Goal: Information Seeking & Learning: Compare options

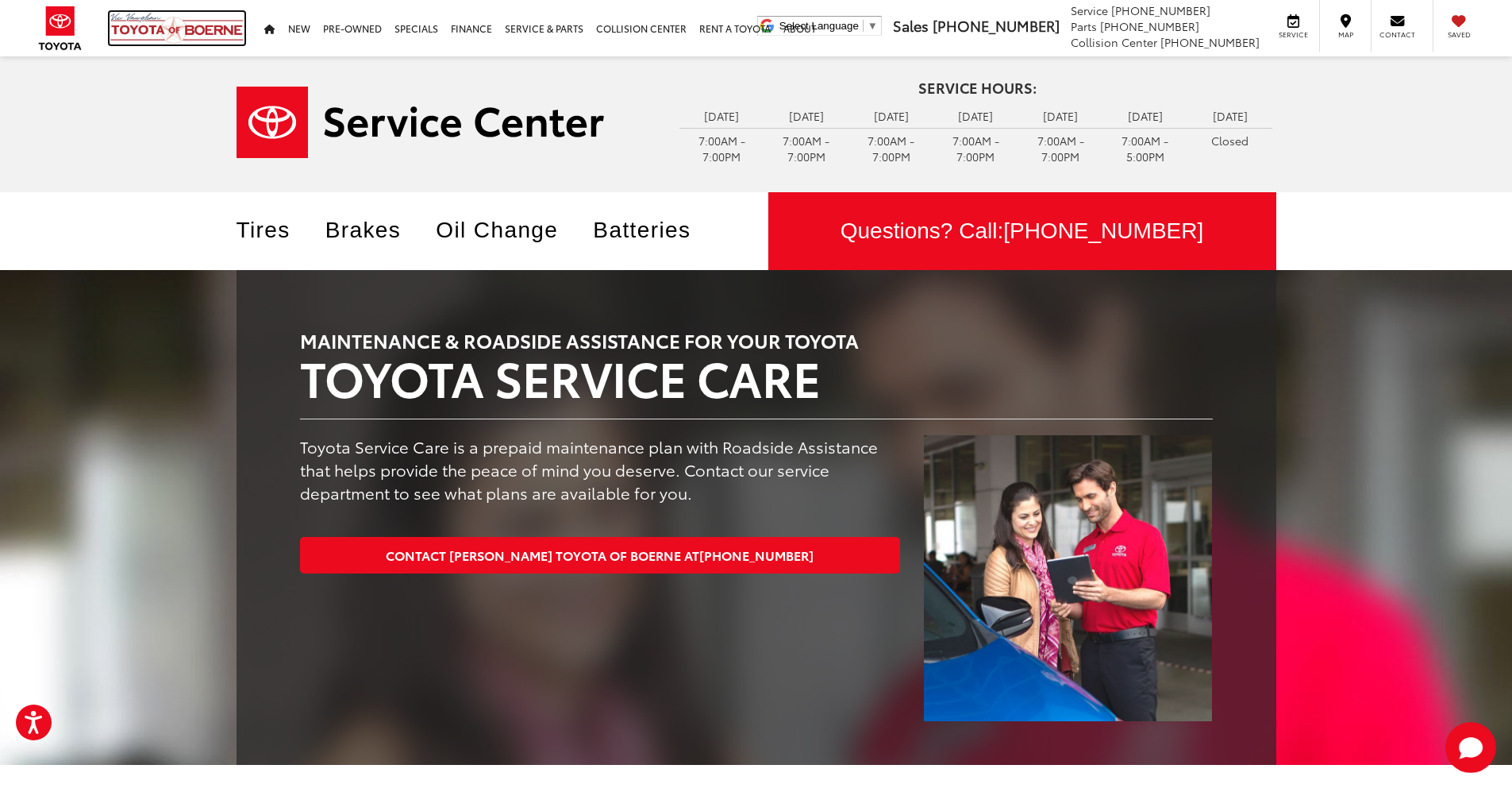
click at [138, 26] on img at bounding box center [177, 29] width 135 height 33
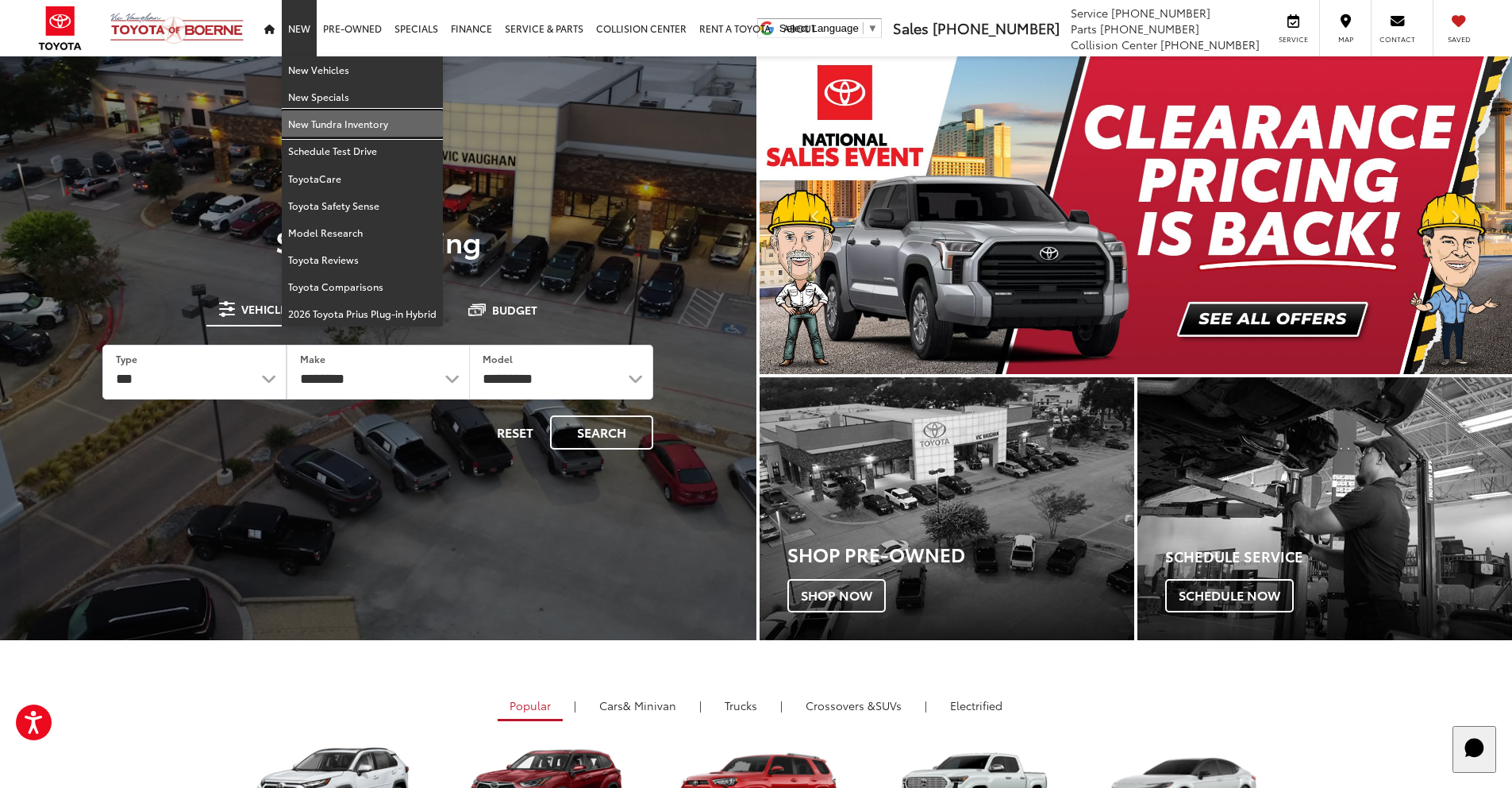
click at [324, 122] on link "New Tundra Inventory" at bounding box center [362, 124] width 161 height 27
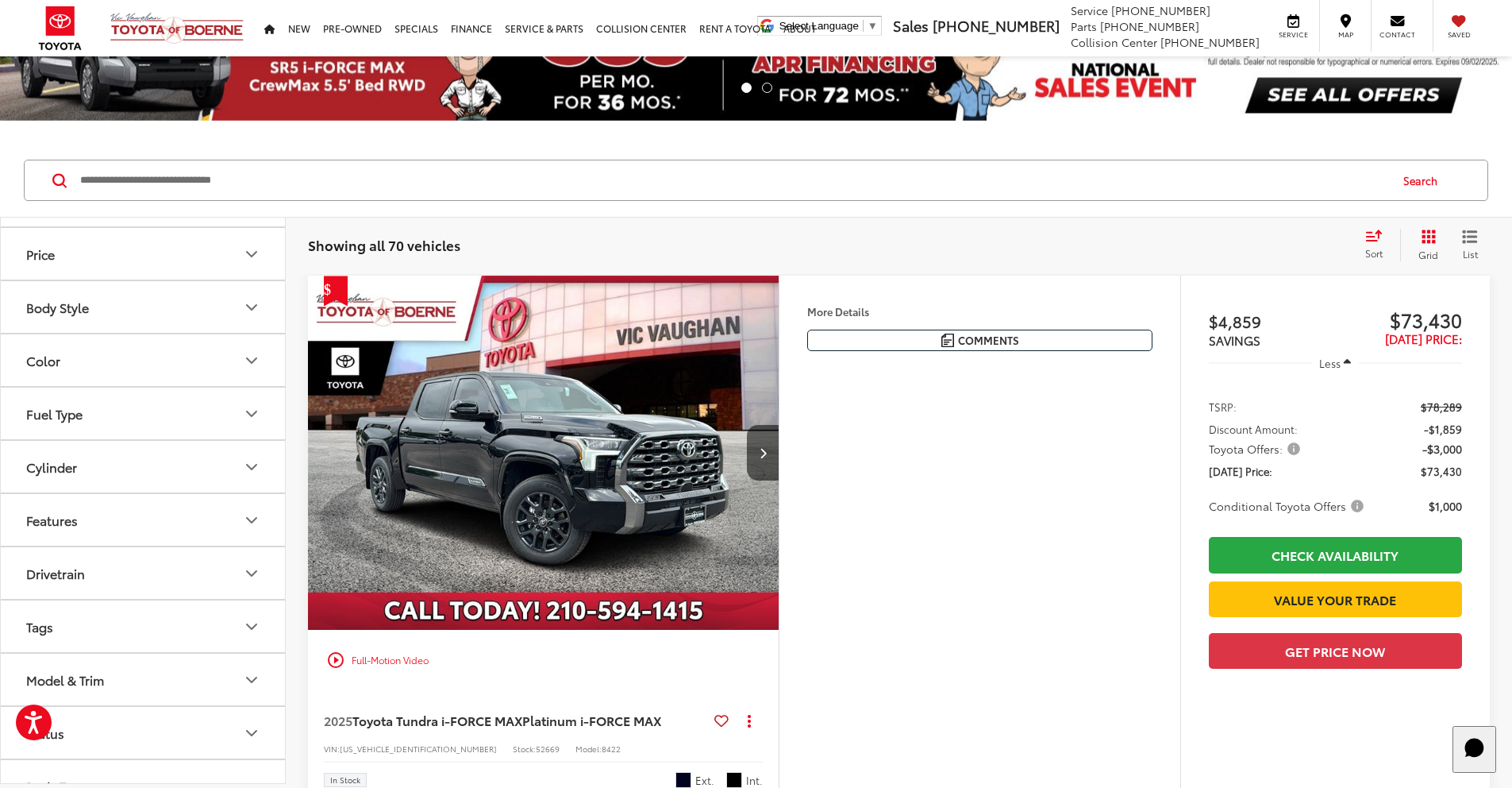
scroll to position [286, 0]
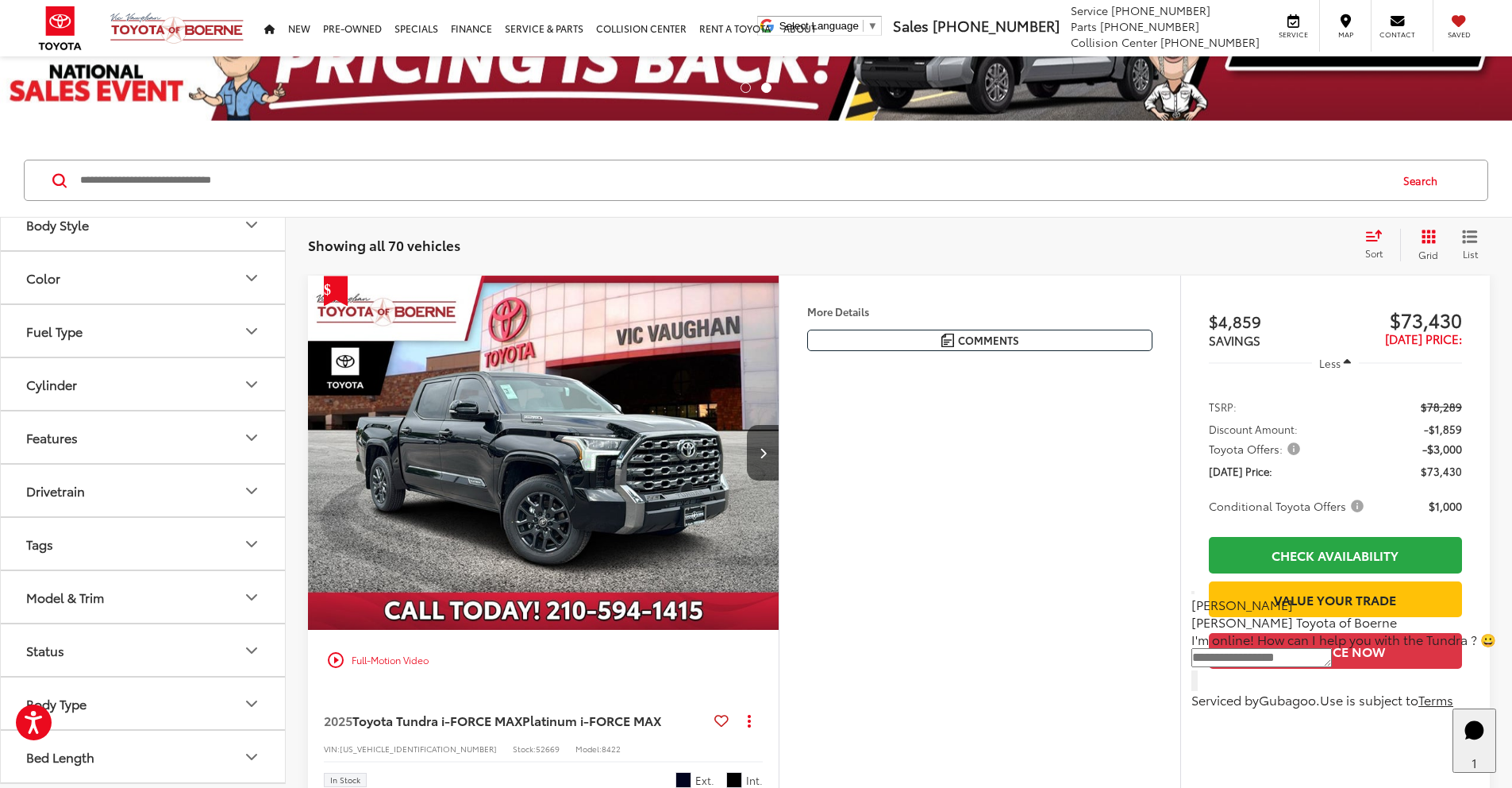
click at [246, 599] on icon "Model & Trim" at bounding box center [251, 597] width 19 height 19
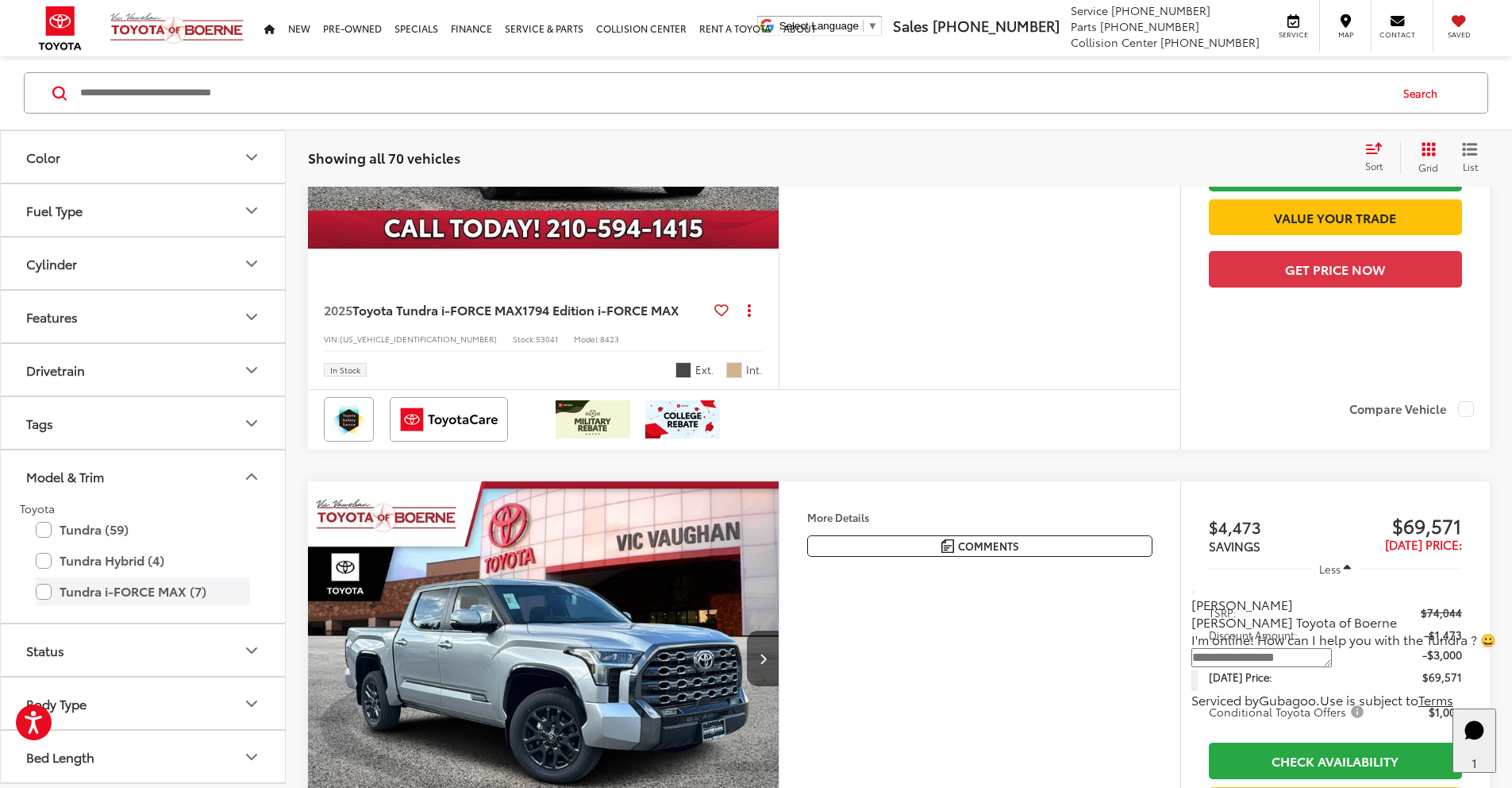
scroll to position [1674, 0]
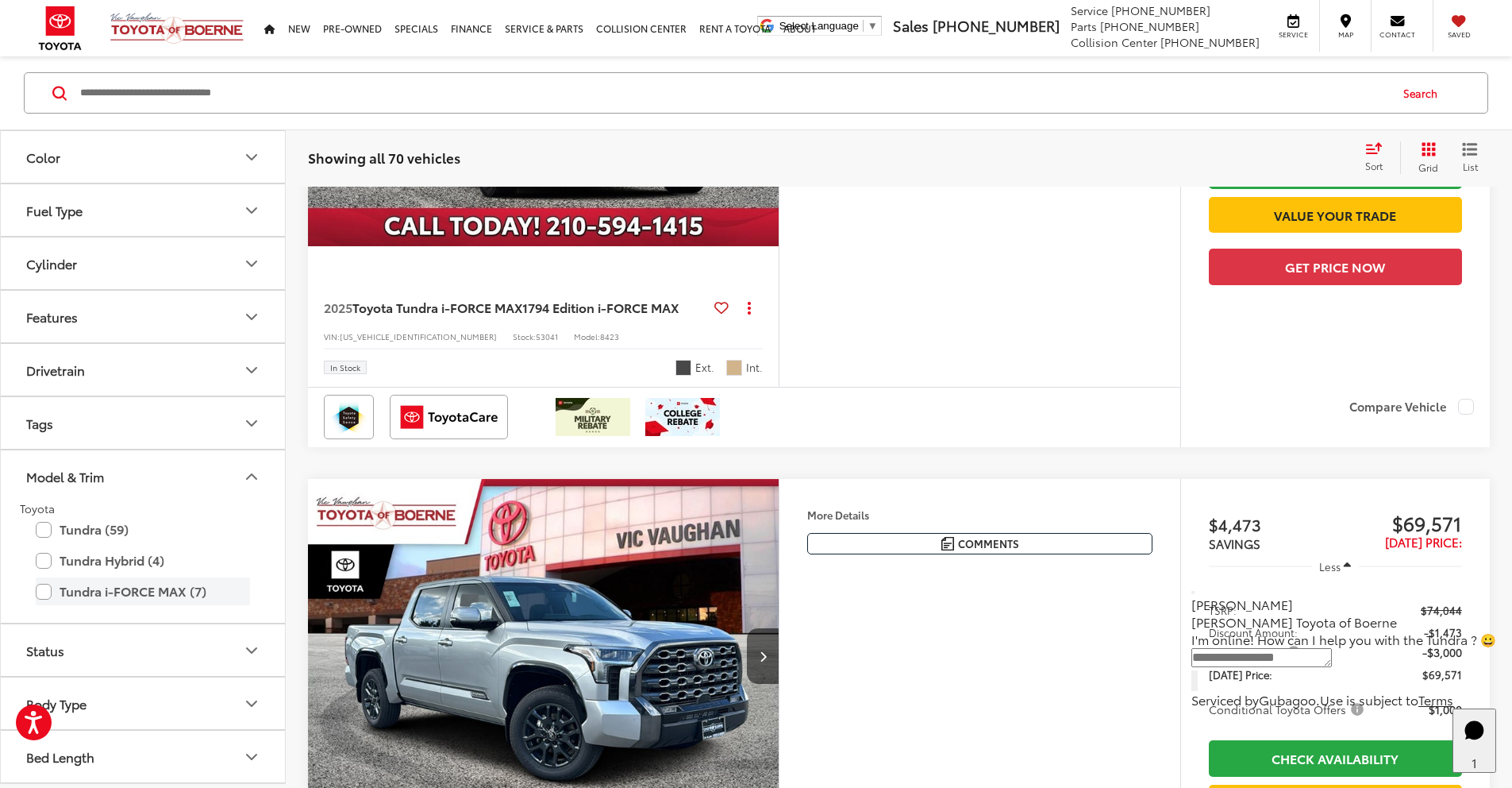
click at [48, 594] on label "Tundra i-FORCE MAX (7)" at bounding box center [143, 591] width 214 height 28
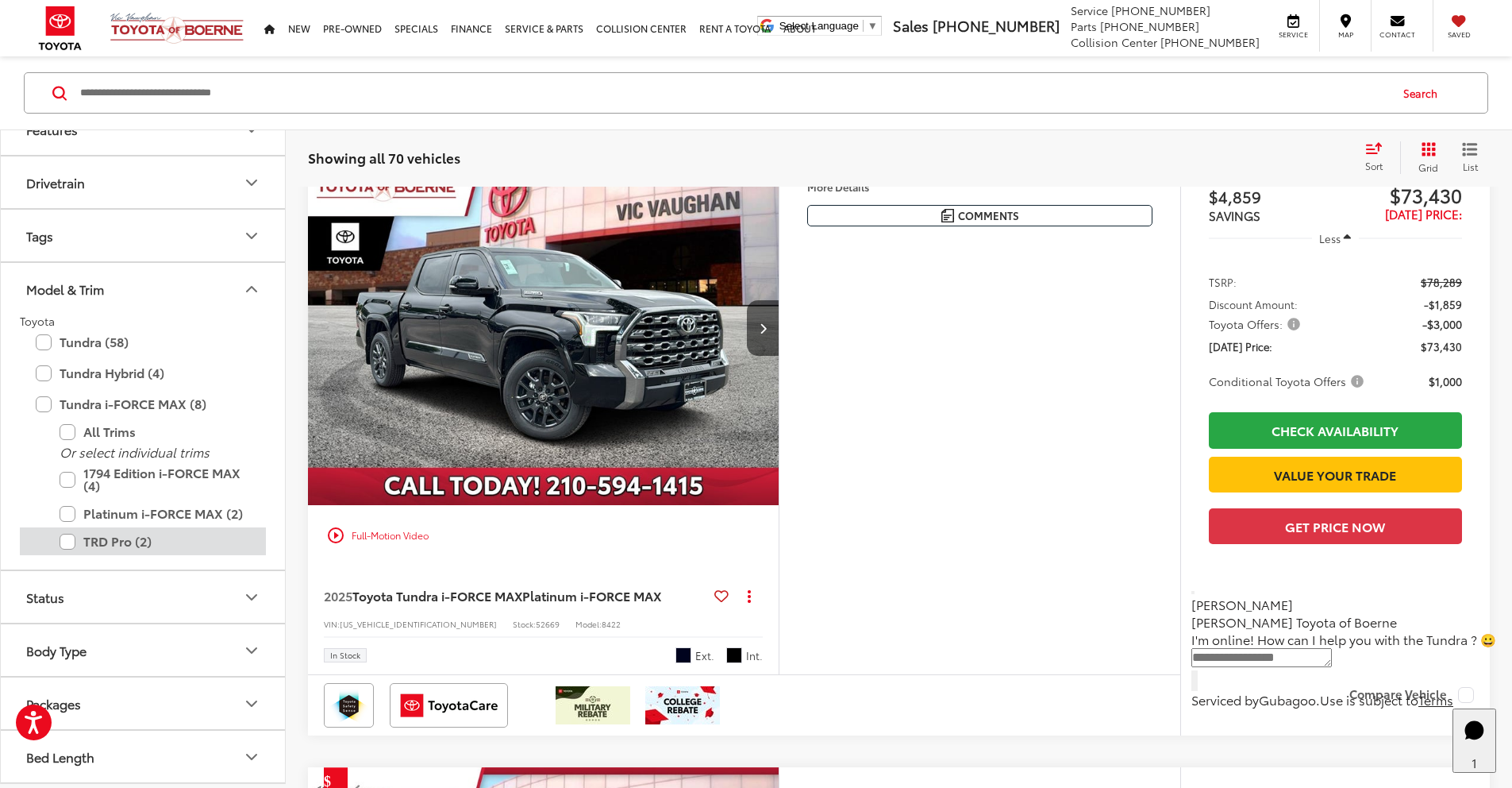
scroll to position [175, 0]
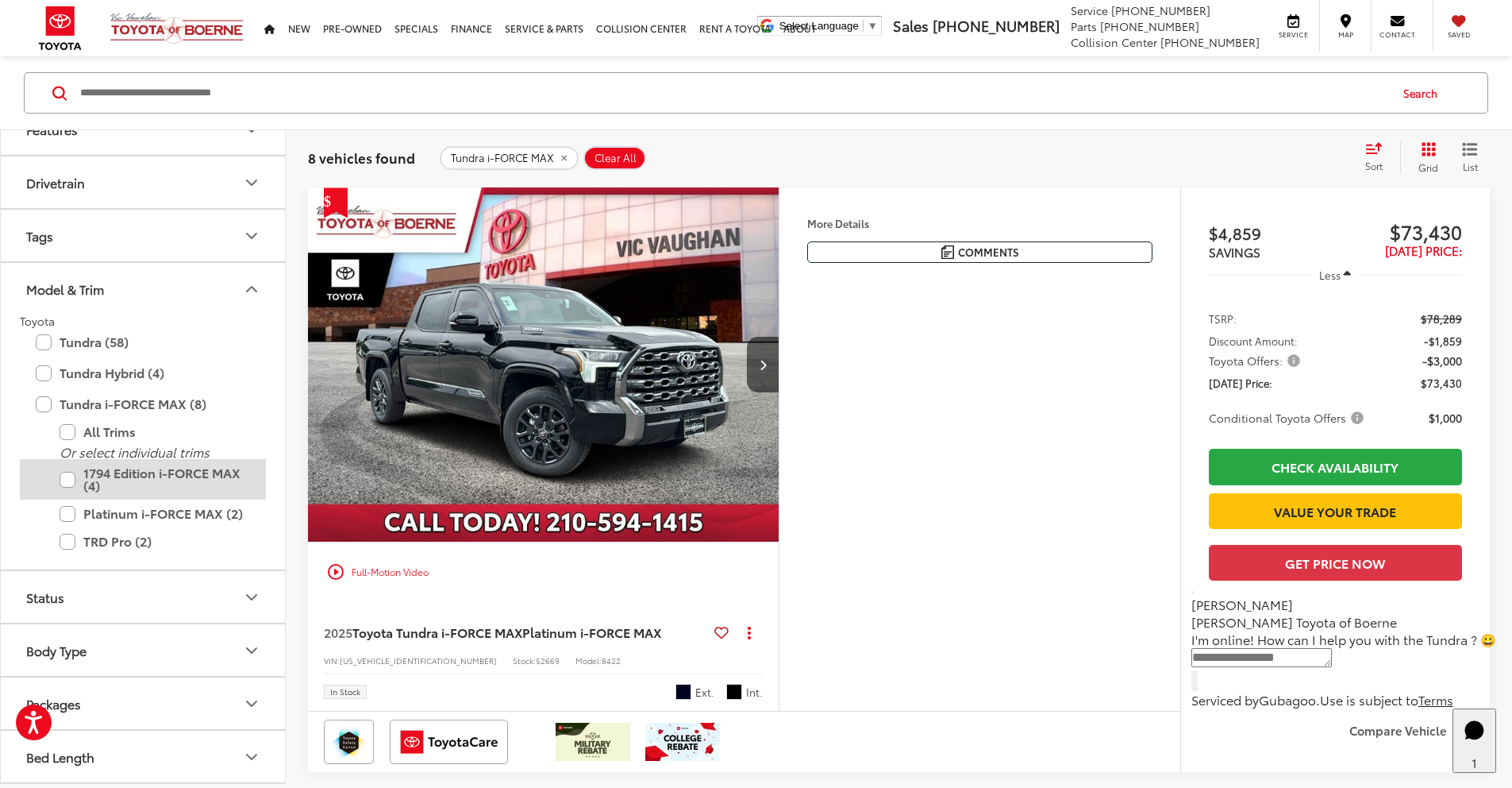
click at [71, 475] on label "1794 Edition i-FORCE MAX (4)" at bounding box center [155, 479] width 190 height 40
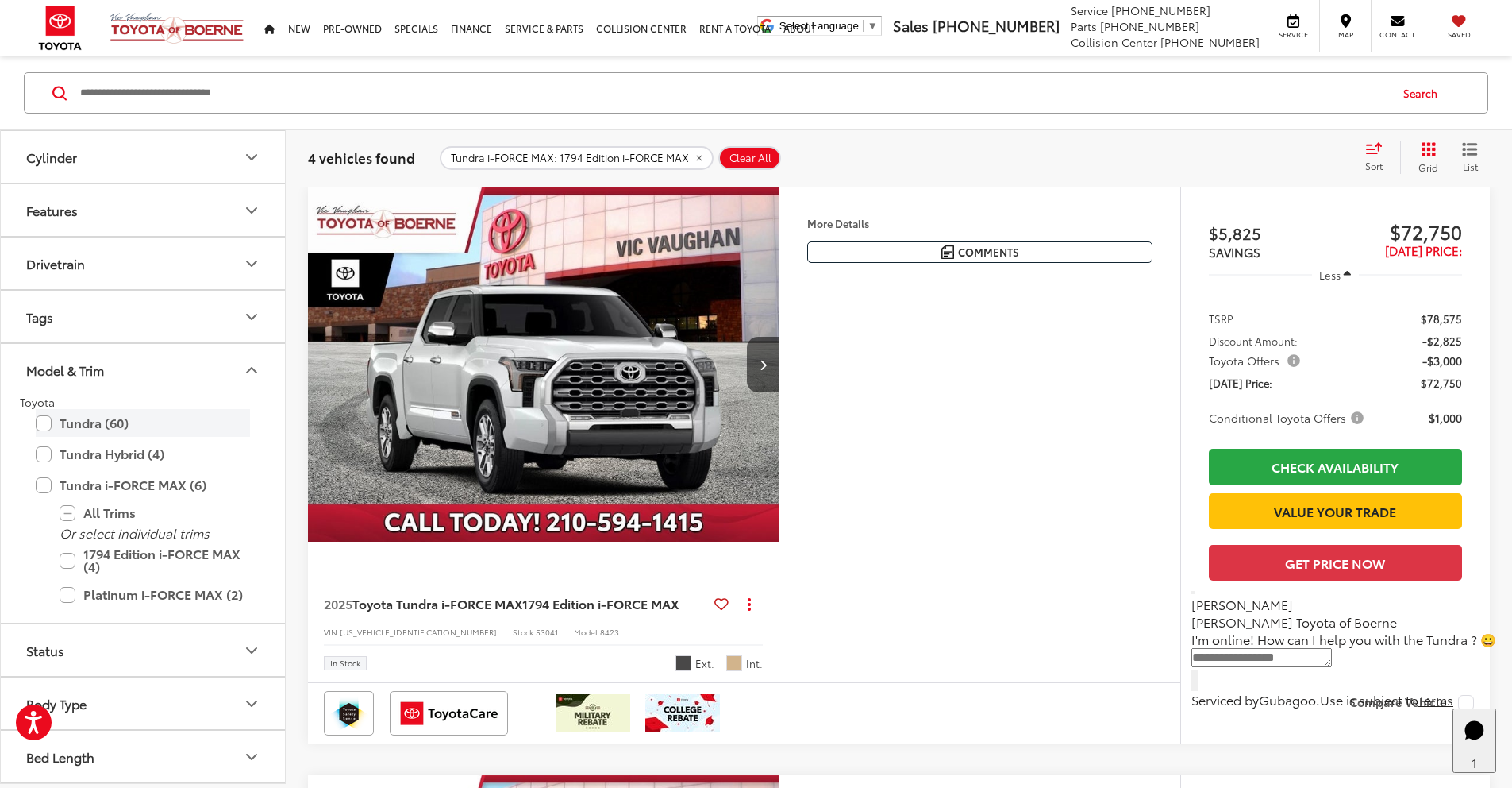
click at [50, 421] on label "Tundra (60)" at bounding box center [143, 423] width 214 height 28
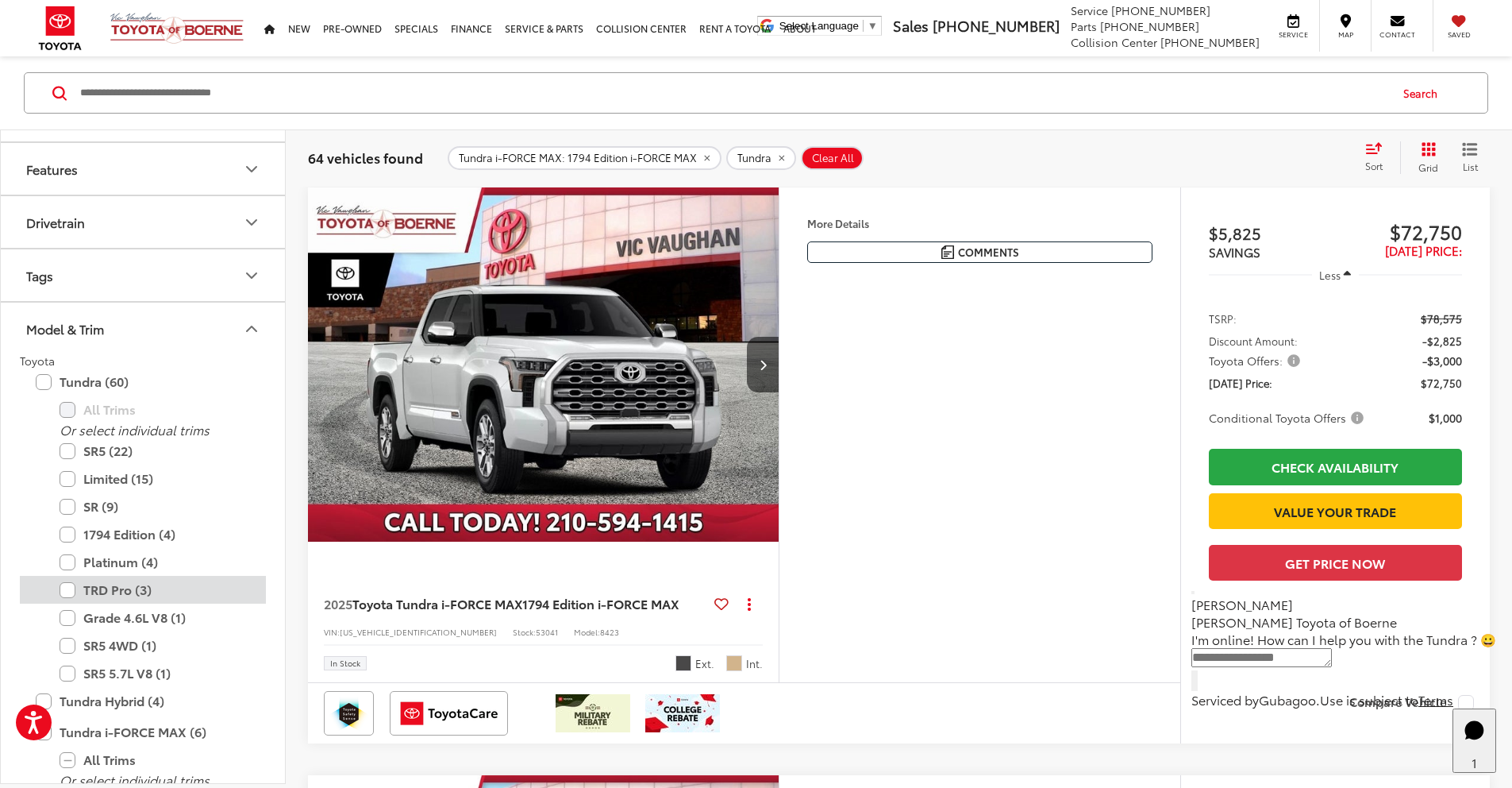
scroll to position [514, 0]
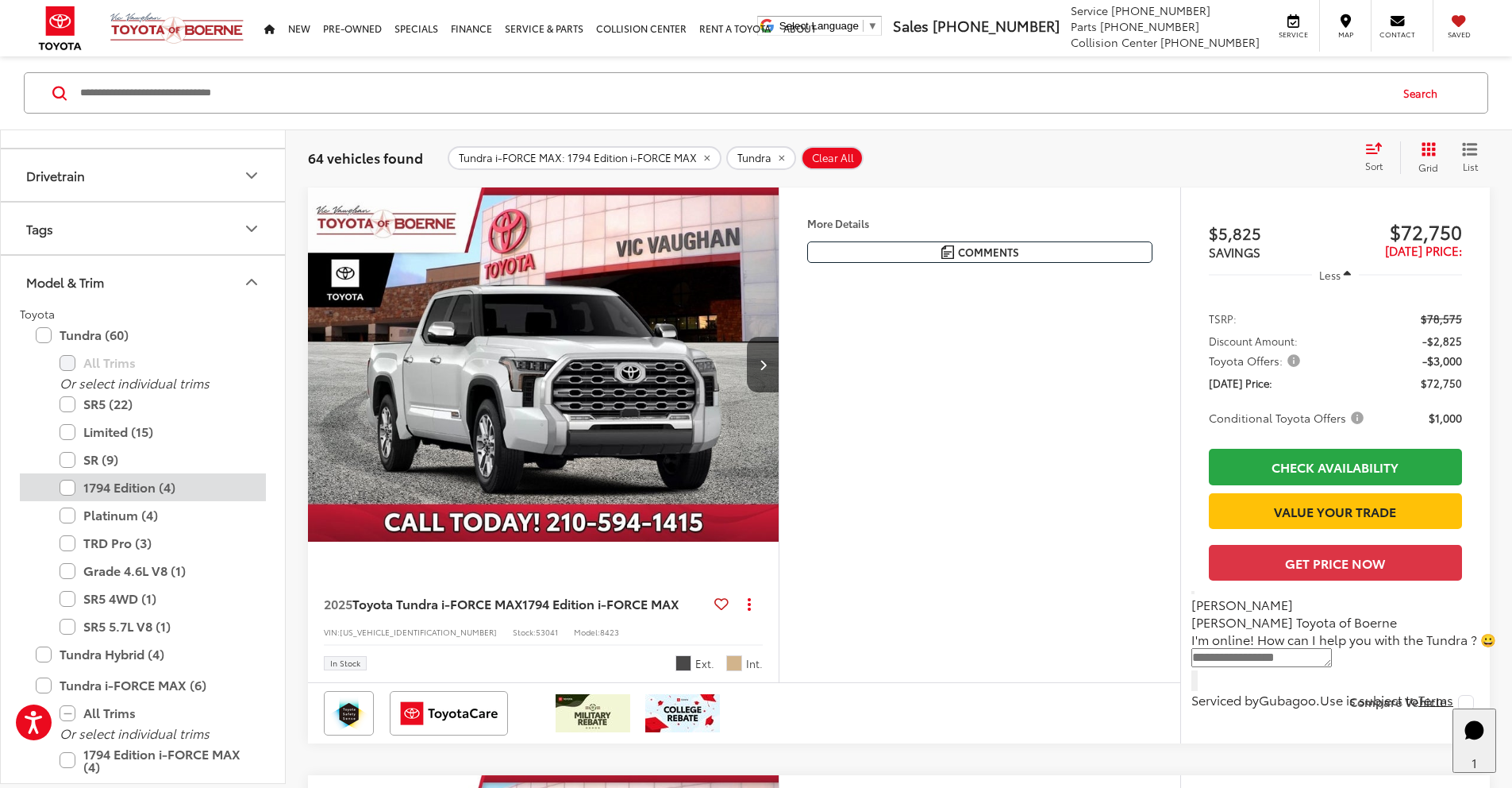
click at [67, 486] on label "1794 Edition (4)" at bounding box center [155, 487] width 190 height 28
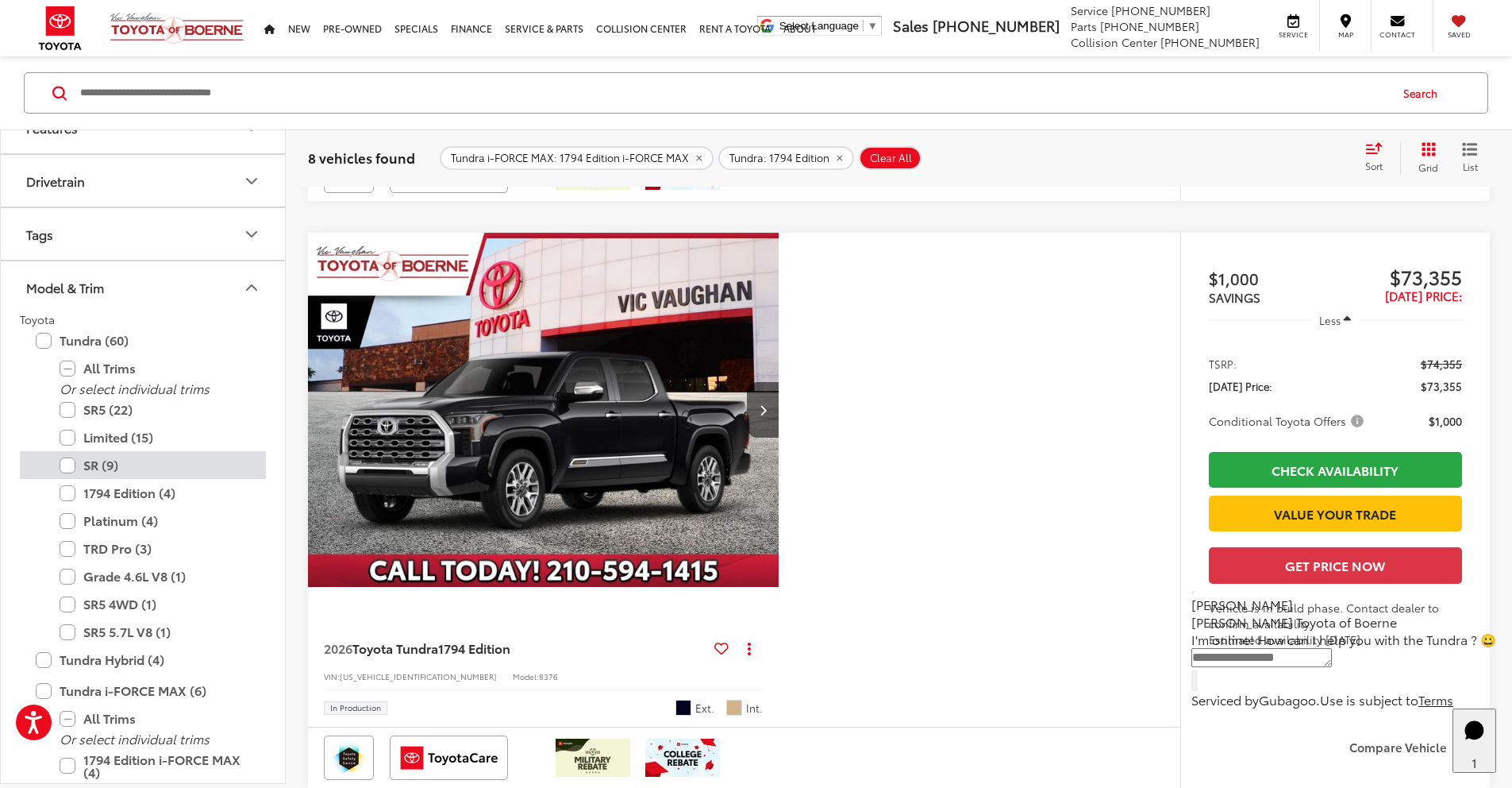
scroll to position [512, 0]
click at [70, 490] on label "1794 Edition (4)" at bounding box center [155, 490] width 190 height 28
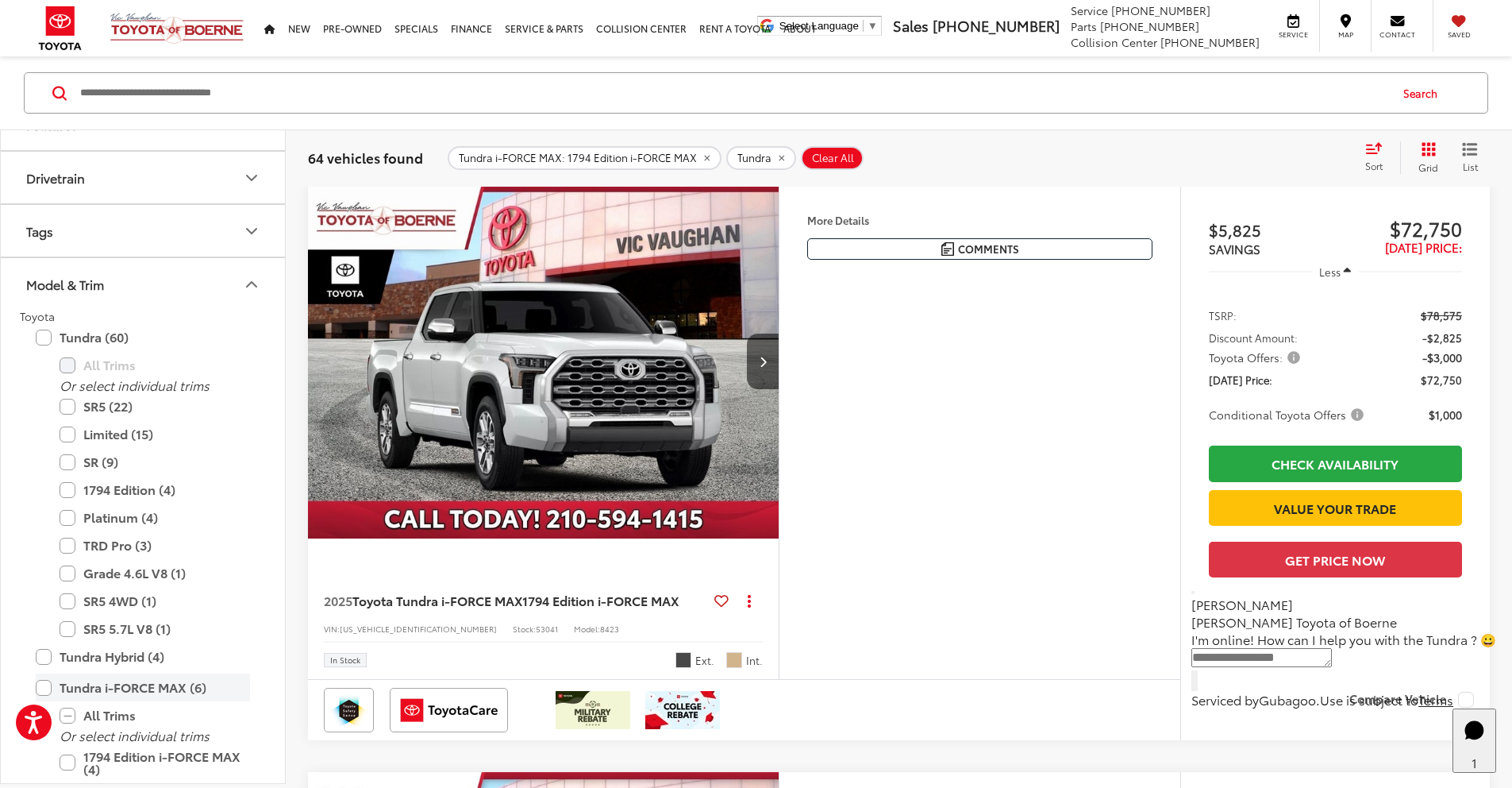
scroll to position [175, 0]
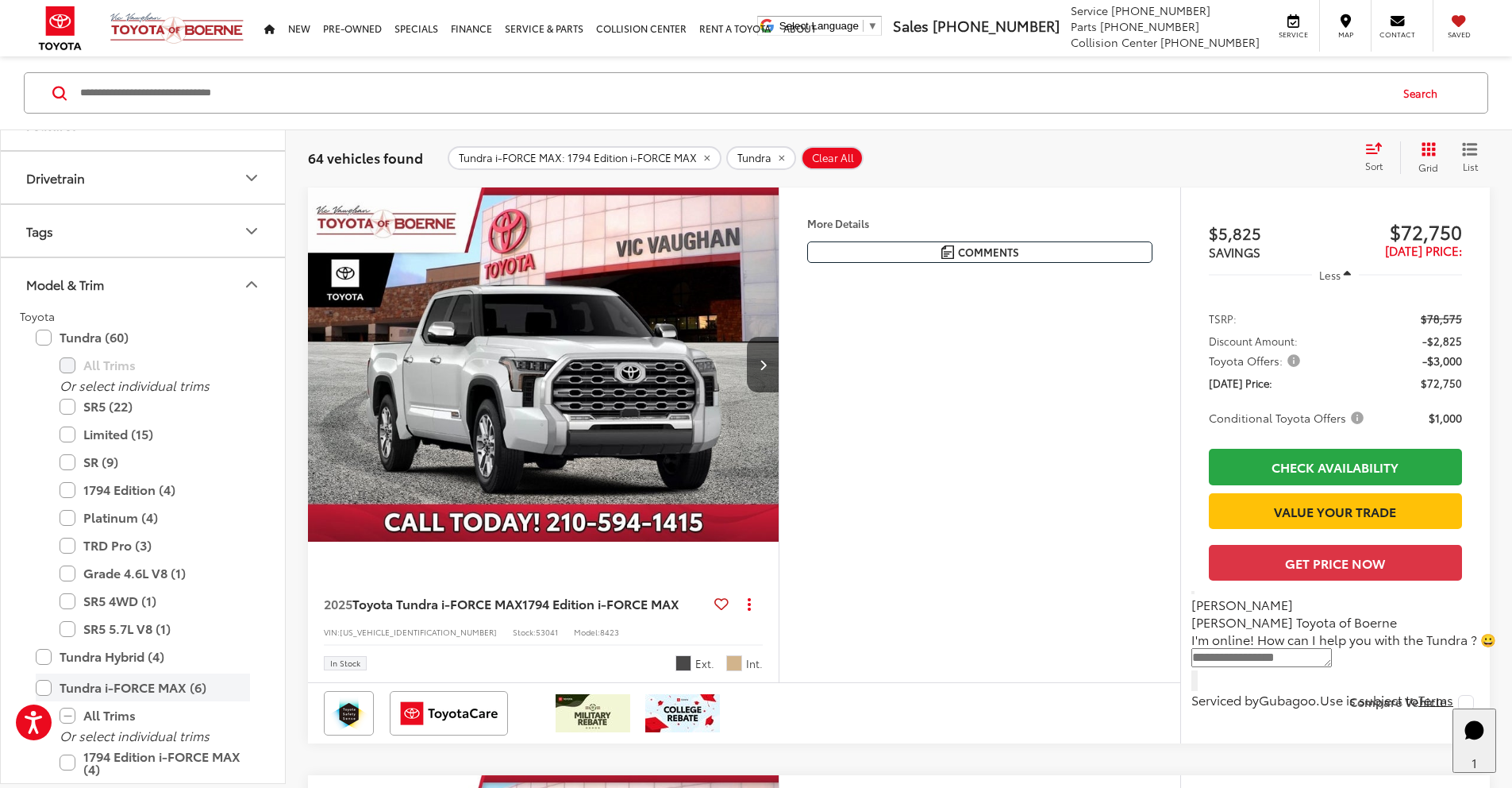
click at [40, 677] on label "Tundra i-FORCE MAX (6)" at bounding box center [143, 687] width 214 height 28
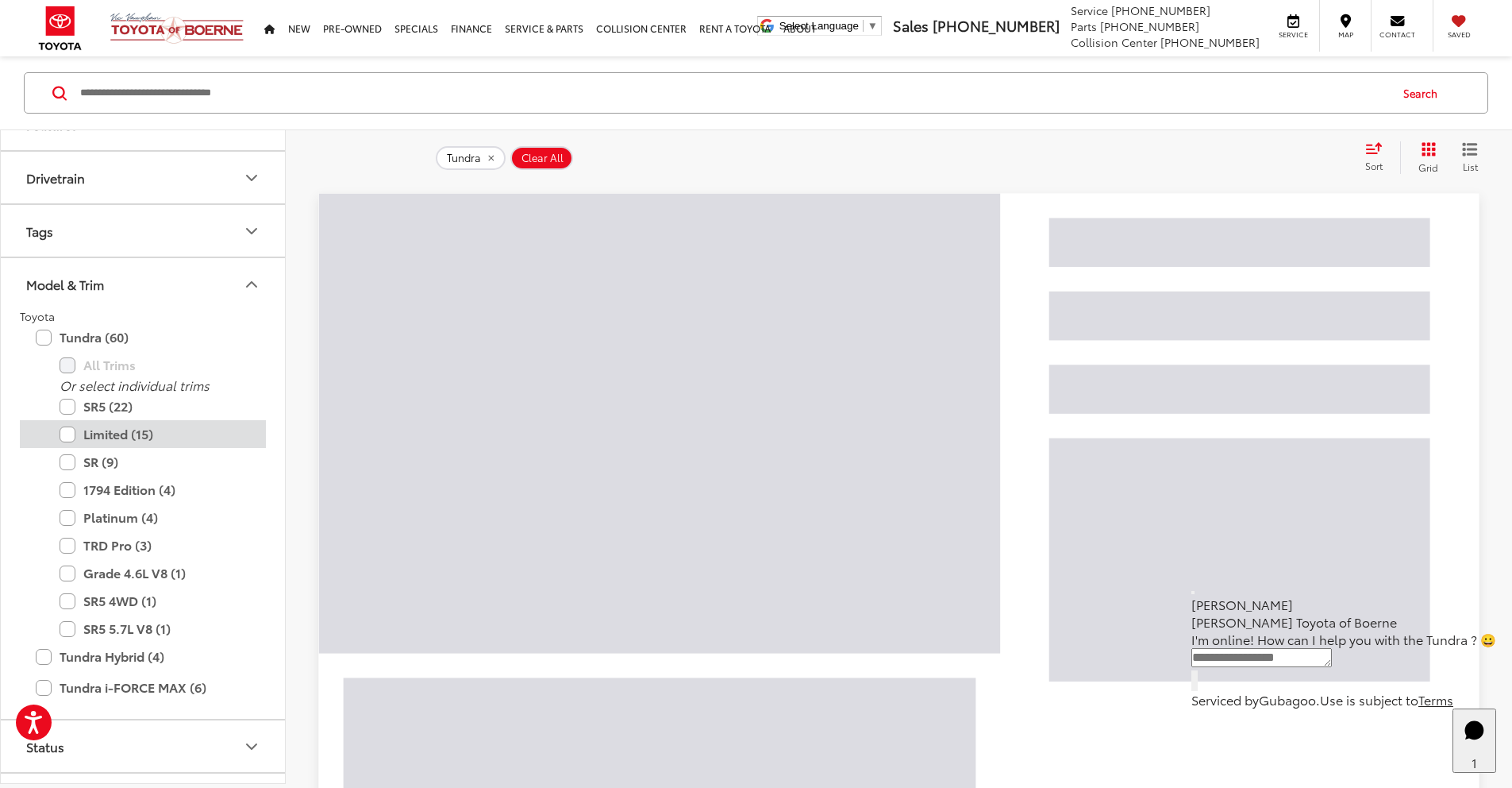
click at [66, 436] on label "Limited (15)" at bounding box center [155, 434] width 190 height 28
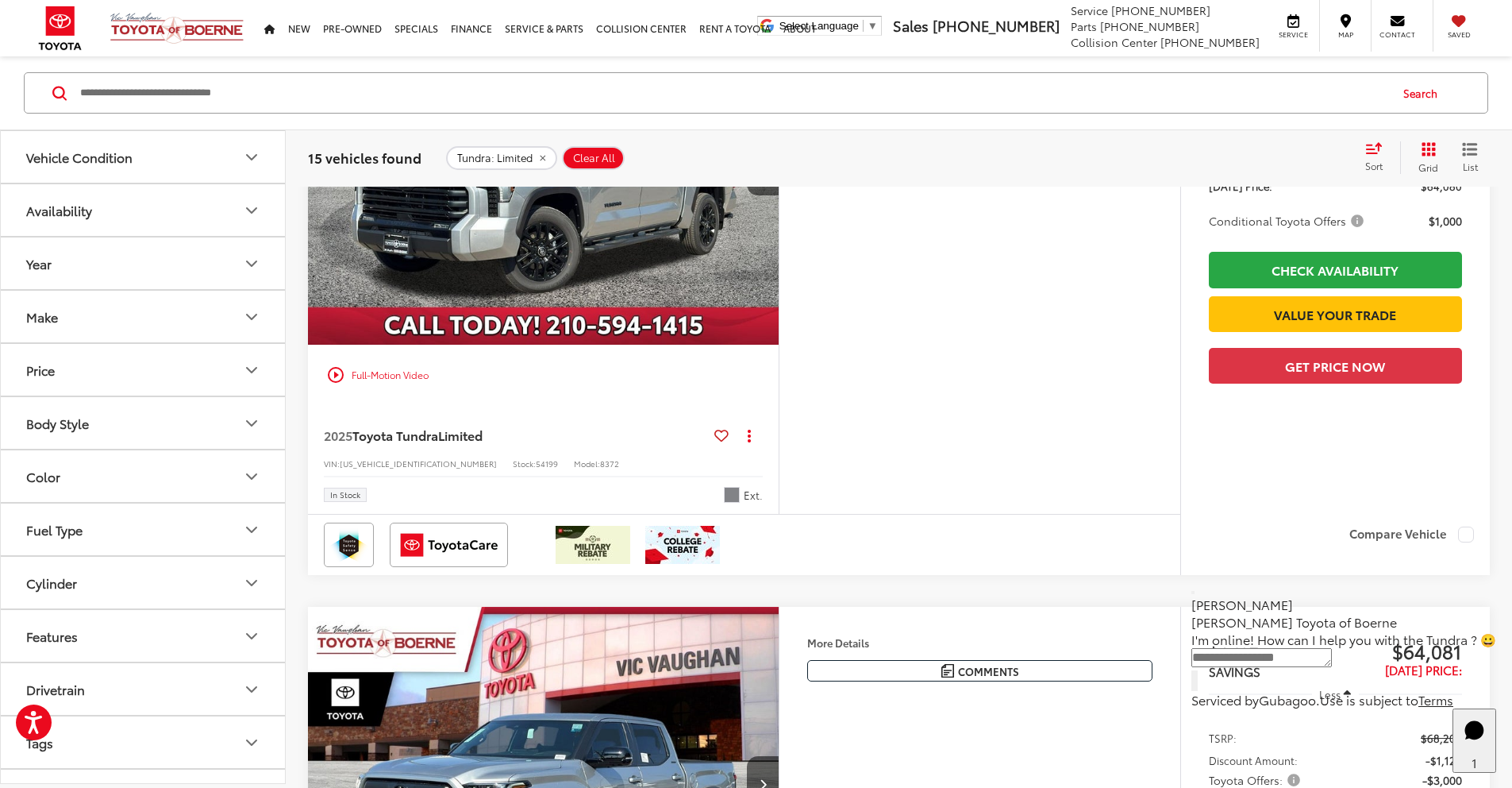
click at [251, 622] on button "Features" at bounding box center [143, 635] width 286 height 52
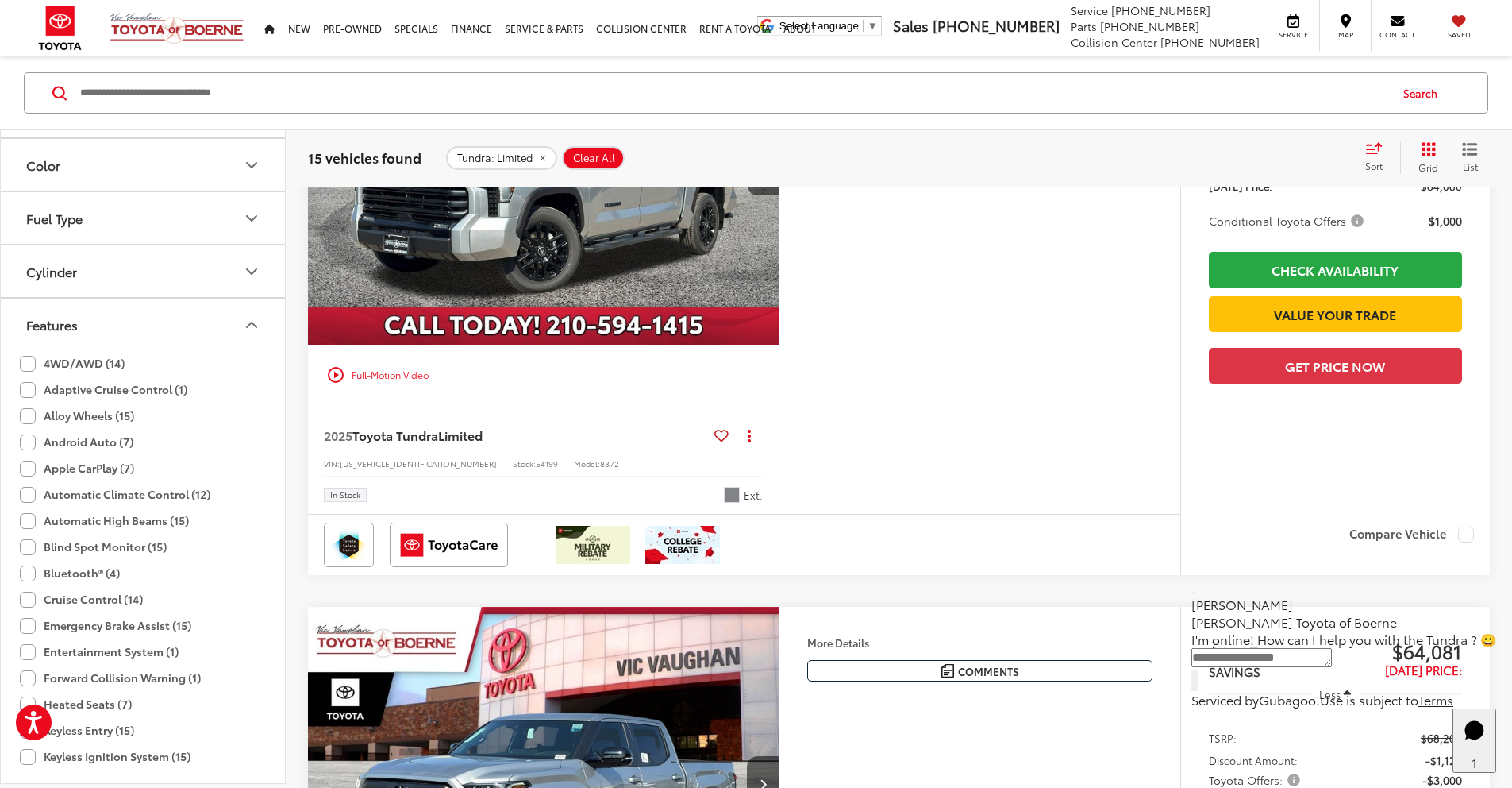
scroll to position [316, 0]
click at [38, 359] on label "4WD/AWD (14)" at bounding box center [72, 358] width 105 height 26
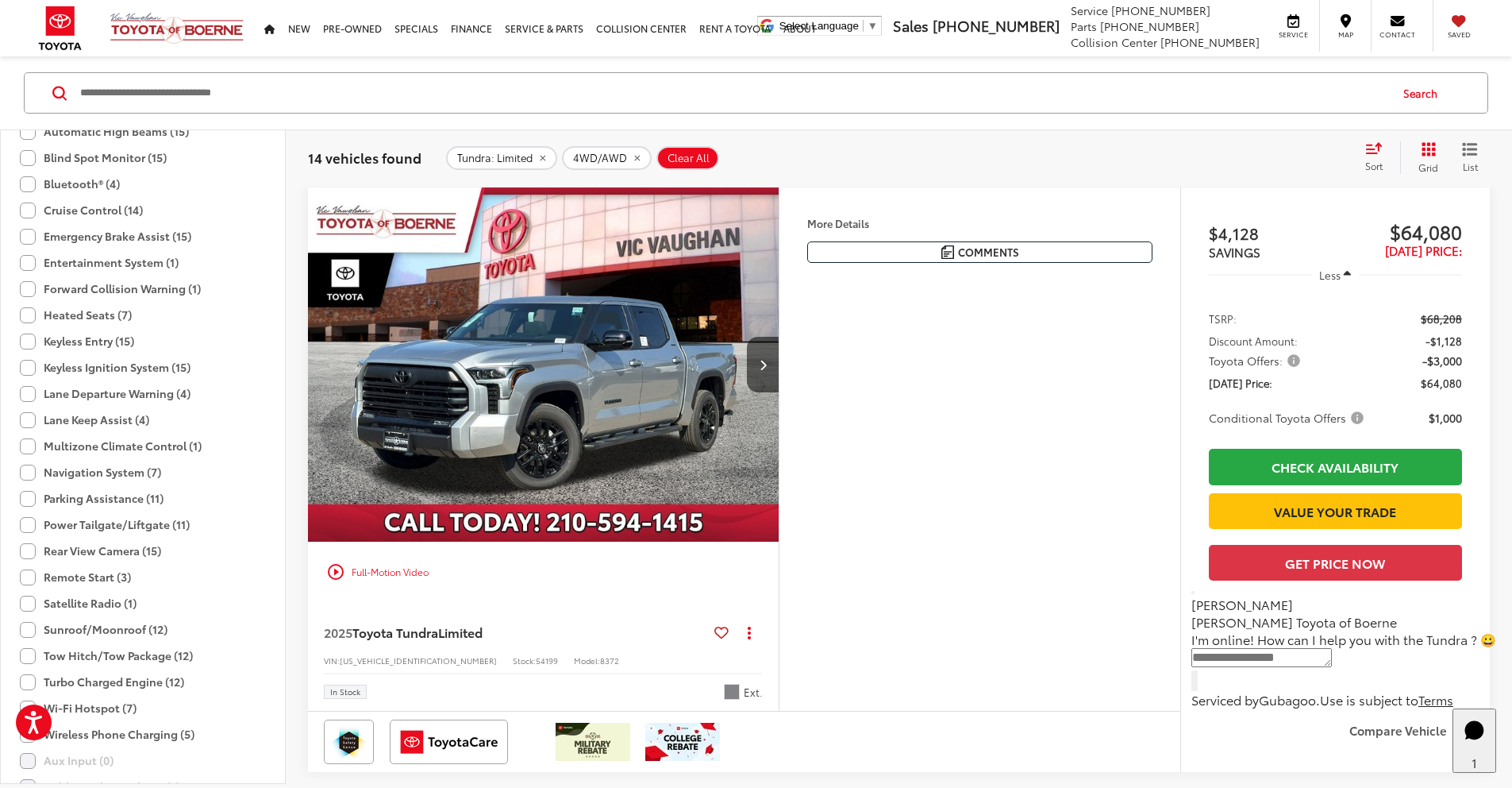
scroll to position [703, 0]
click at [31, 624] on label "Sunroof/Moonroof (12)" at bounding box center [93, 627] width 148 height 26
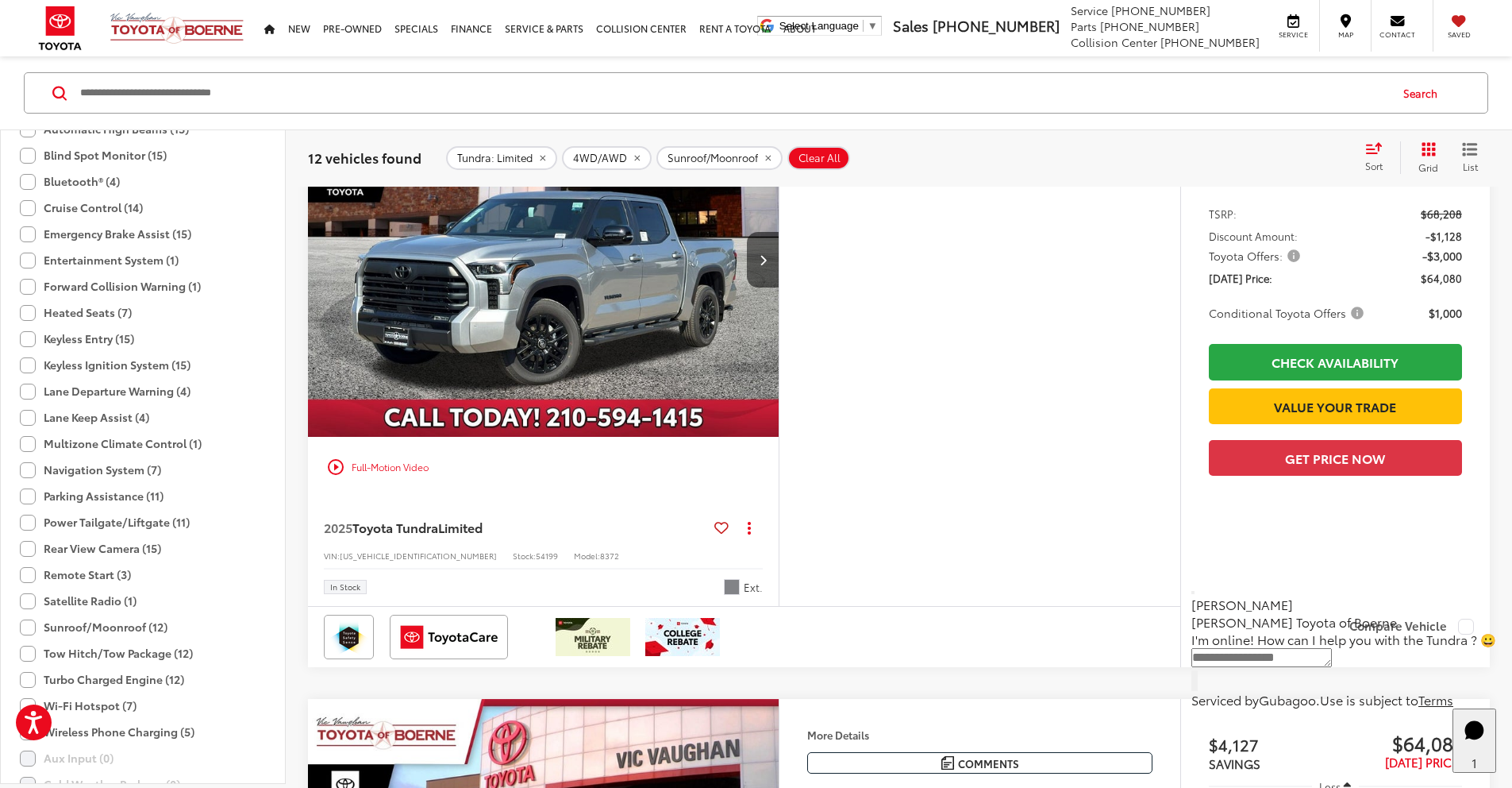
scroll to position [280, 0]
click at [665, 314] on img "2025 Toyota Tundra Limited 0" at bounding box center [543, 261] width 473 height 355
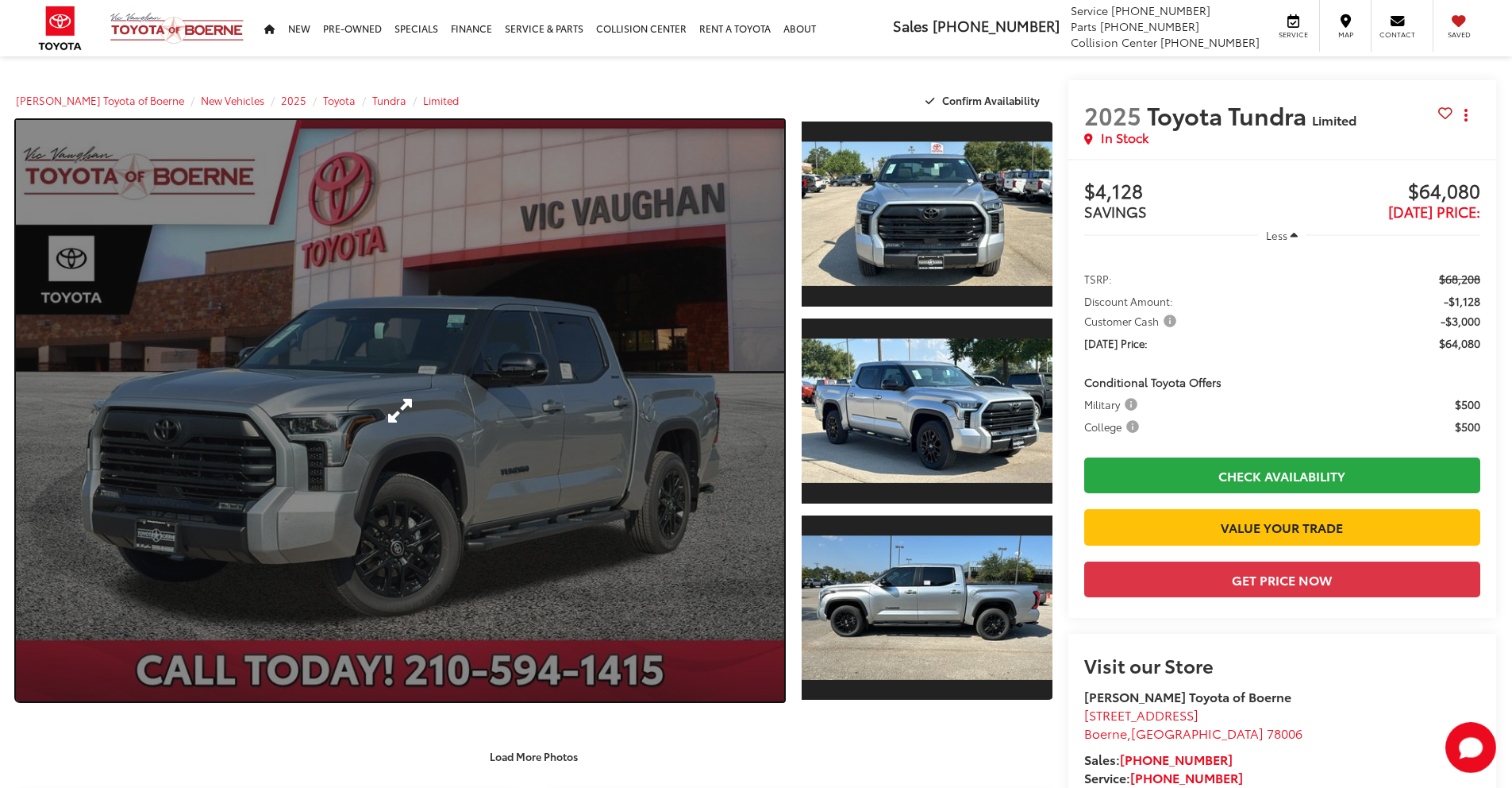
click at [529, 360] on link "Expand Photo 0" at bounding box center [399, 410] width 768 height 581
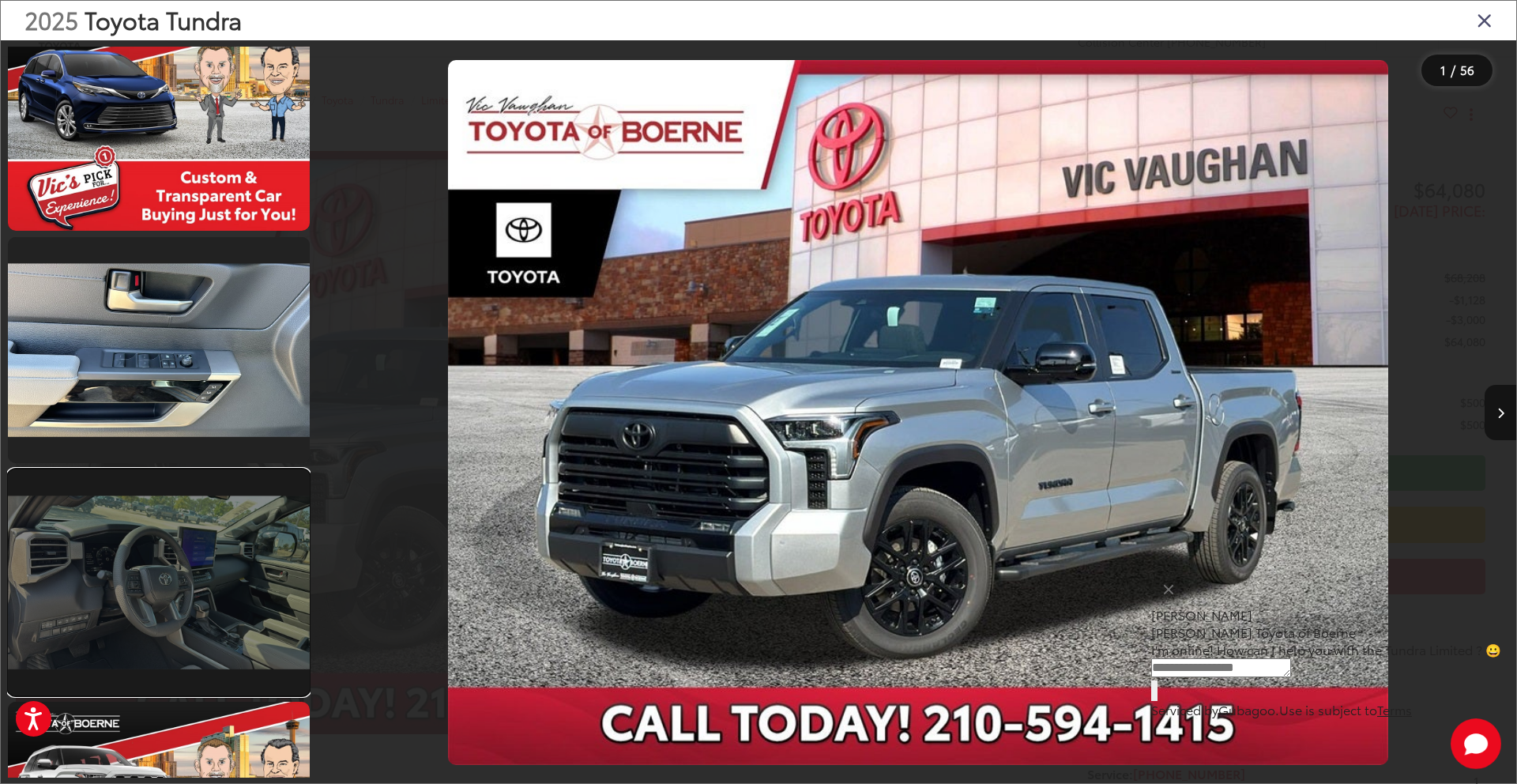
click at [160, 547] on link at bounding box center [159, 582] width 302 height 226
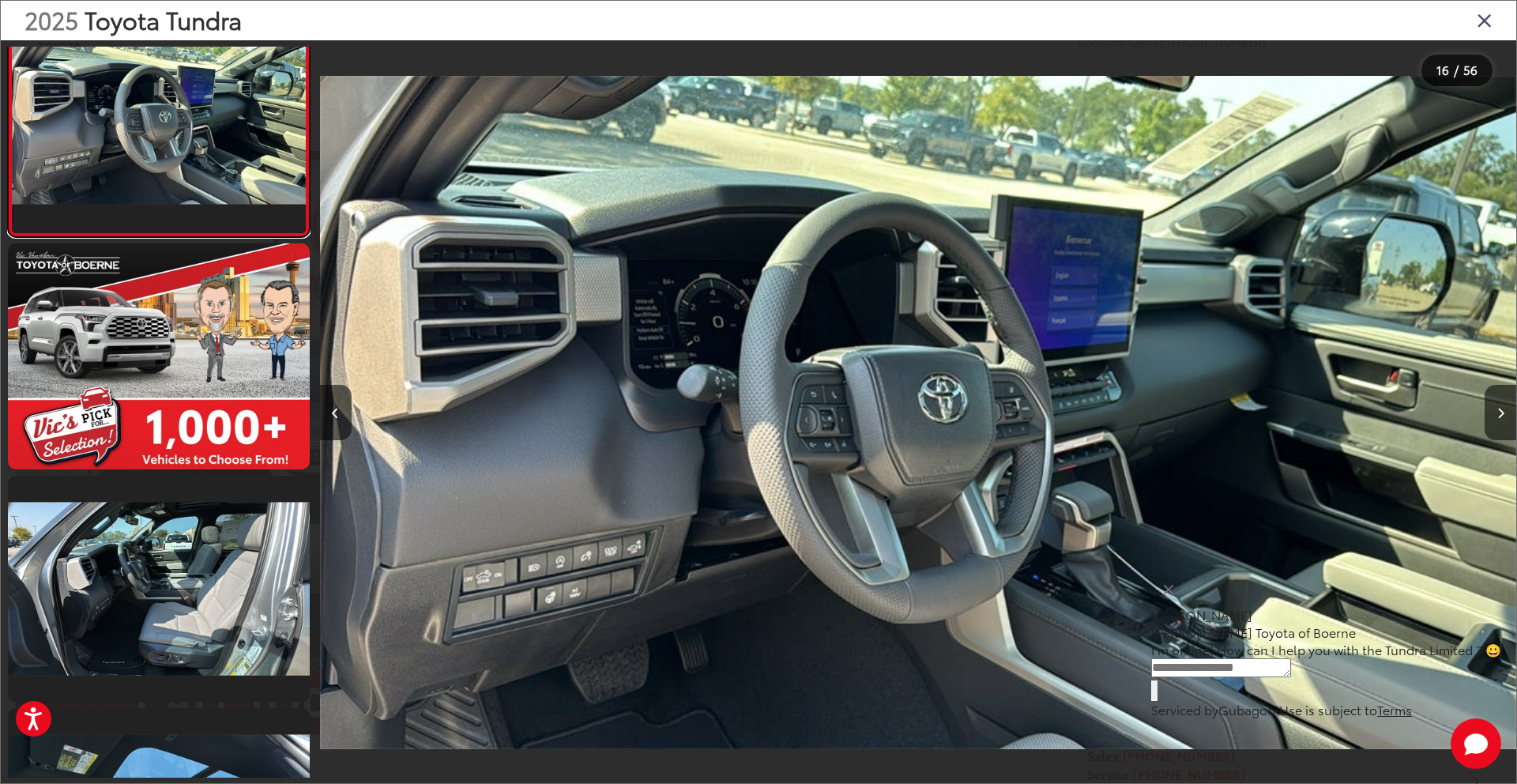
scroll to position [3721, 0]
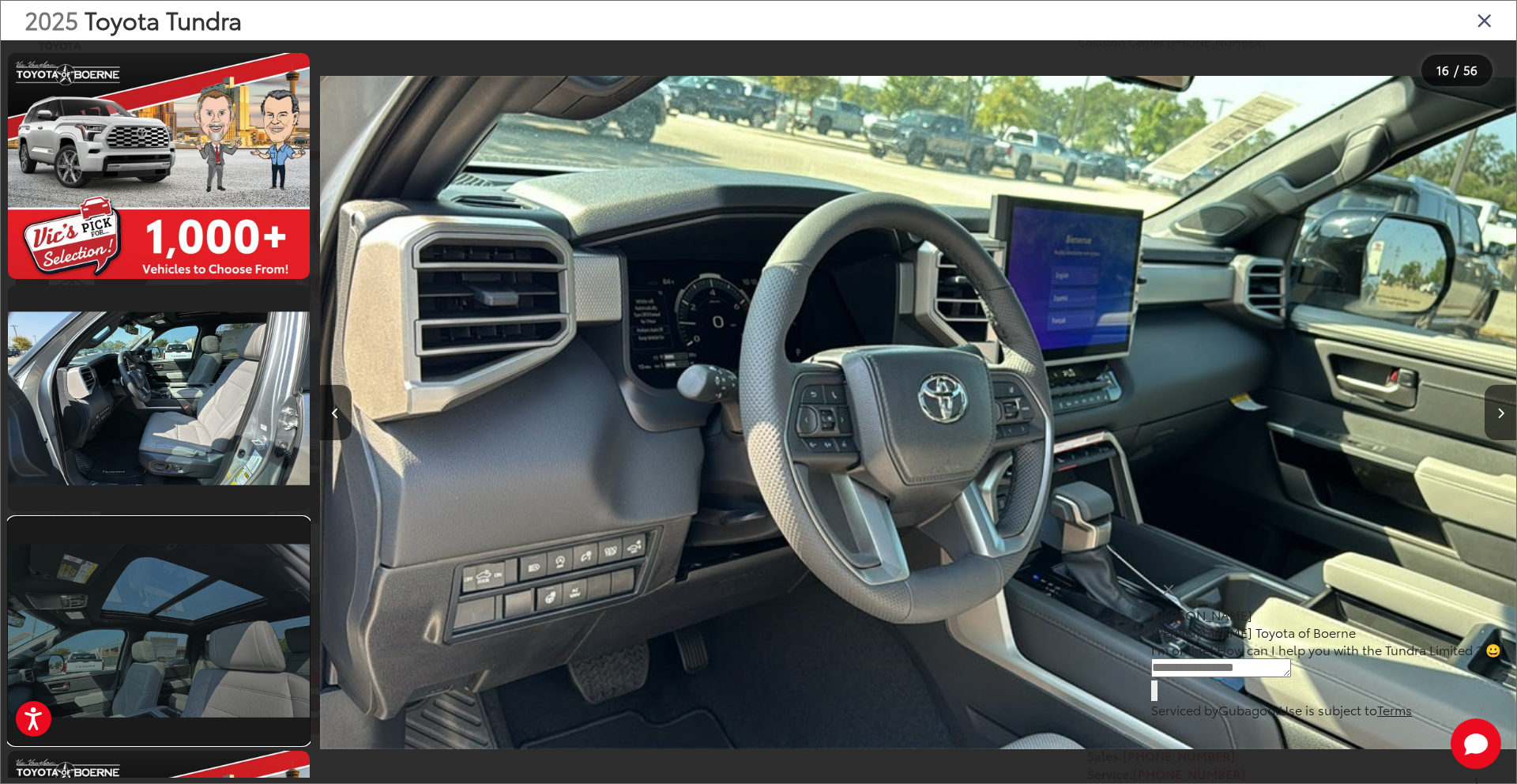
click at [189, 623] on link at bounding box center [159, 630] width 302 height 226
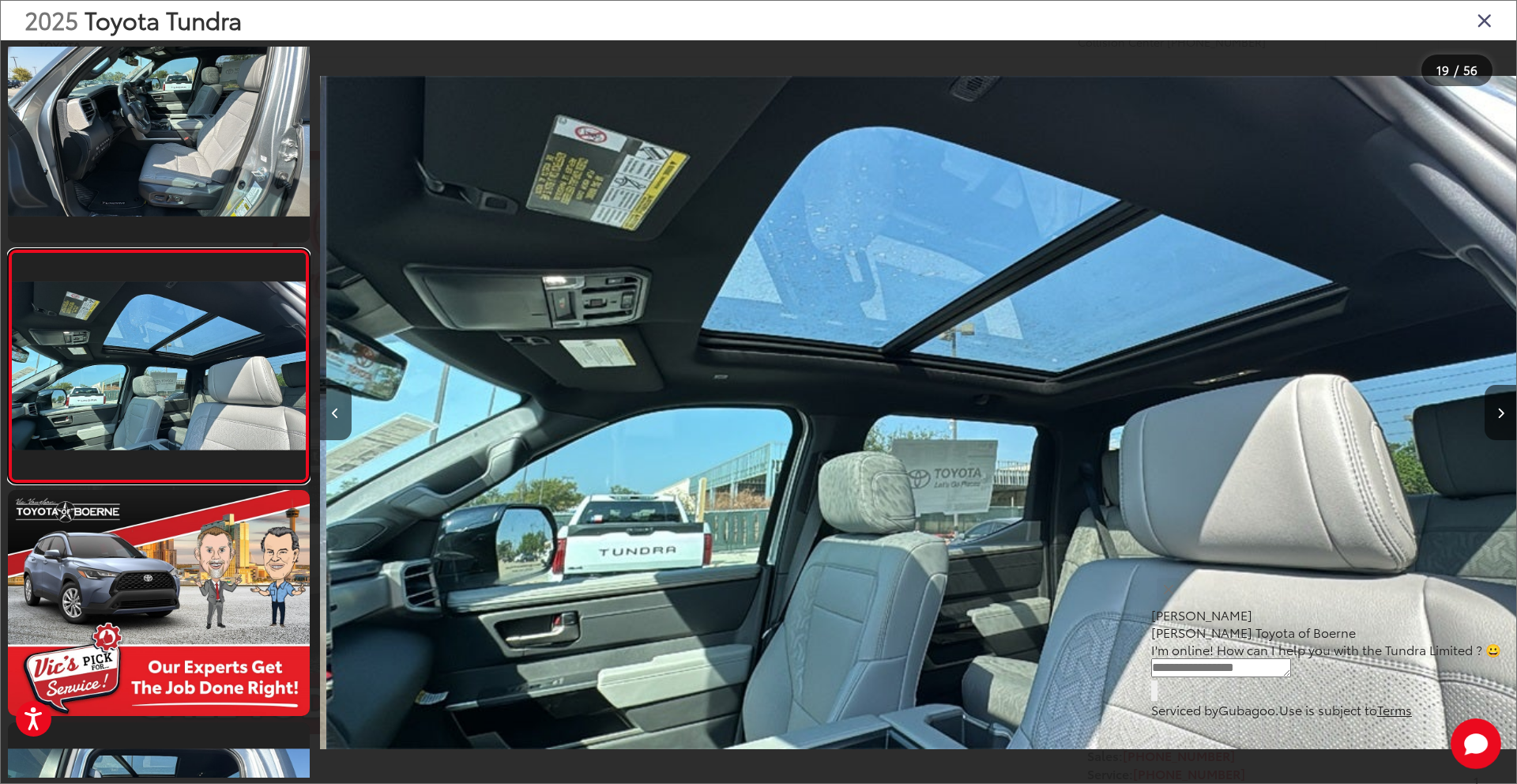
scroll to position [0, 21541]
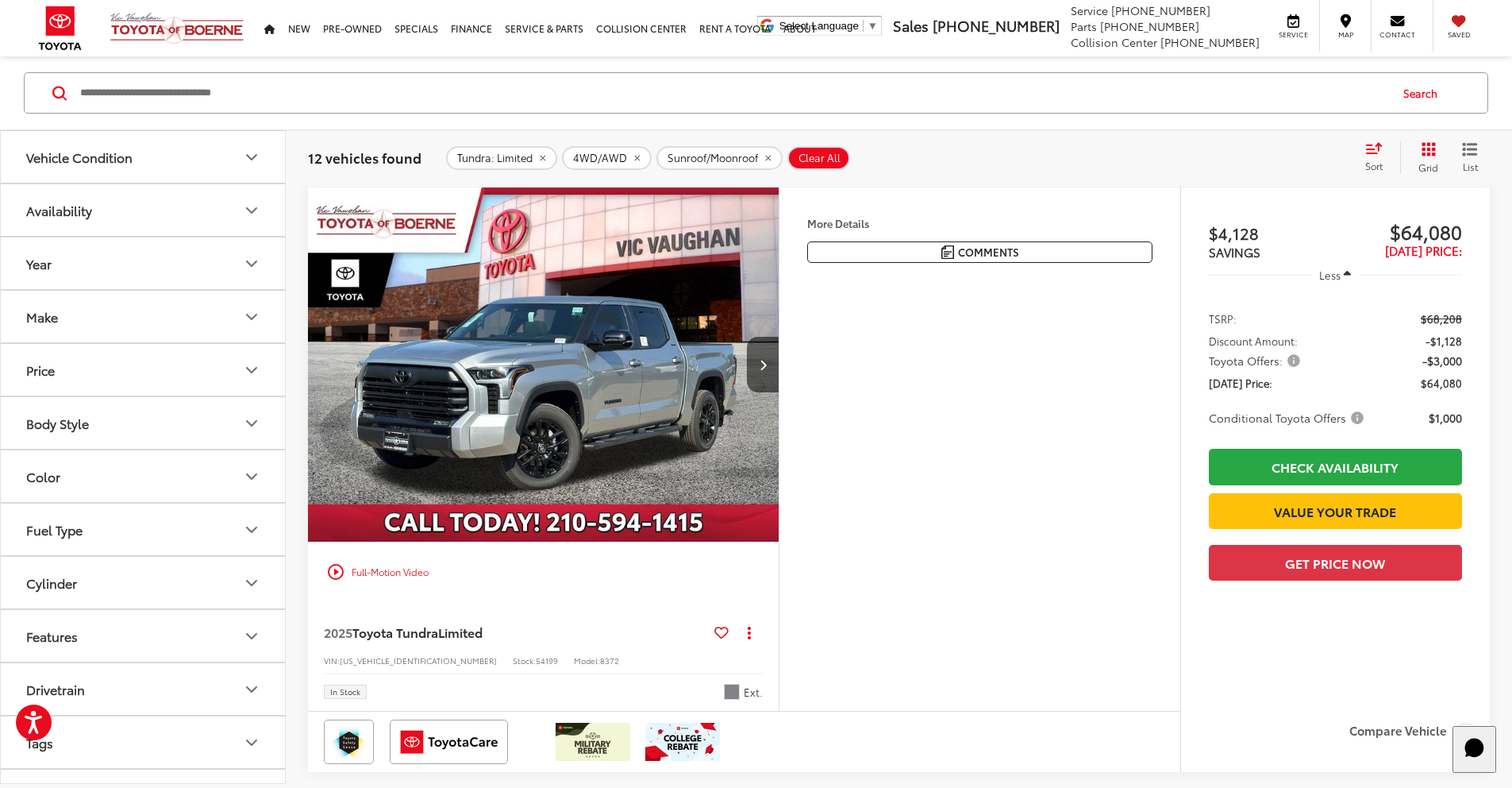
click at [0, 0] on button "More..." at bounding box center [0, 0] width 0 height 0
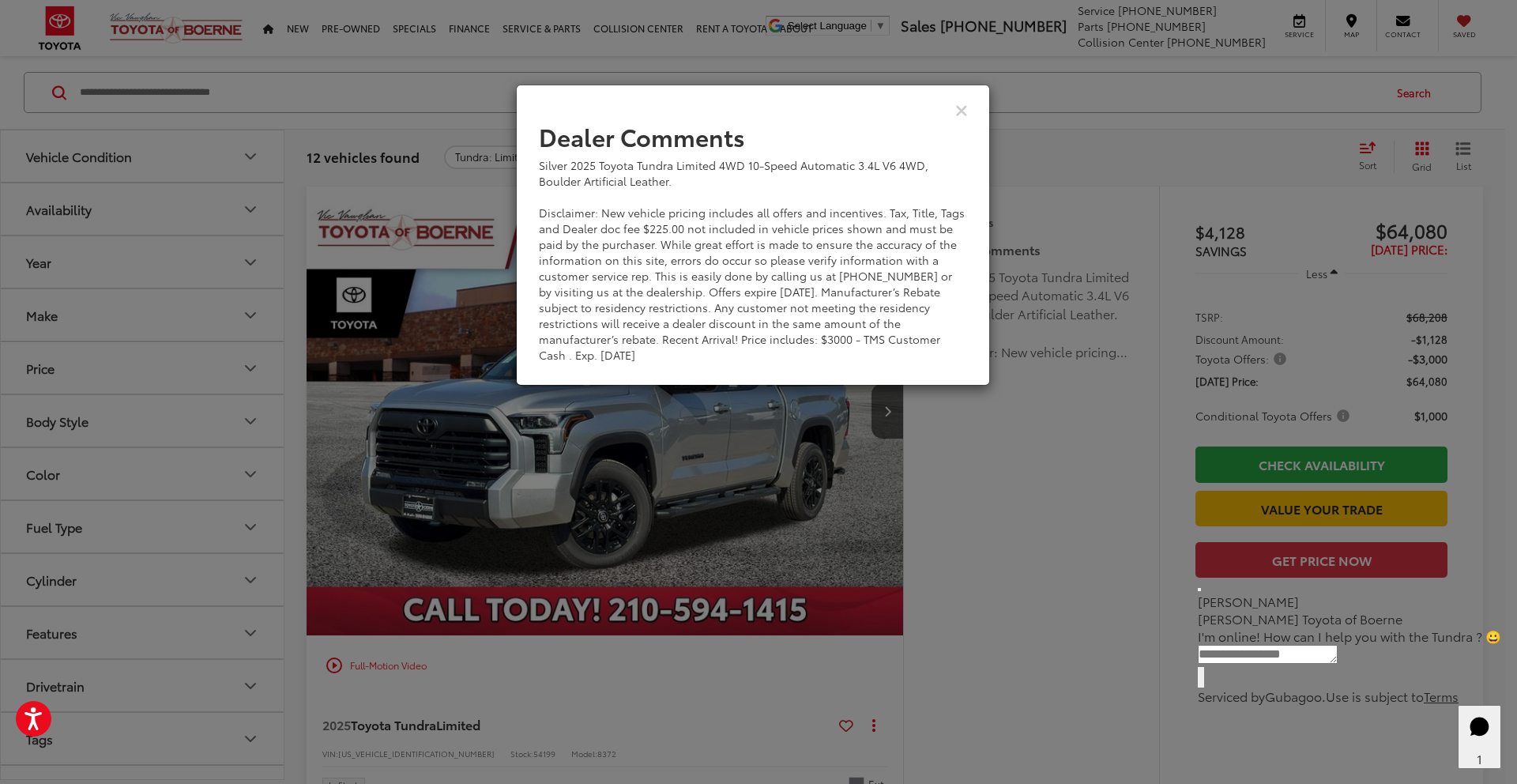
click at [1117, 183] on div "Dealer Comments Silver 2025 Toyota Tundra Limited 4WD 10-Speed Automatic 3.4L V…" at bounding box center [758, 392] width 1517 height 784
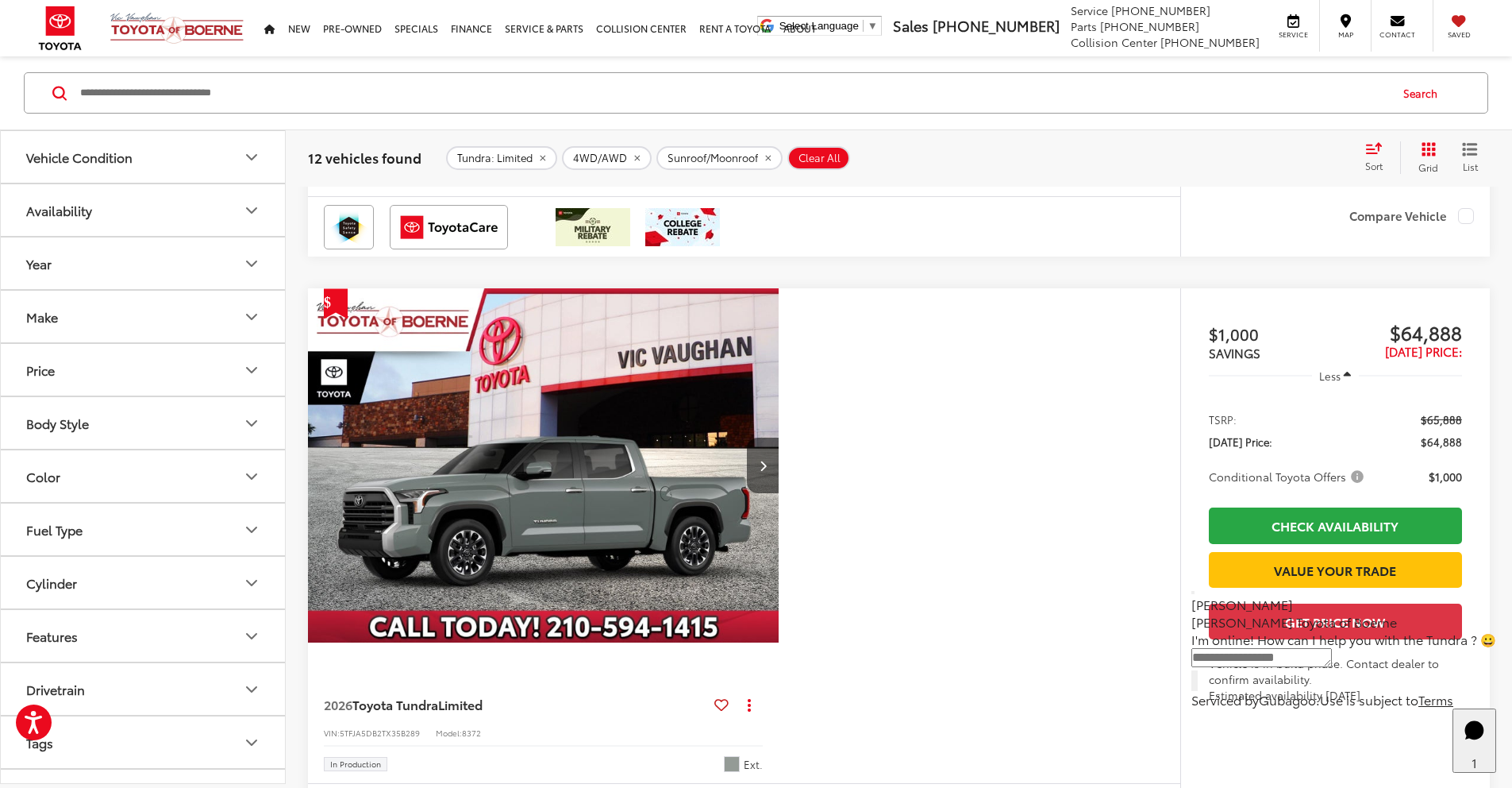
scroll to position [3742, 0]
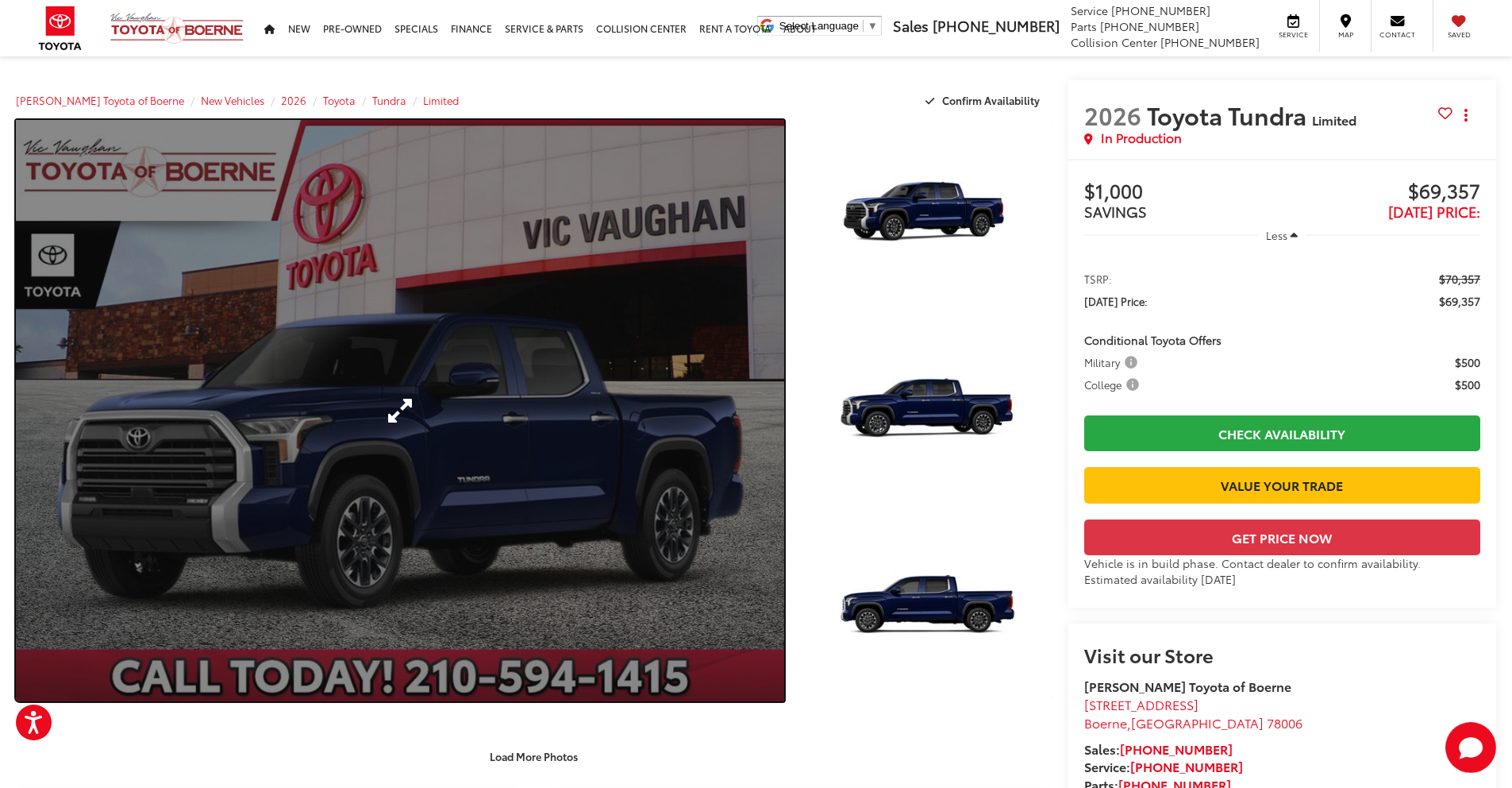
click at [609, 439] on link "Expand Photo 0" at bounding box center [399, 410] width 768 height 581
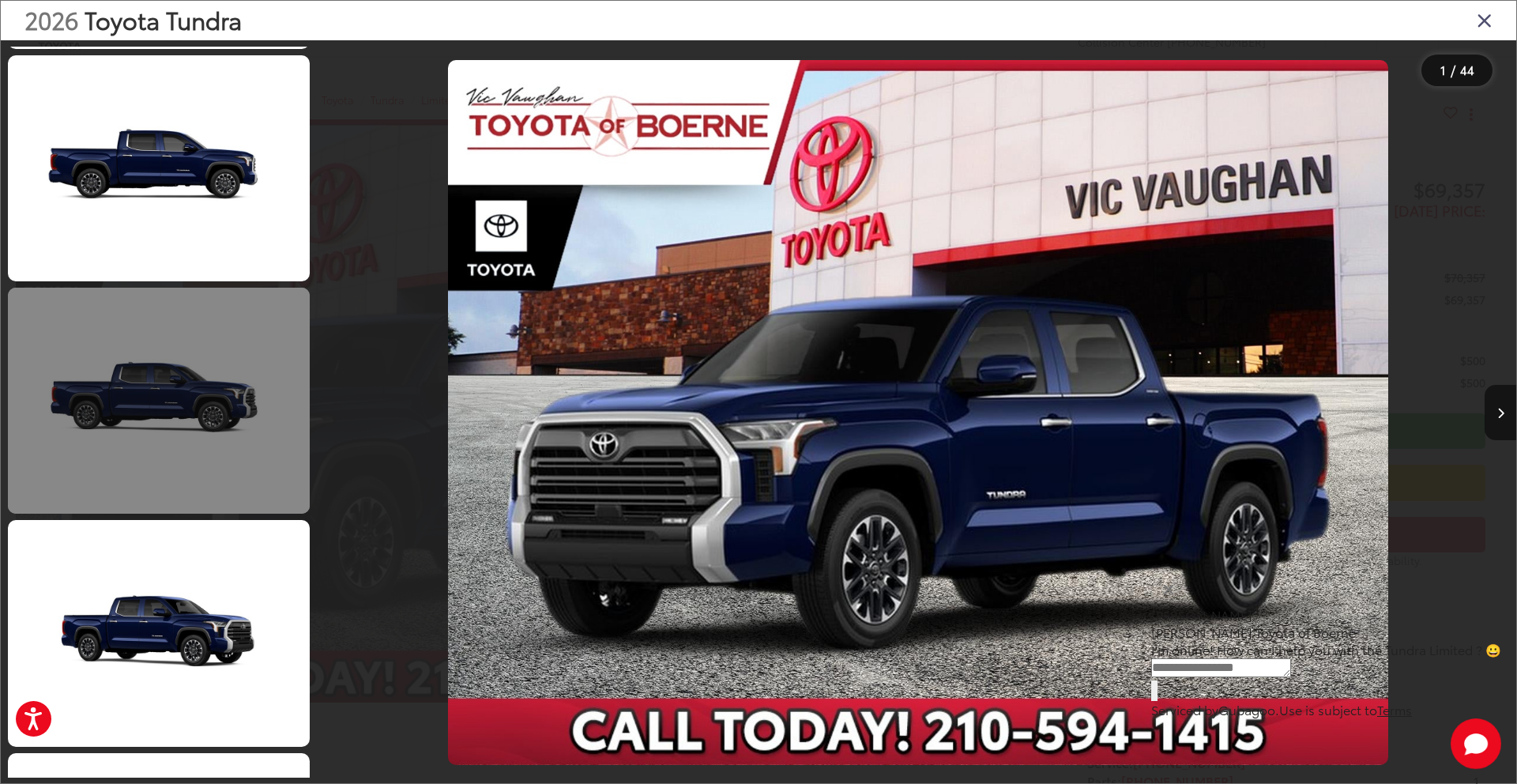
scroll to position [2593, 0]
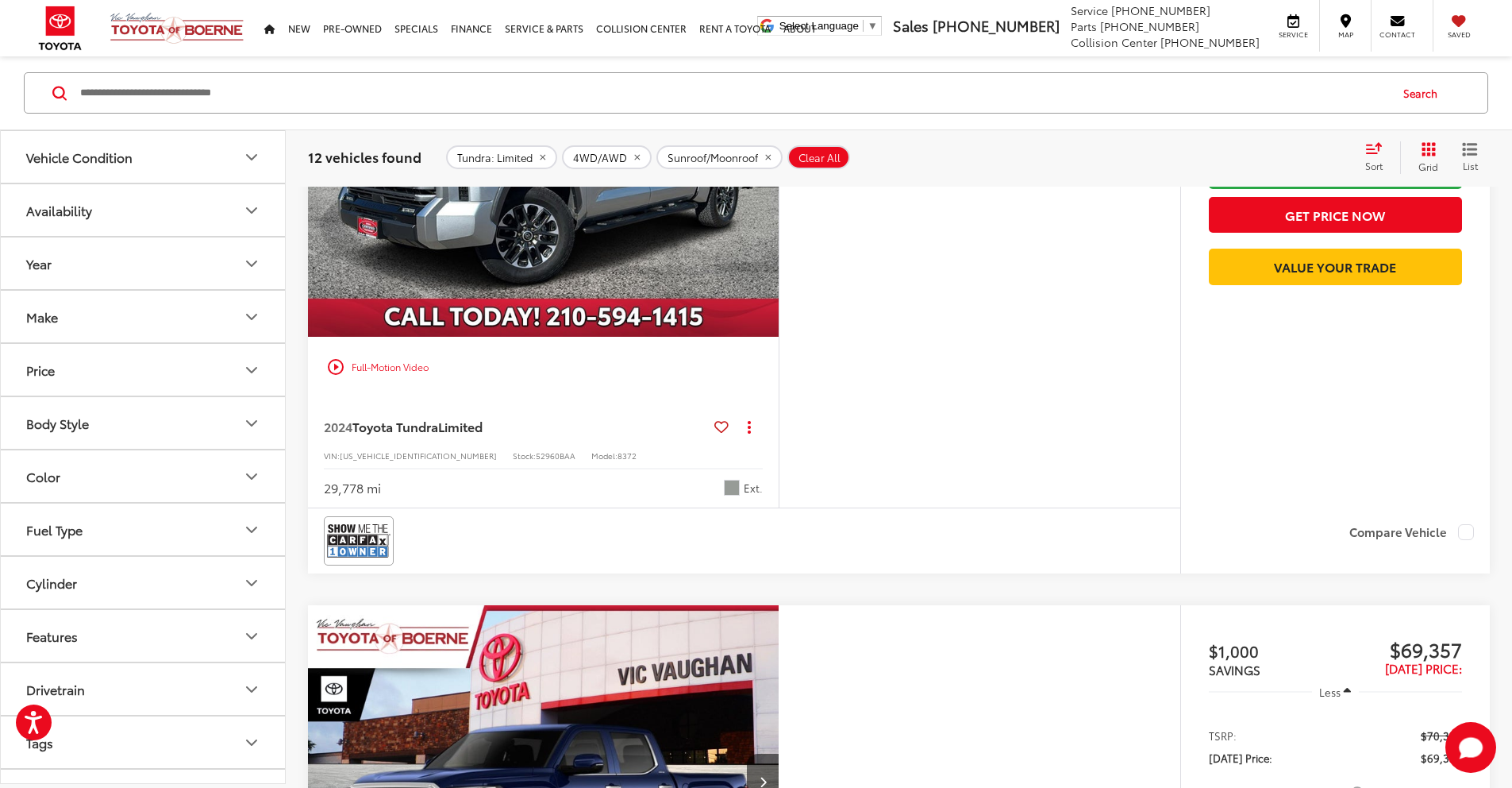
scroll to position [2845, 0]
click at [769, 337] on img "2024 Toyota Tundra Limited 0" at bounding box center [543, 159] width 473 height 355
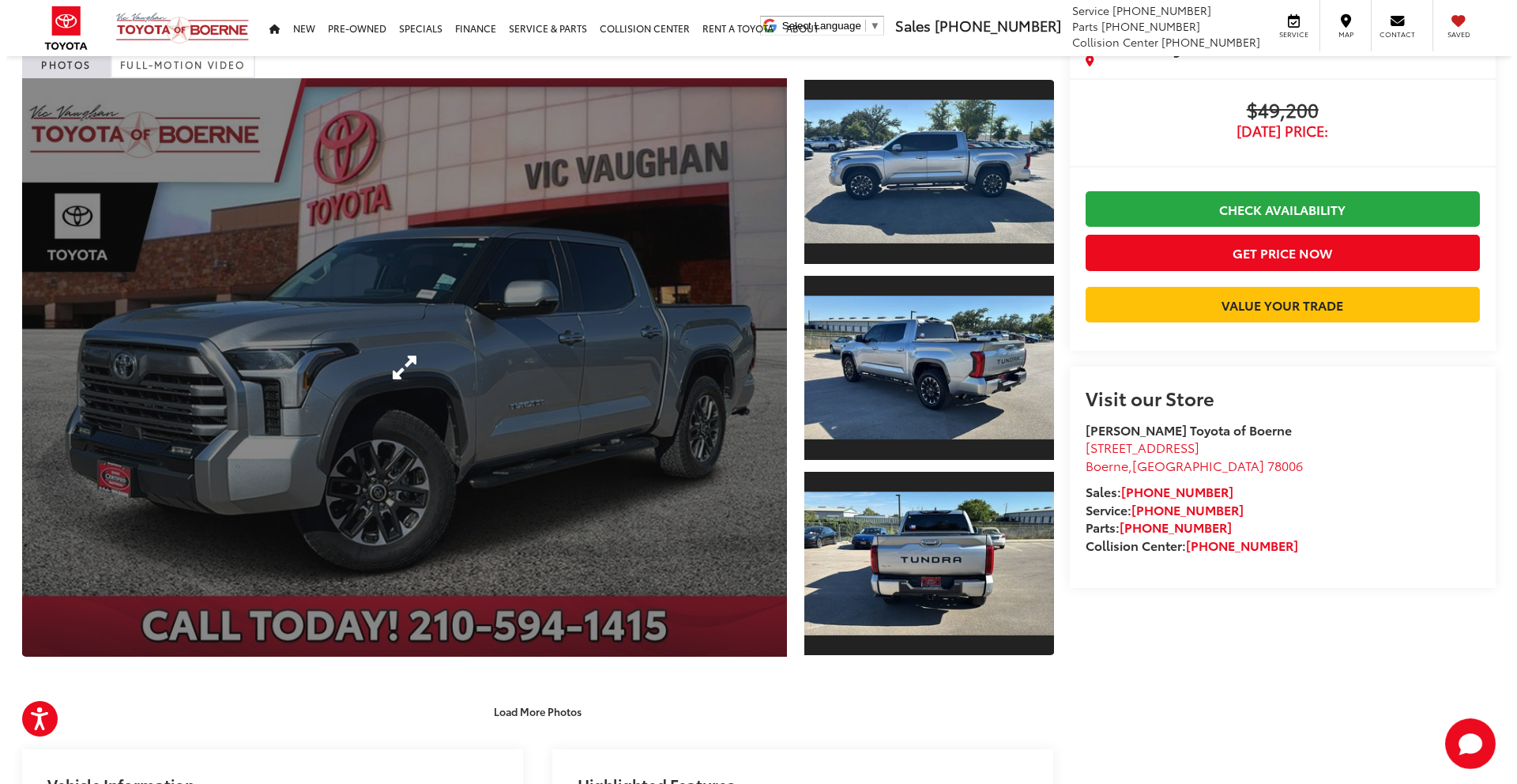
scroll to position [73, 0]
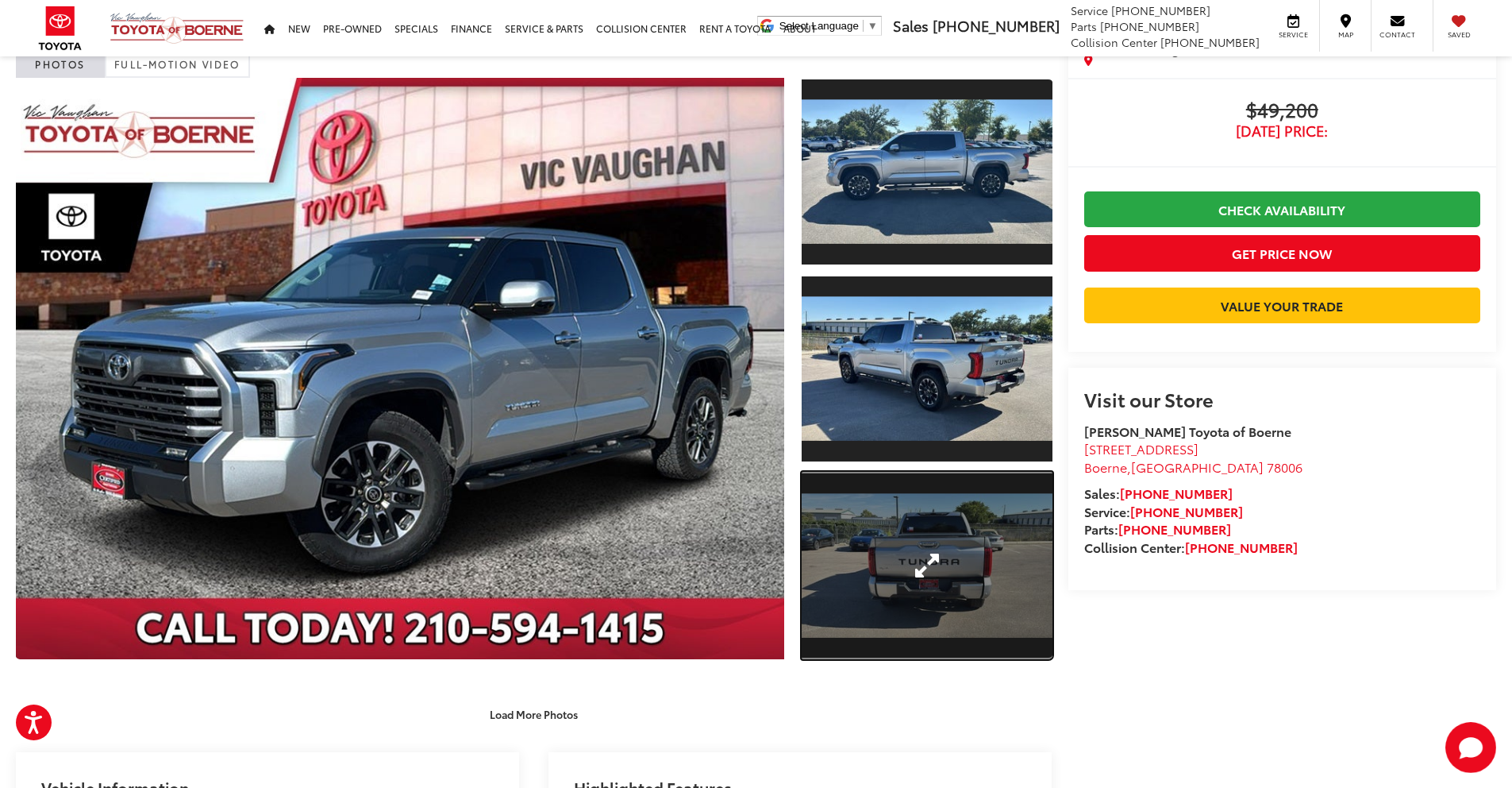
click at [939, 543] on link "Expand Photo 3" at bounding box center [927, 566] width 251 height 189
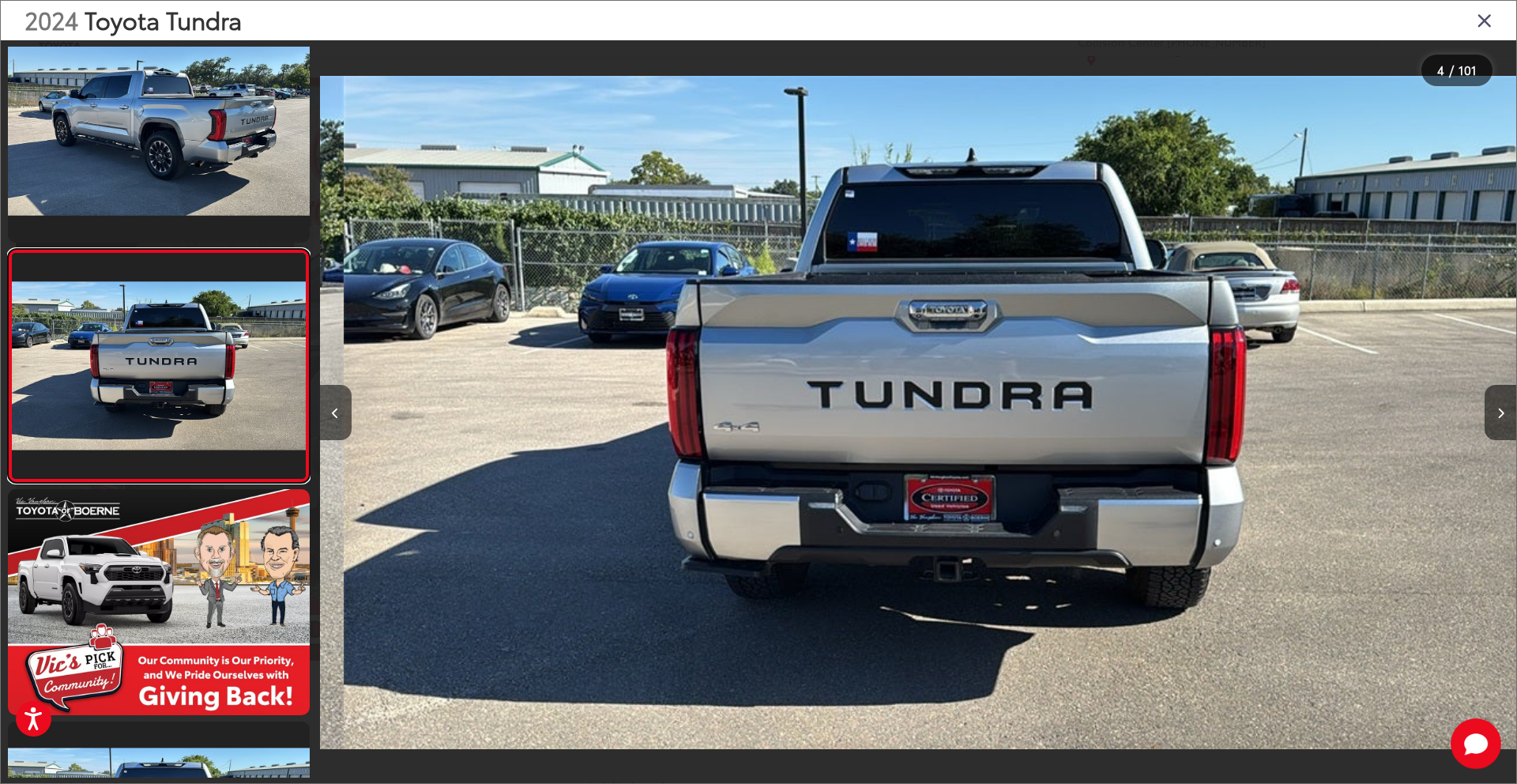
scroll to position [0, 3590]
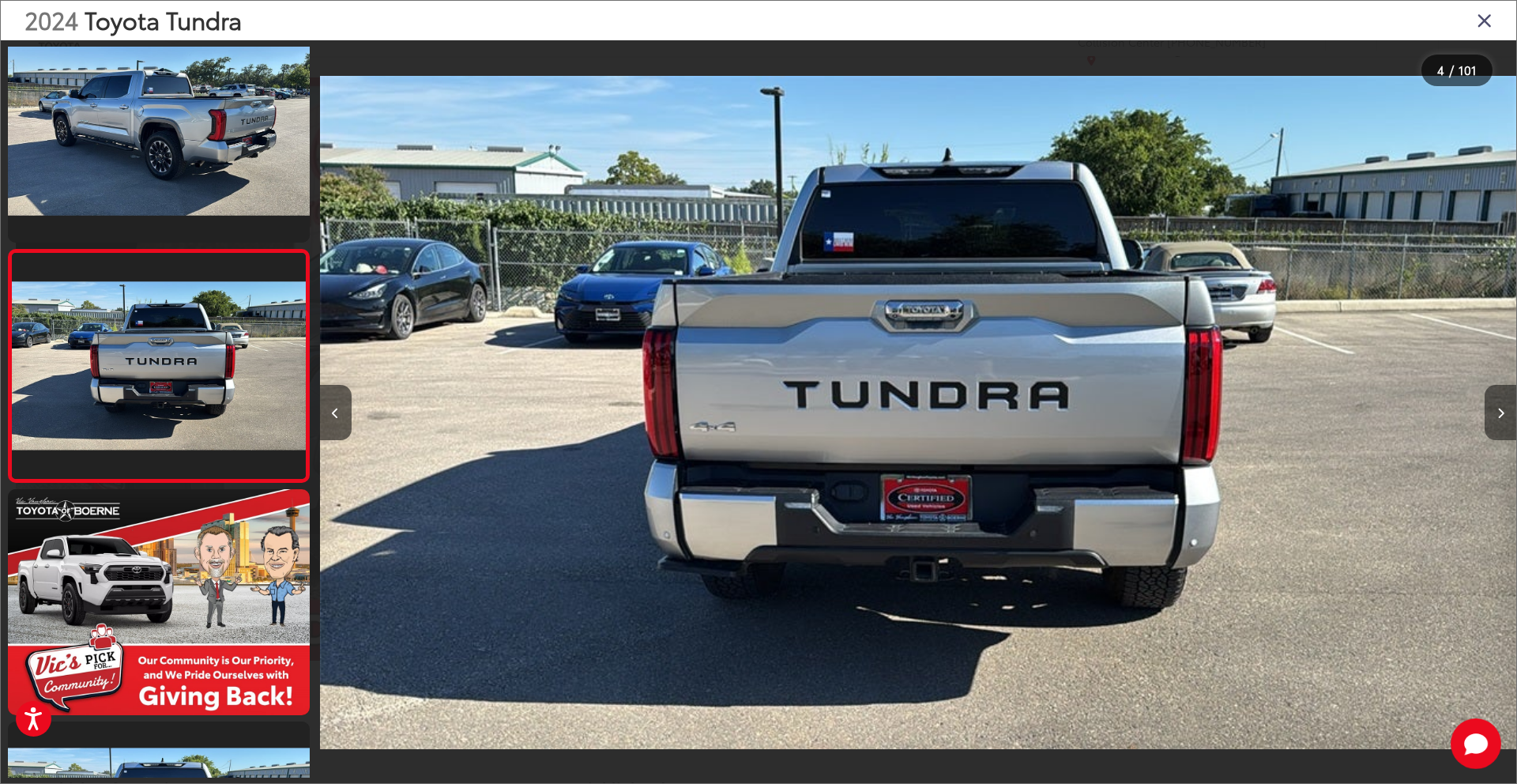
click at [1501, 400] on button "Next image" at bounding box center [1501, 413] width 32 height 55
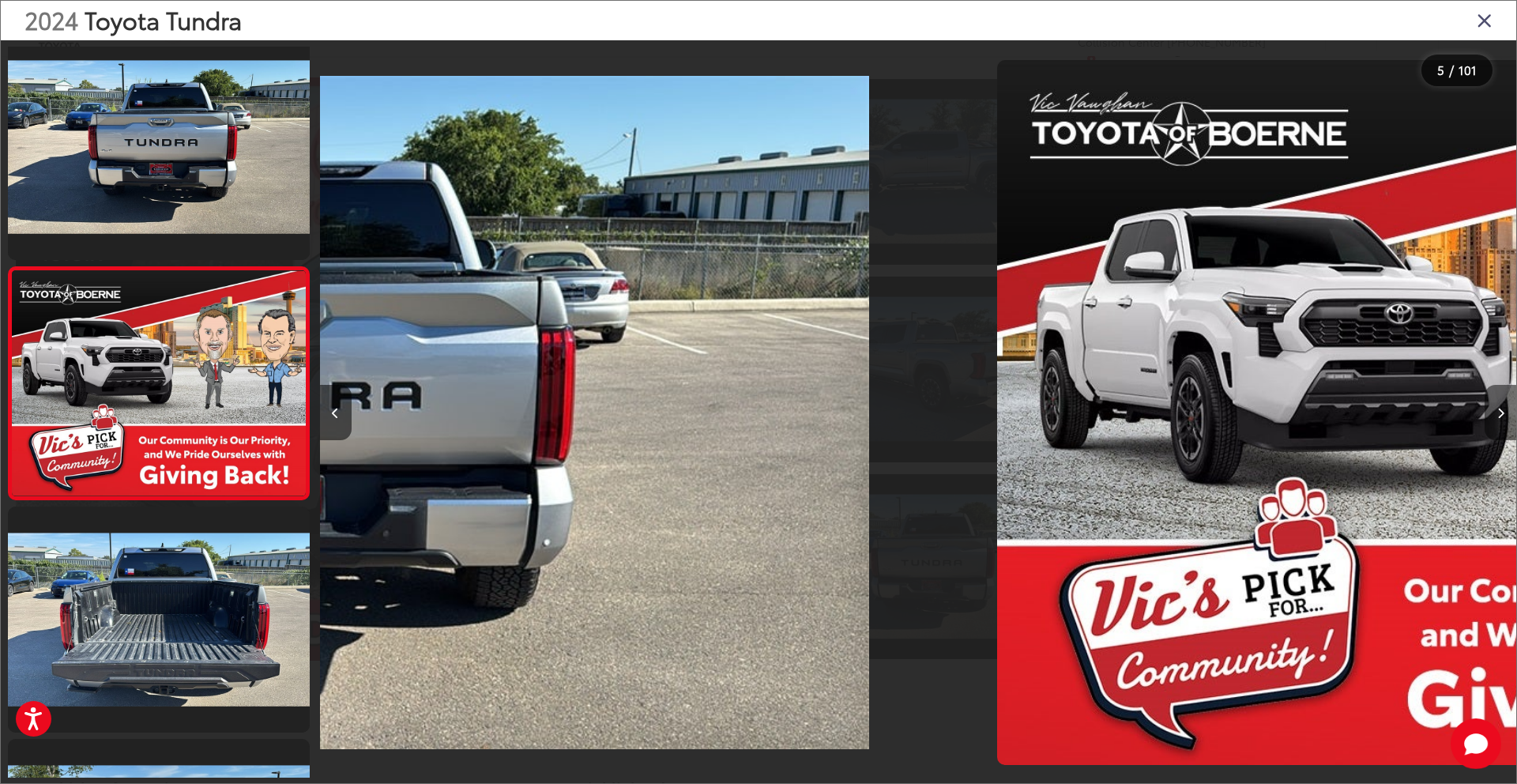
scroll to position [729, 0]
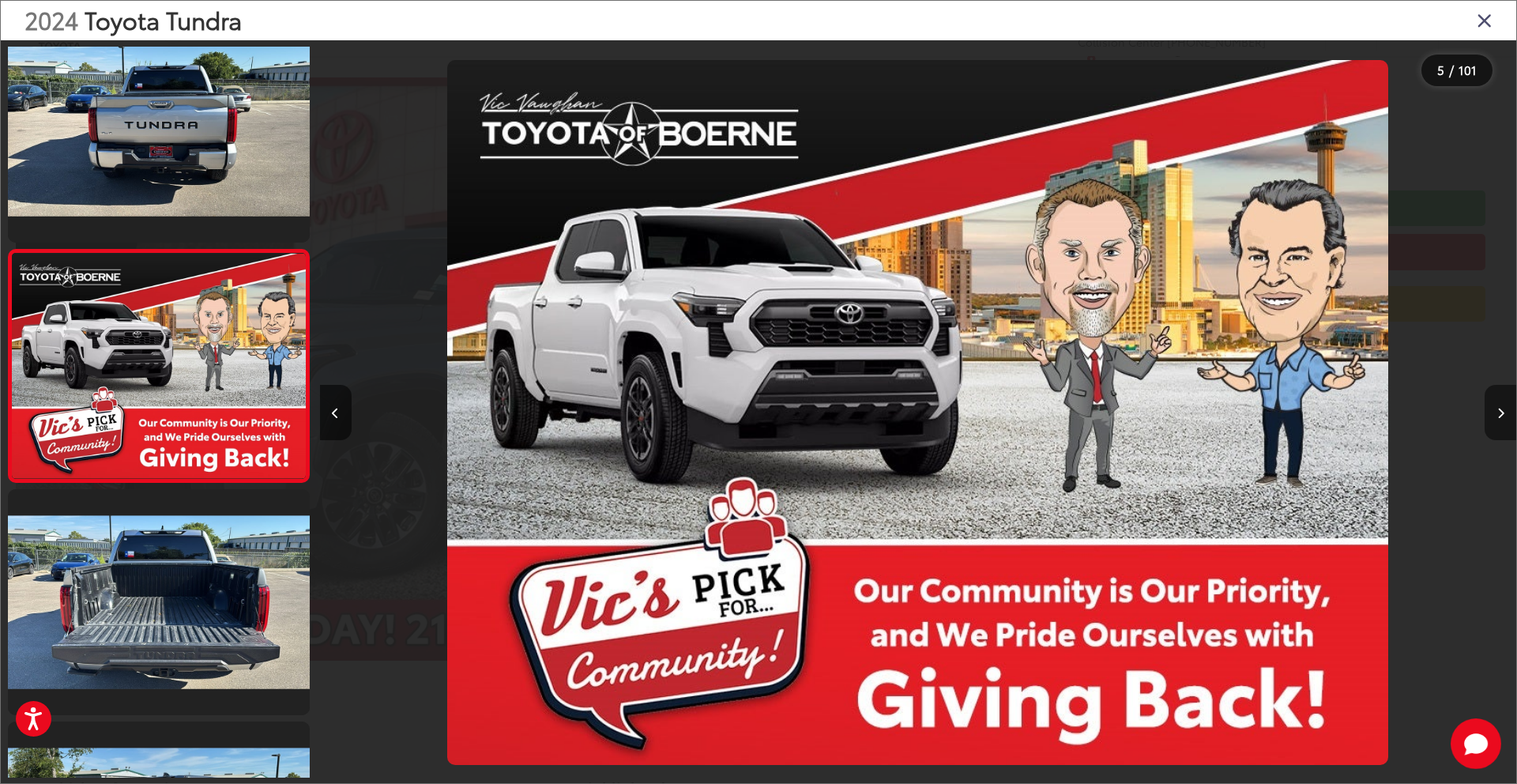
click at [1501, 401] on button "Next image" at bounding box center [1501, 413] width 32 height 55
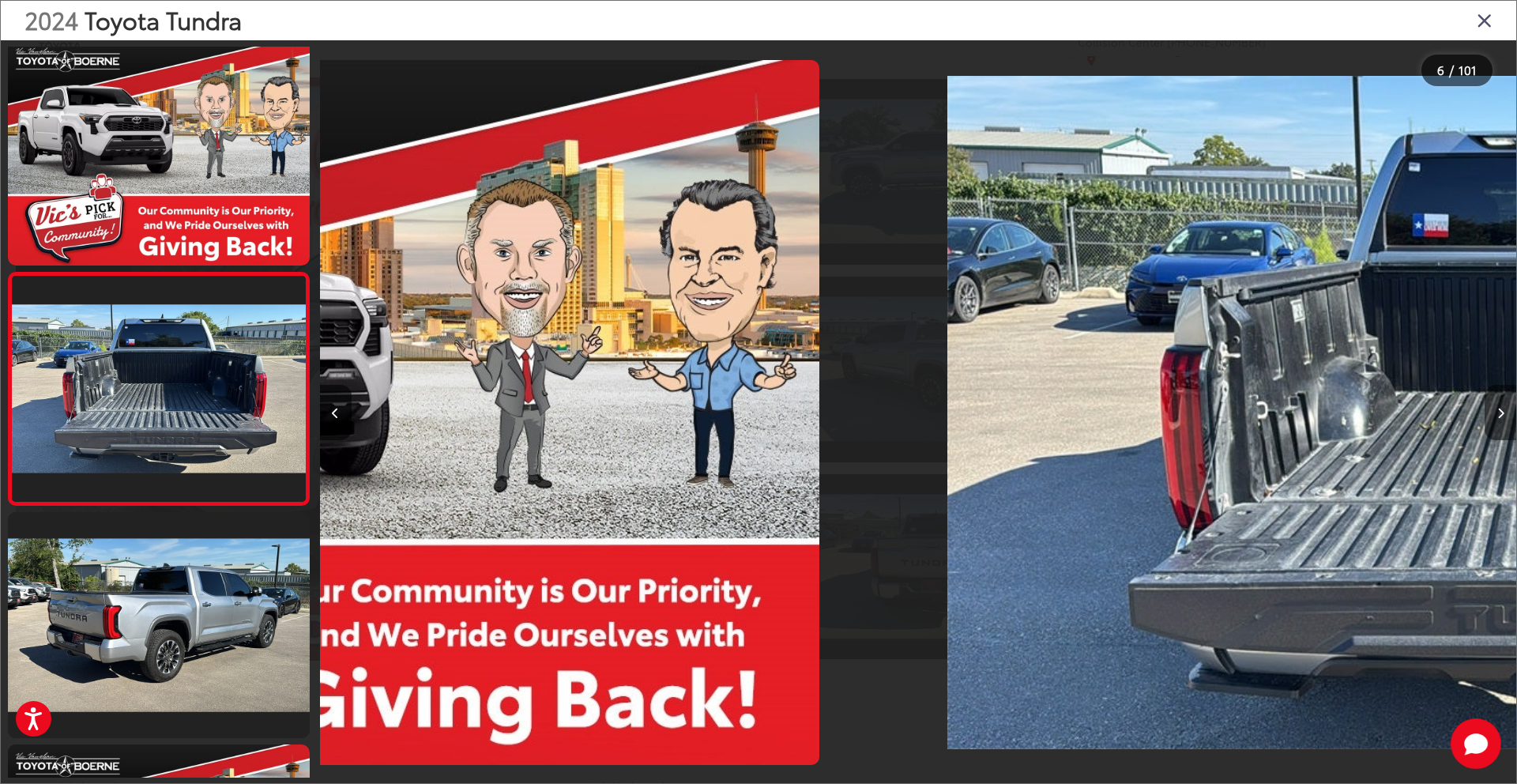
scroll to position [961, 0]
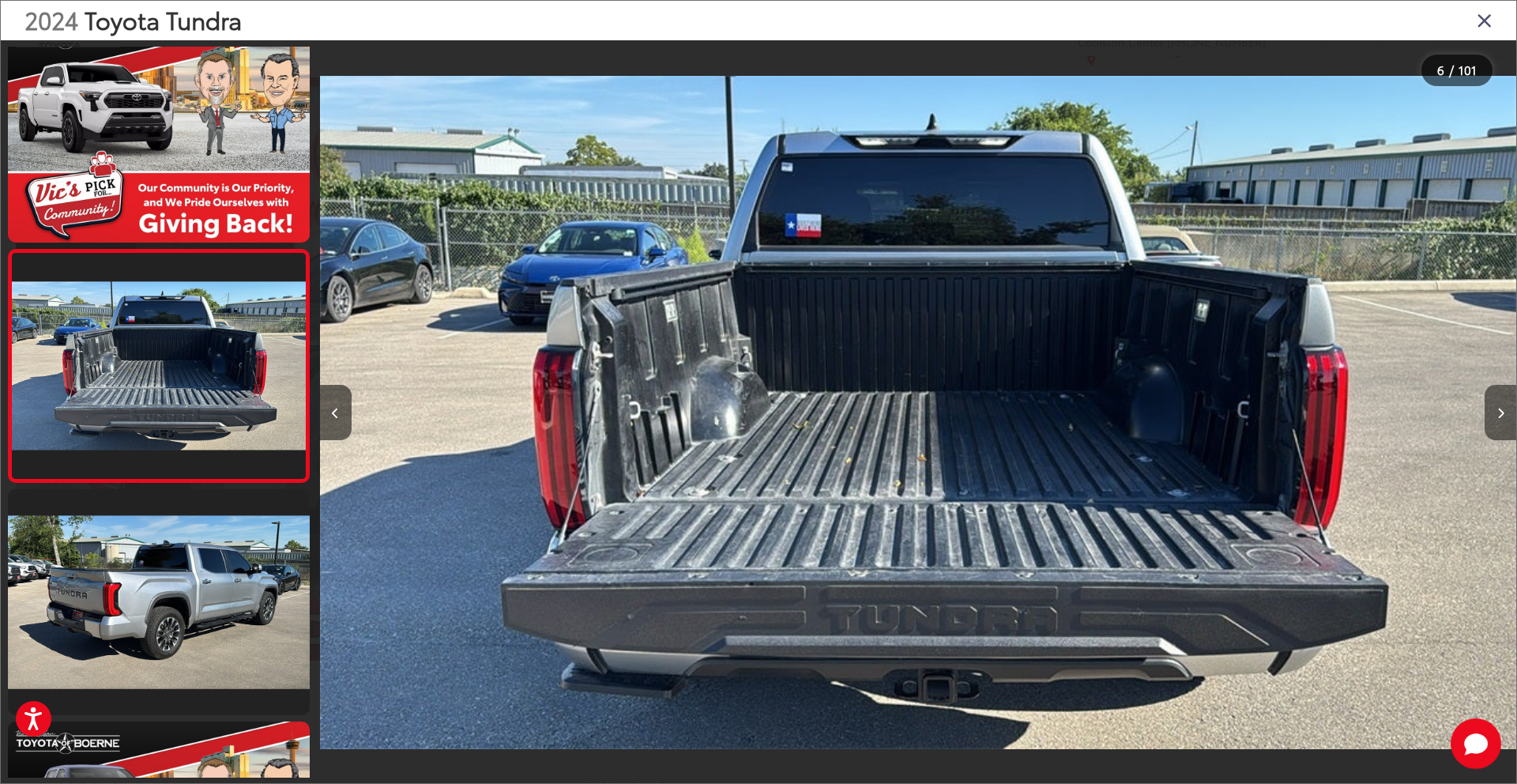
click at [1501, 401] on button "Next image" at bounding box center [1501, 413] width 32 height 55
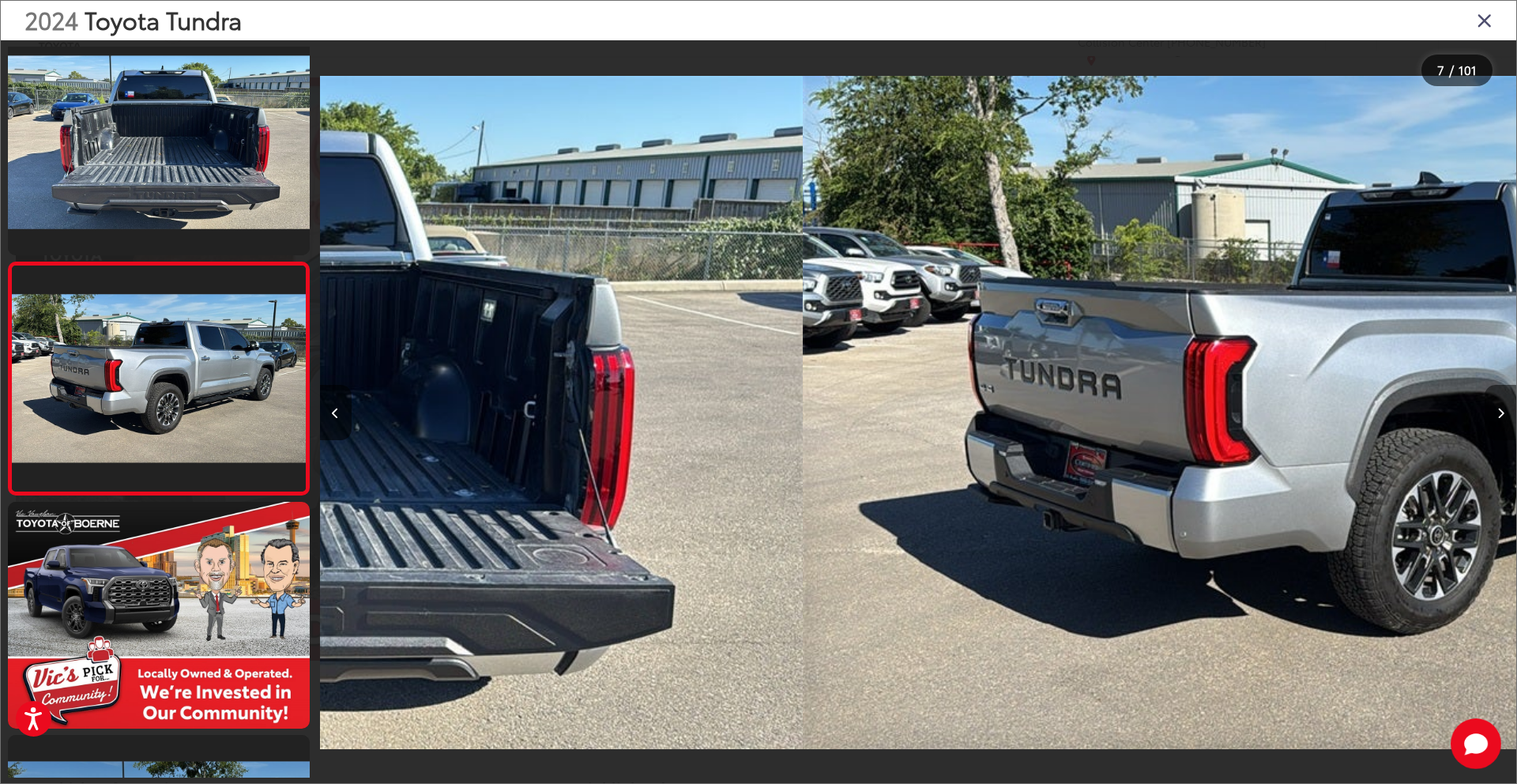
scroll to position [1193, 0]
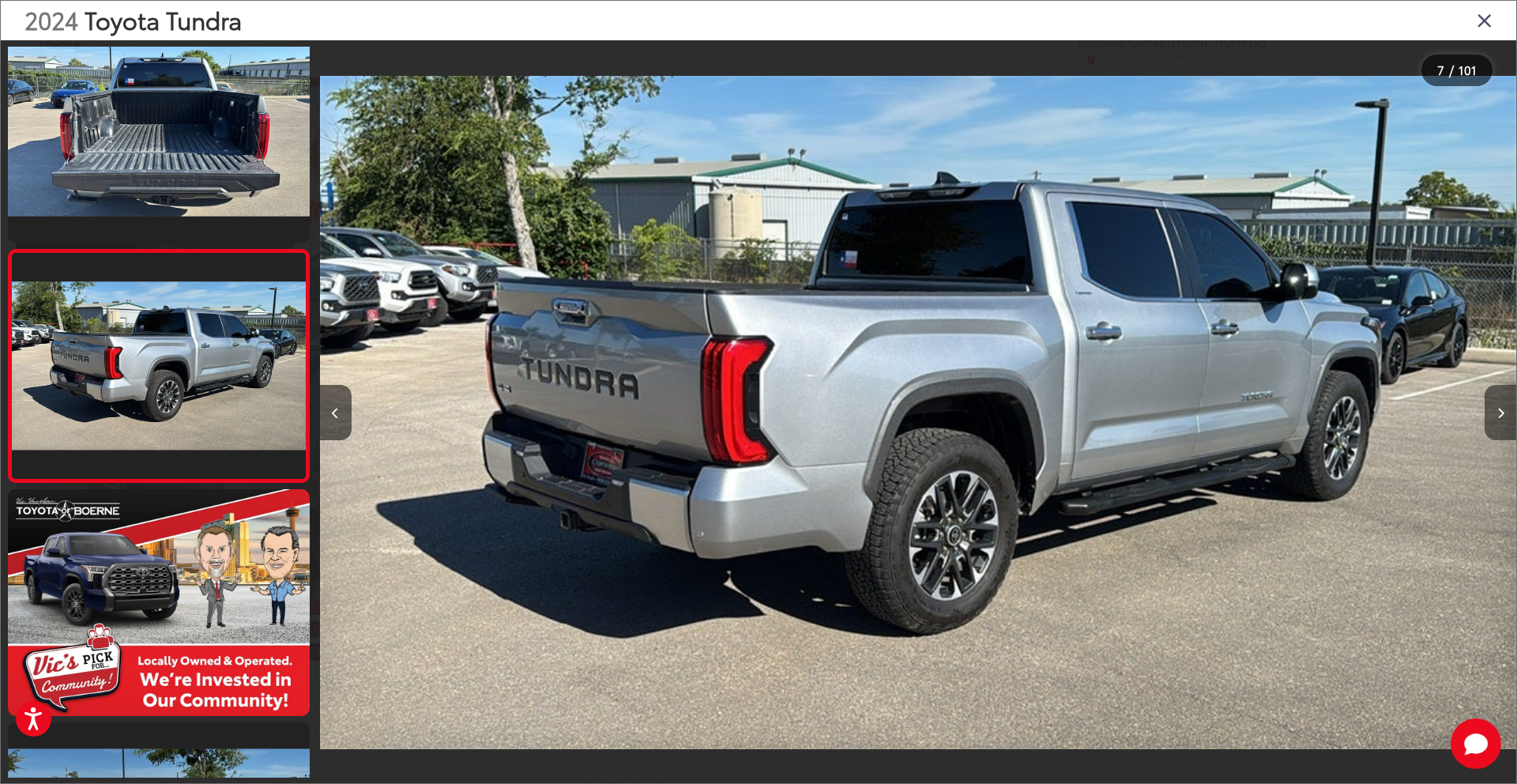
click at [1501, 401] on button "Next image" at bounding box center [1501, 413] width 32 height 55
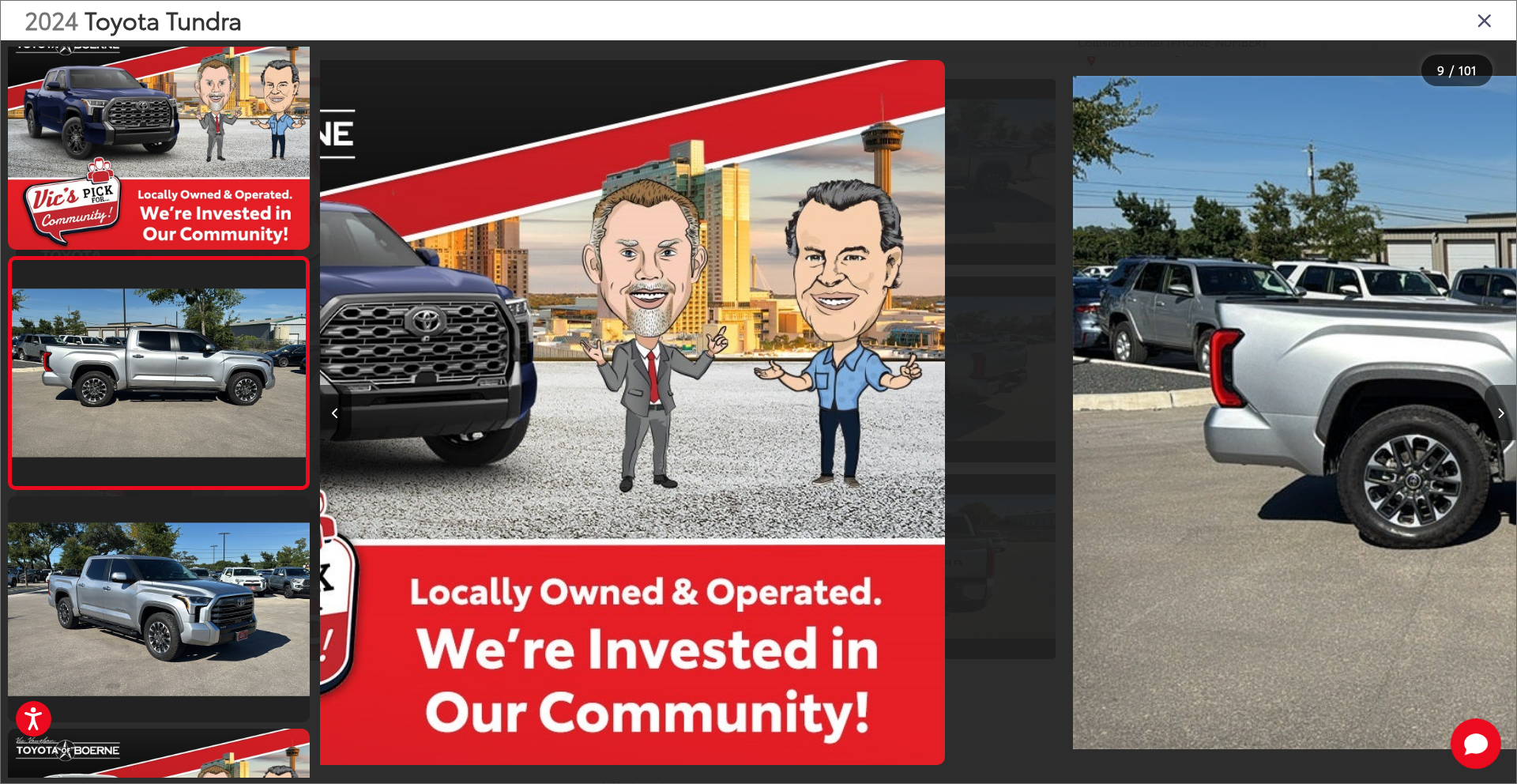
scroll to position [1659, 0]
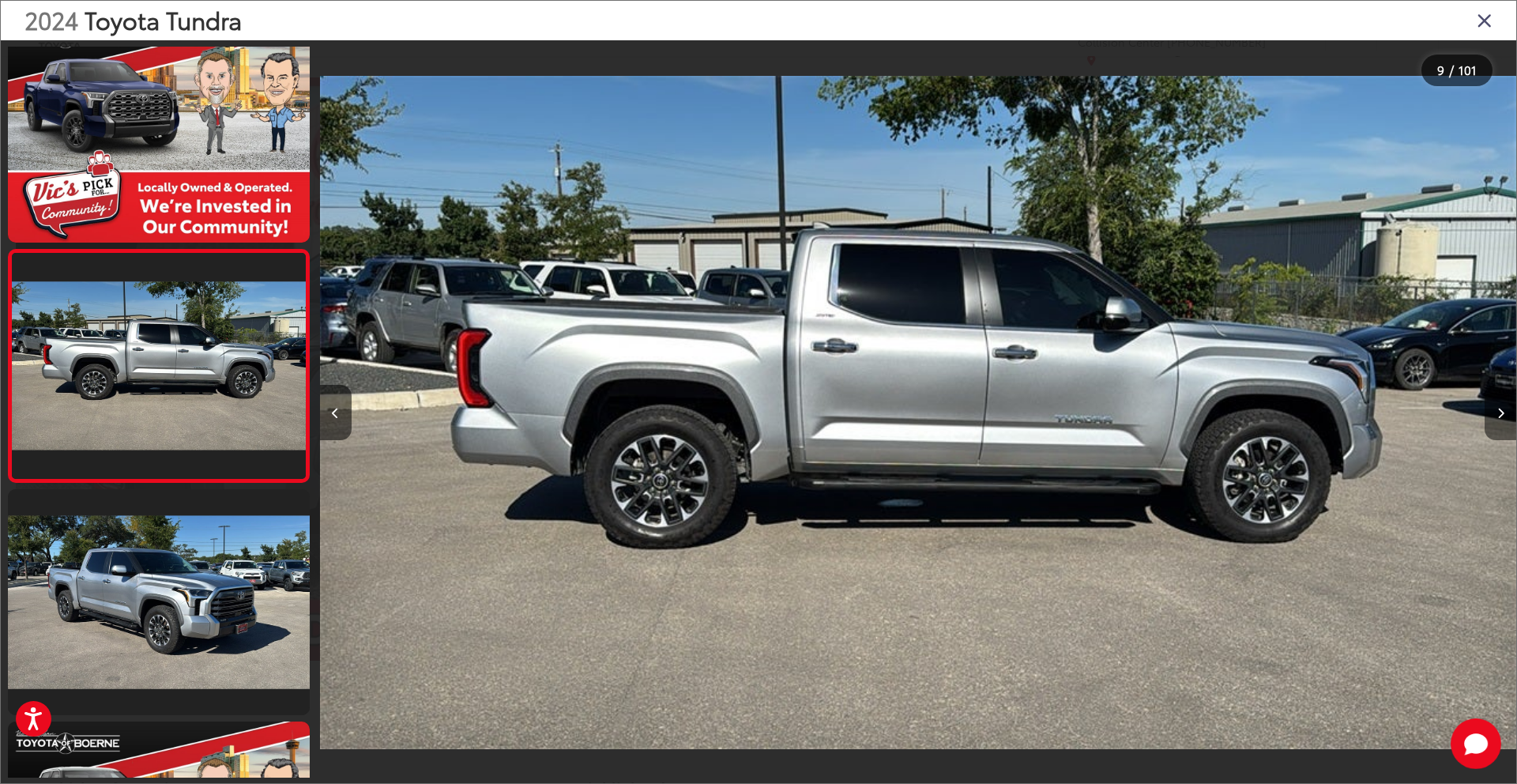
click at [1501, 401] on button "Next image" at bounding box center [1501, 413] width 32 height 55
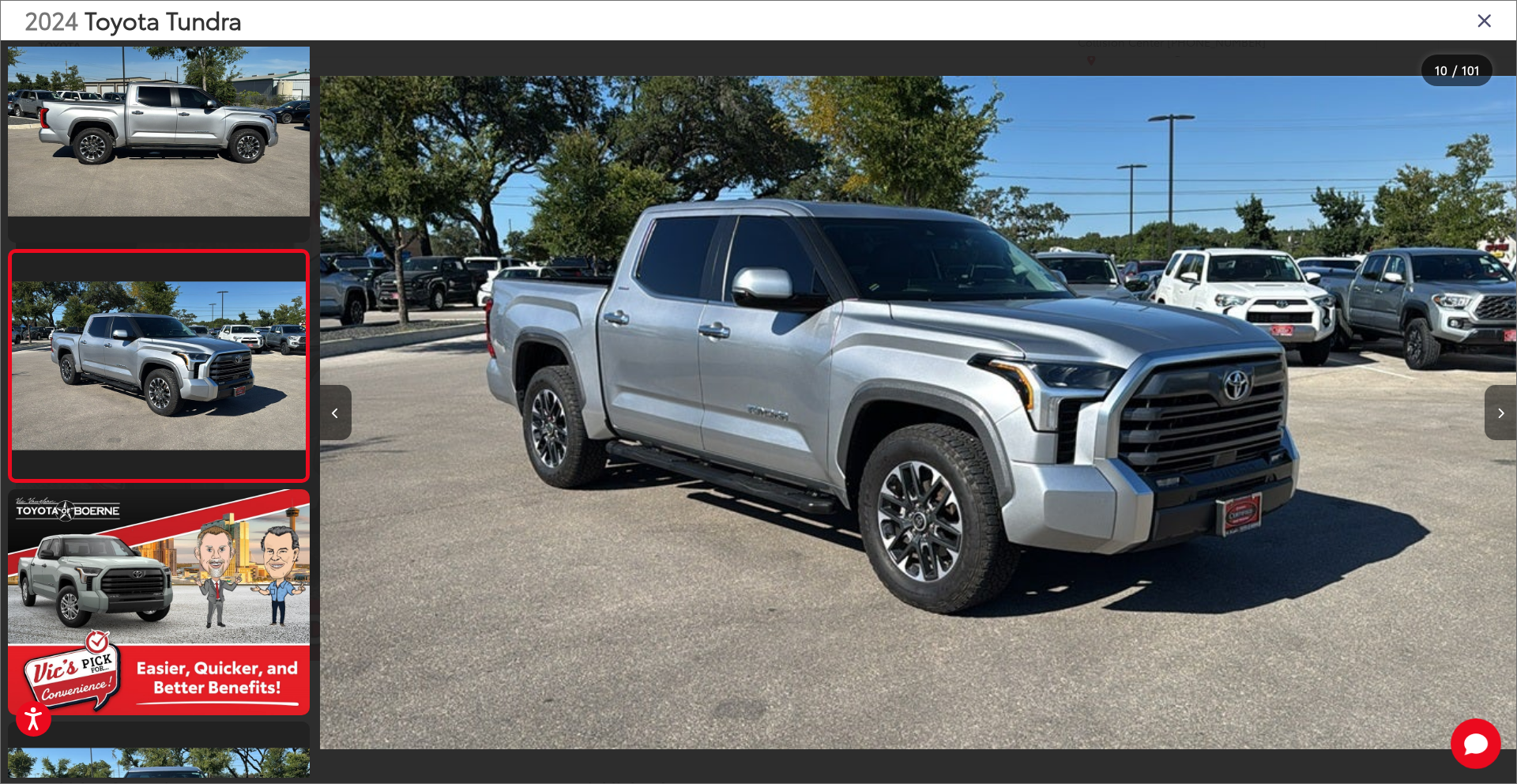
click at [1501, 401] on button "Next image" at bounding box center [1501, 413] width 32 height 55
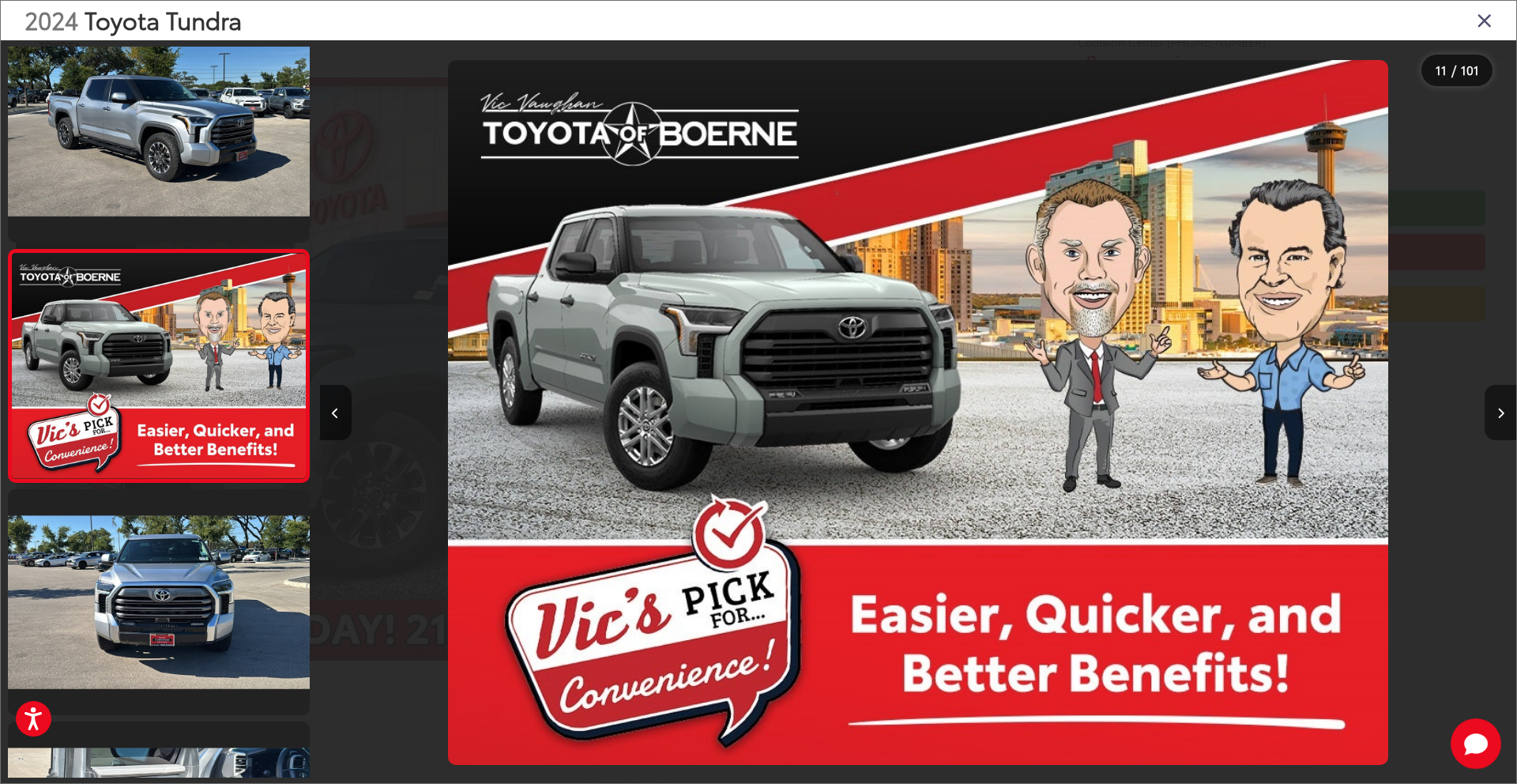
click at [1501, 401] on button "Next image" at bounding box center [1501, 413] width 32 height 55
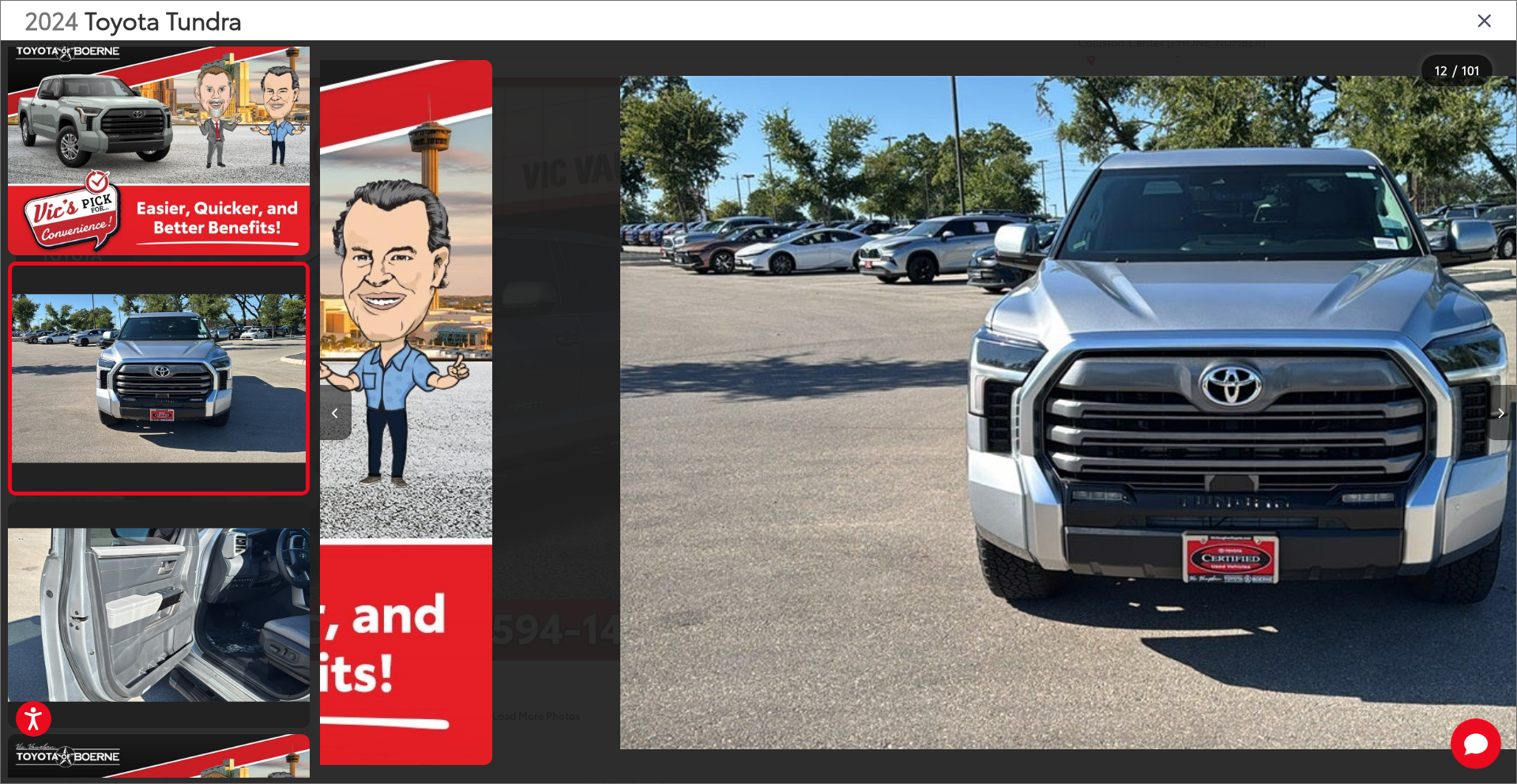
click at [1501, 401] on button "Next image" at bounding box center [1501, 413] width 32 height 55
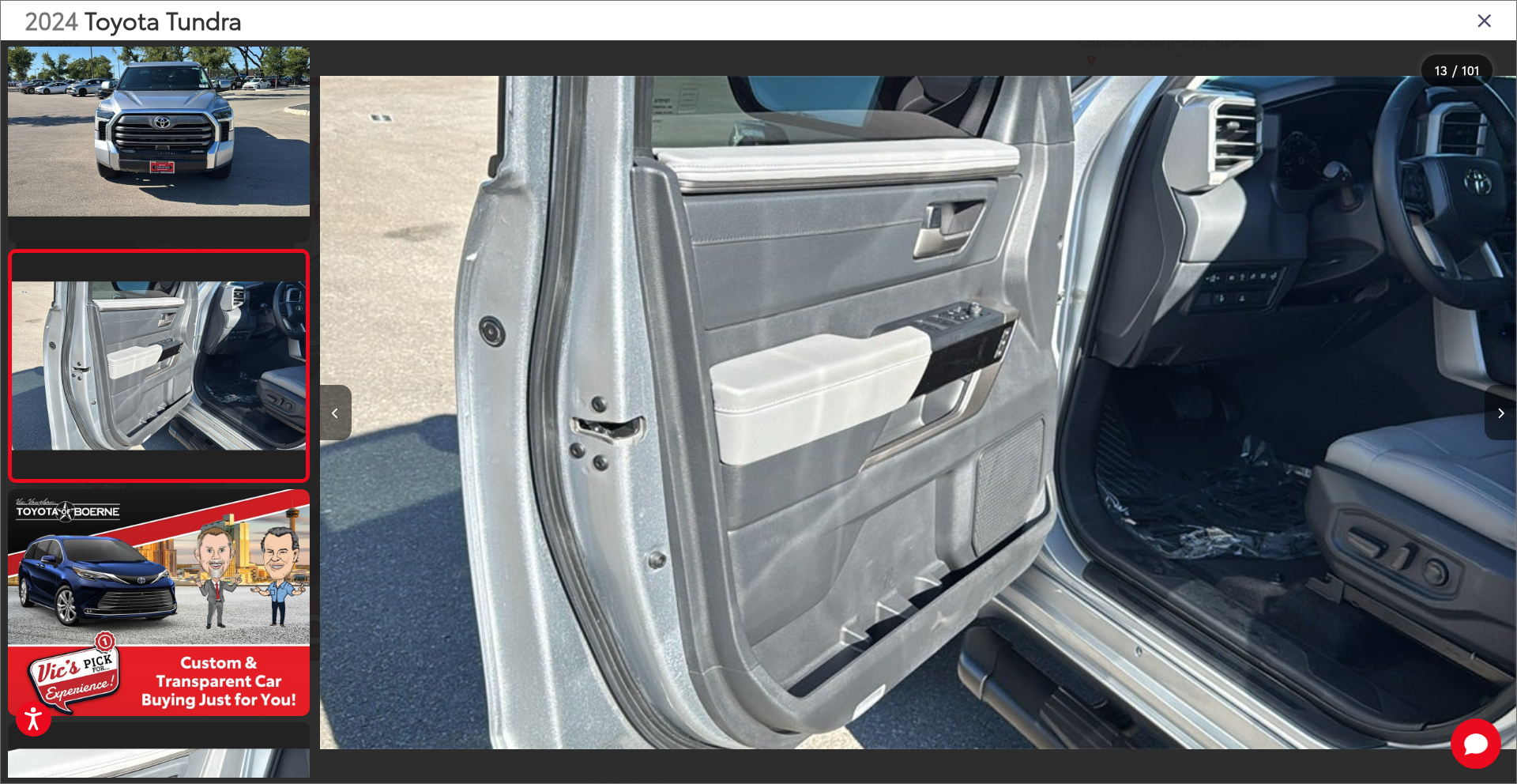
click at [1501, 401] on button "Next image" at bounding box center [1501, 413] width 32 height 55
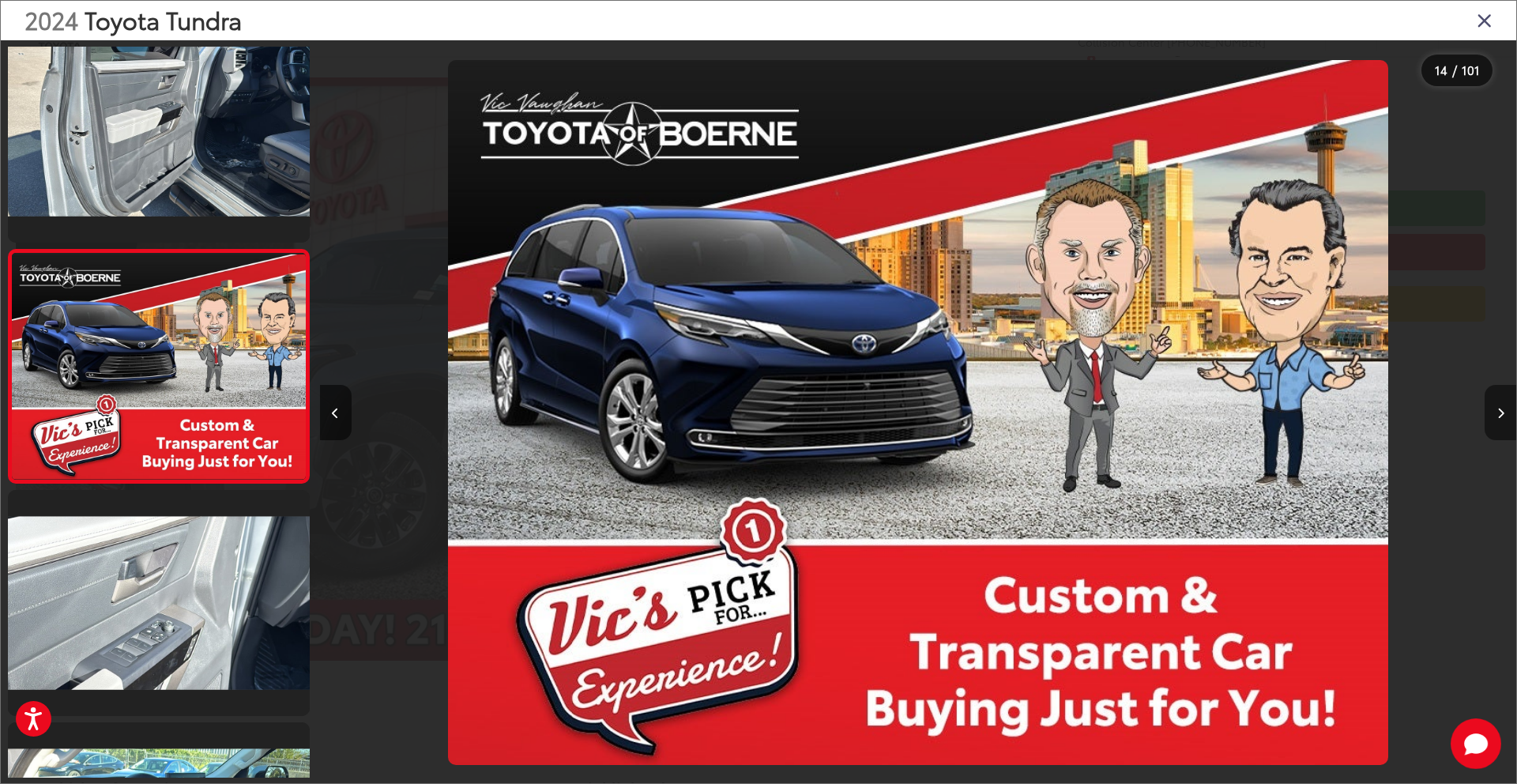
click at [1501, 401] on button "Next image" at bounding box center [1501, 413] width 32 height 55
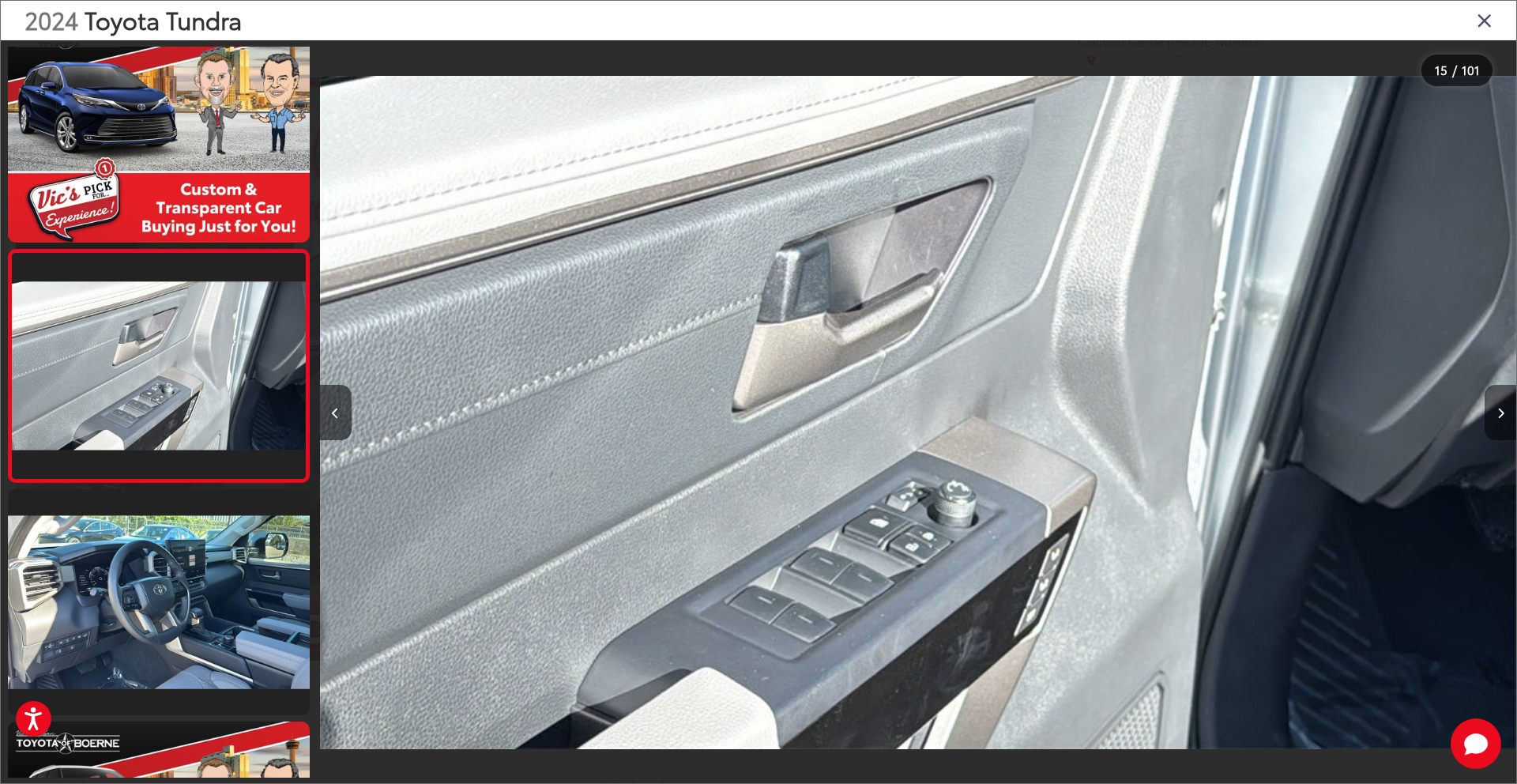
click at [1501, 401] on button "Next image" at bounding box center [1501, 413] width 32 height 55
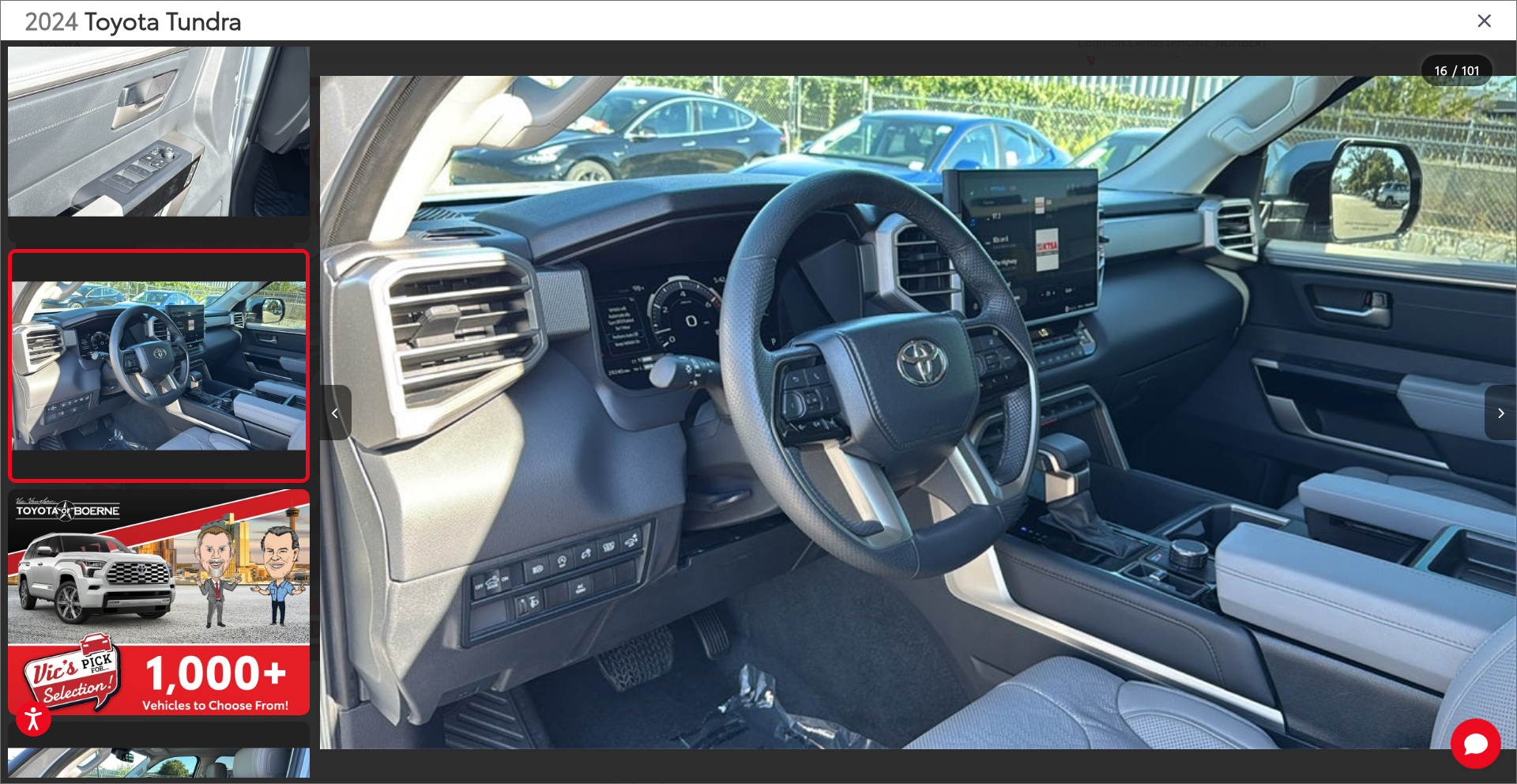
click at [1501, 401] on button "Next image" at bounding box center [1501, 413] width 32 height 55
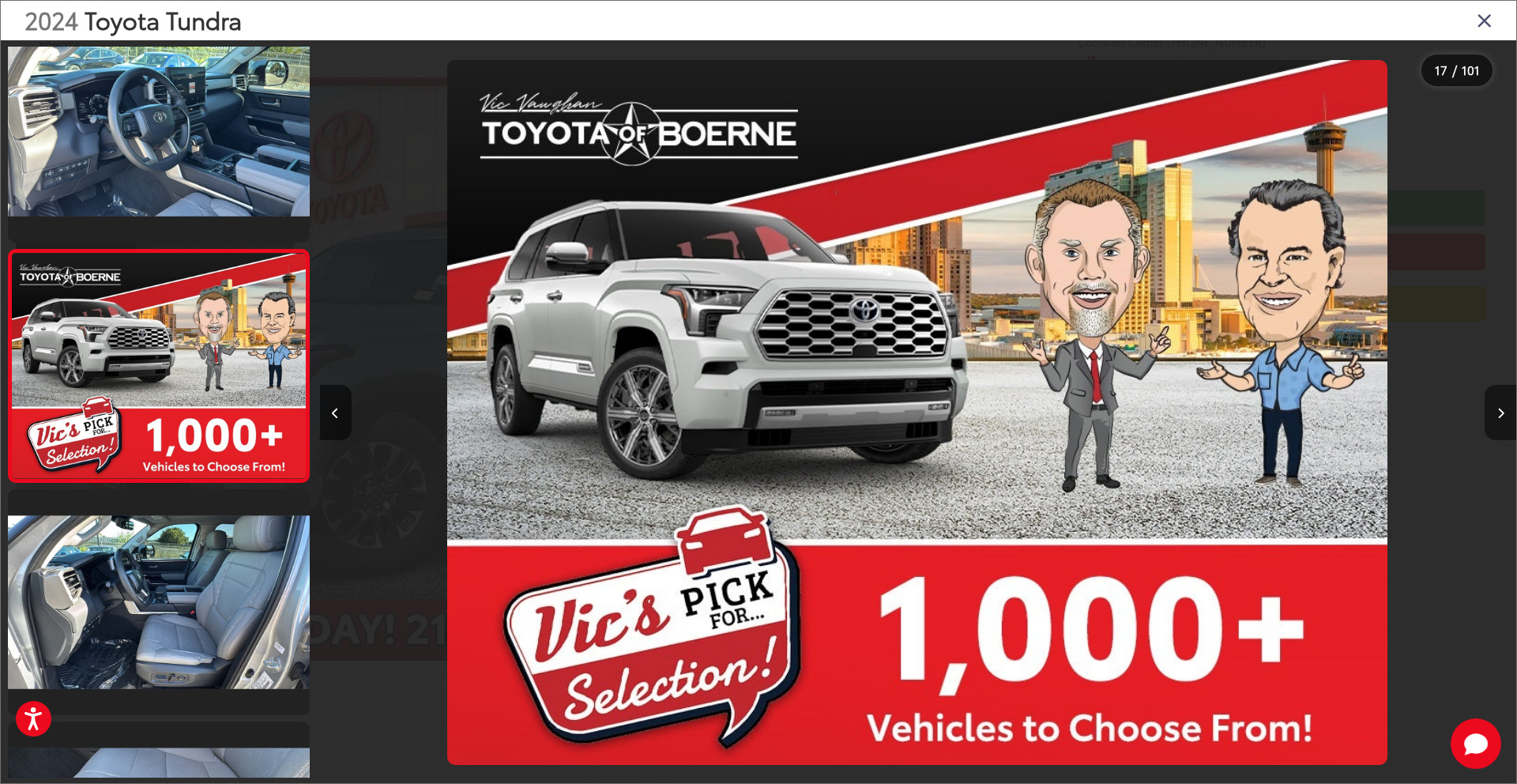
click at [1501, 401] on button "Next image" at bounding box center [1501, 413] width 32 height 55
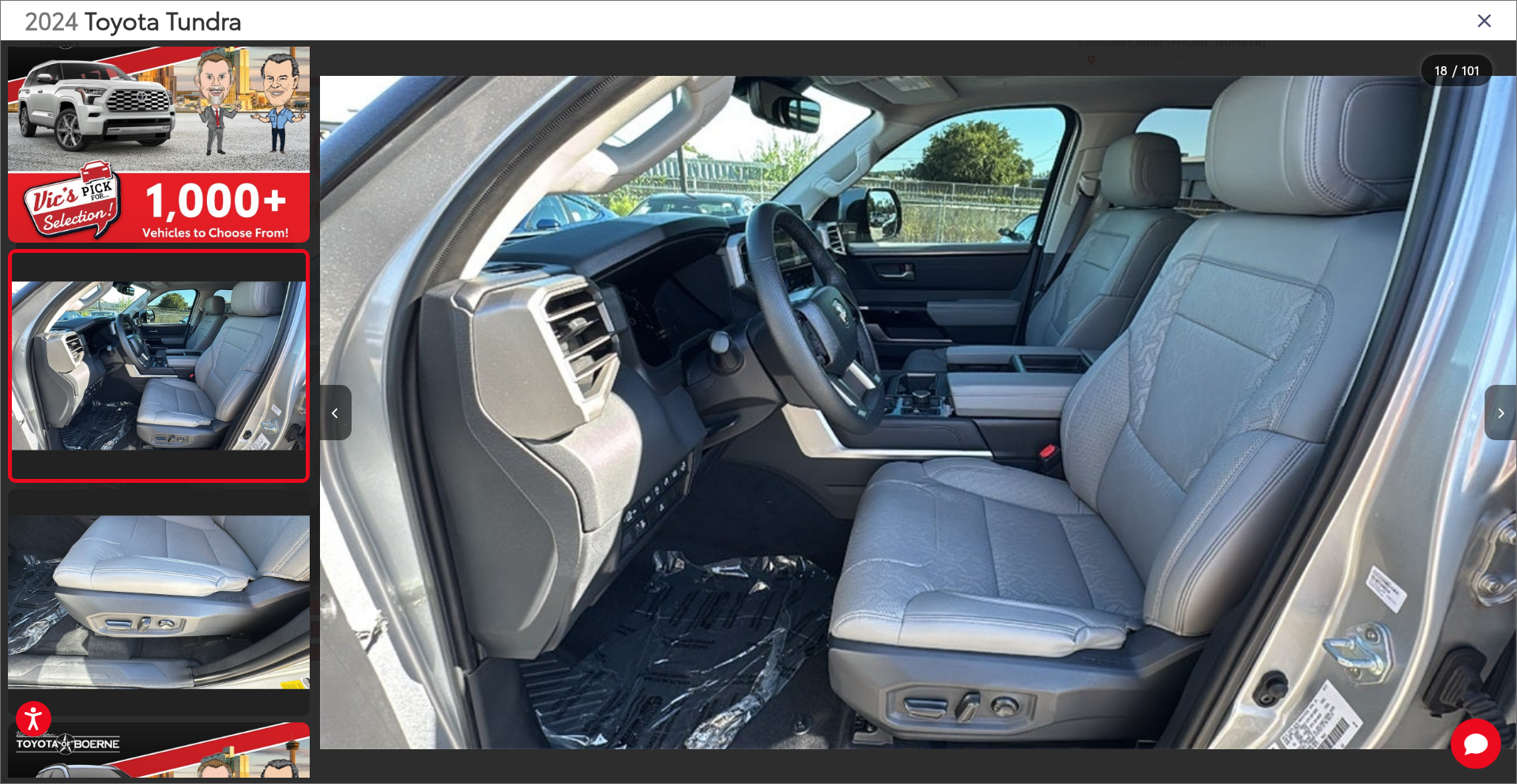
click at [1501, 401] on button "Next image" at bounding box center [1501, 413] width 32 height 55
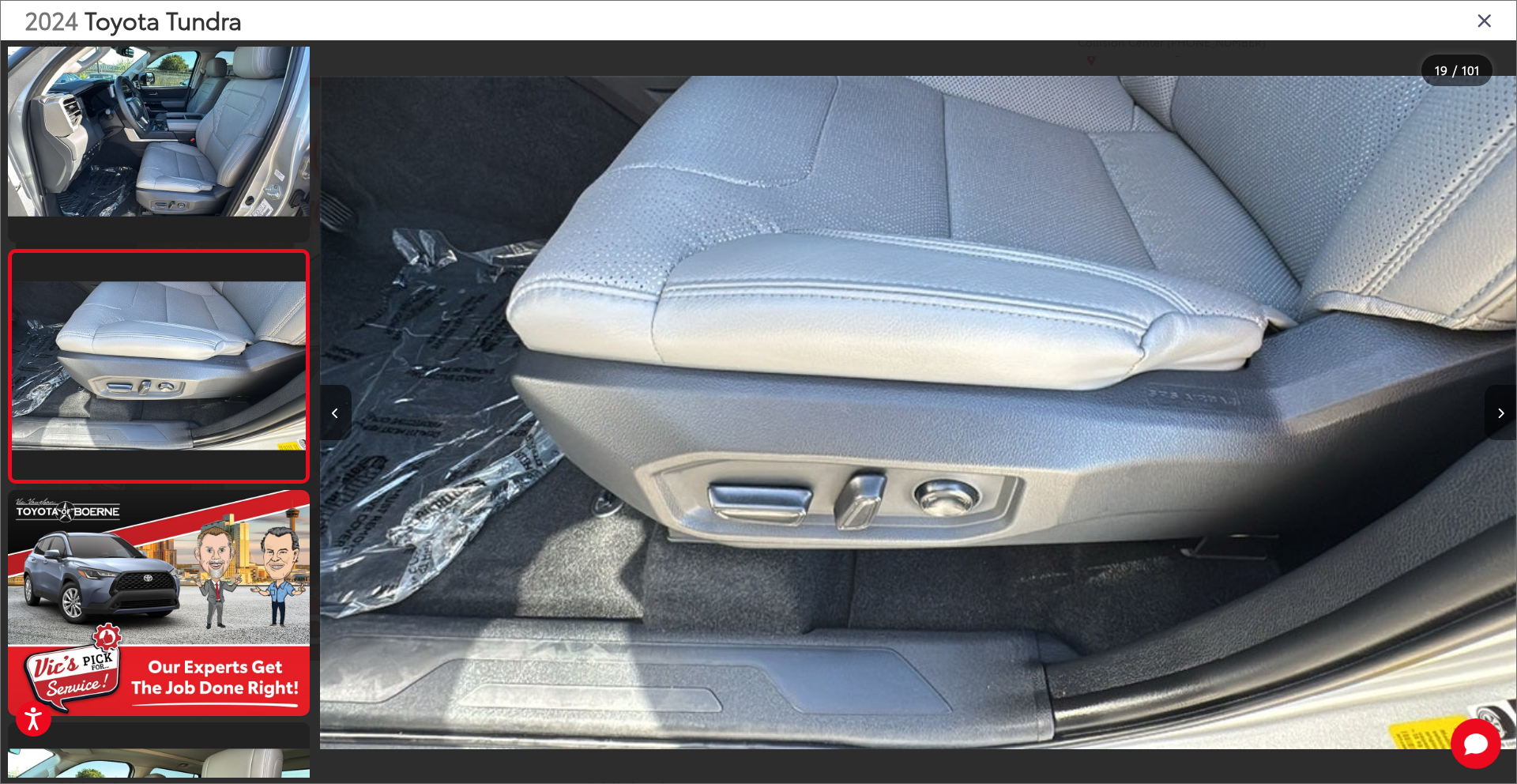
click at [1501, 401] on button "Next image" at bounding box center [1501, 413] width 32 height 55
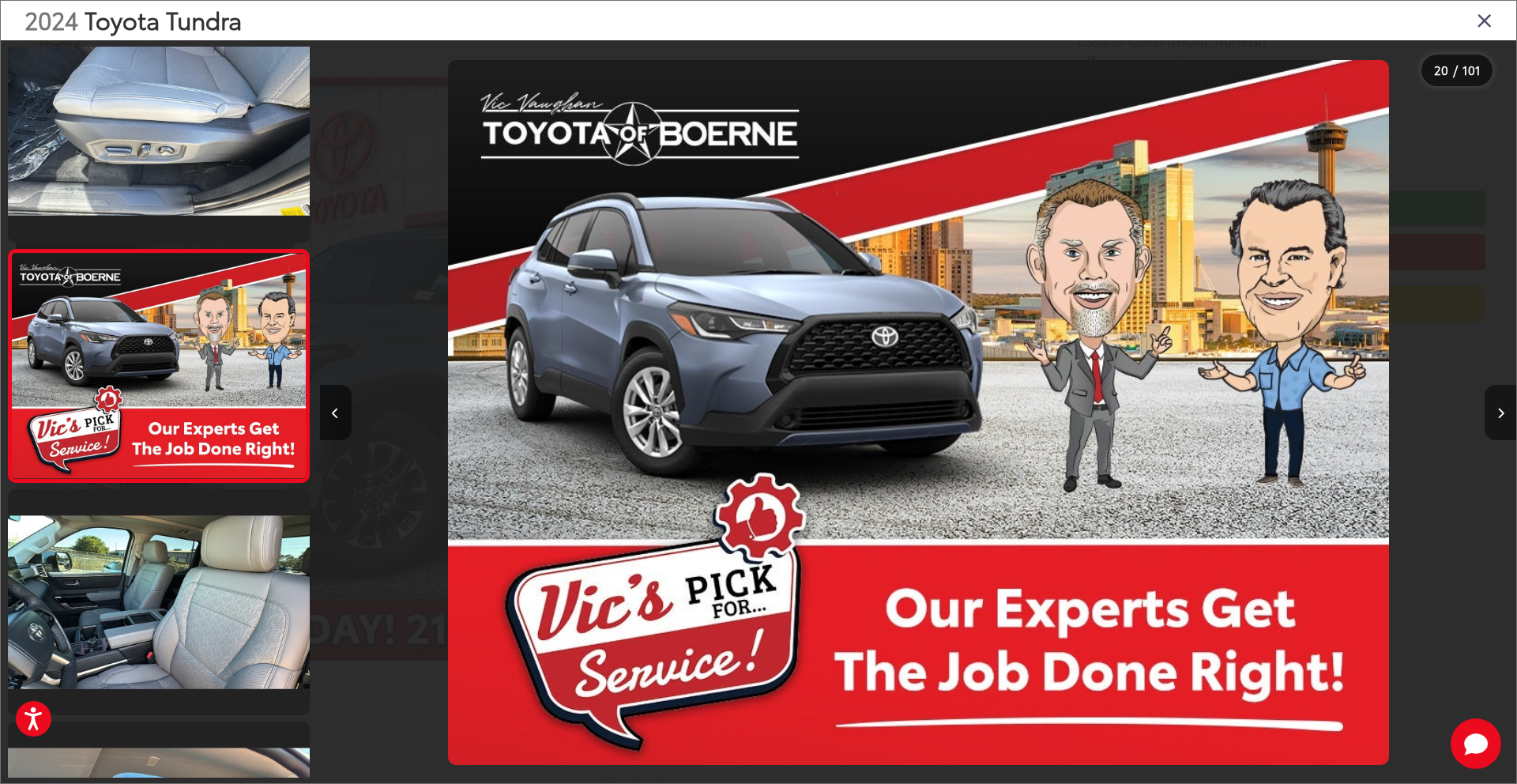
click at [1501, 401] on button "Next image" at bounding box center [1501, 413] width 32 height 55
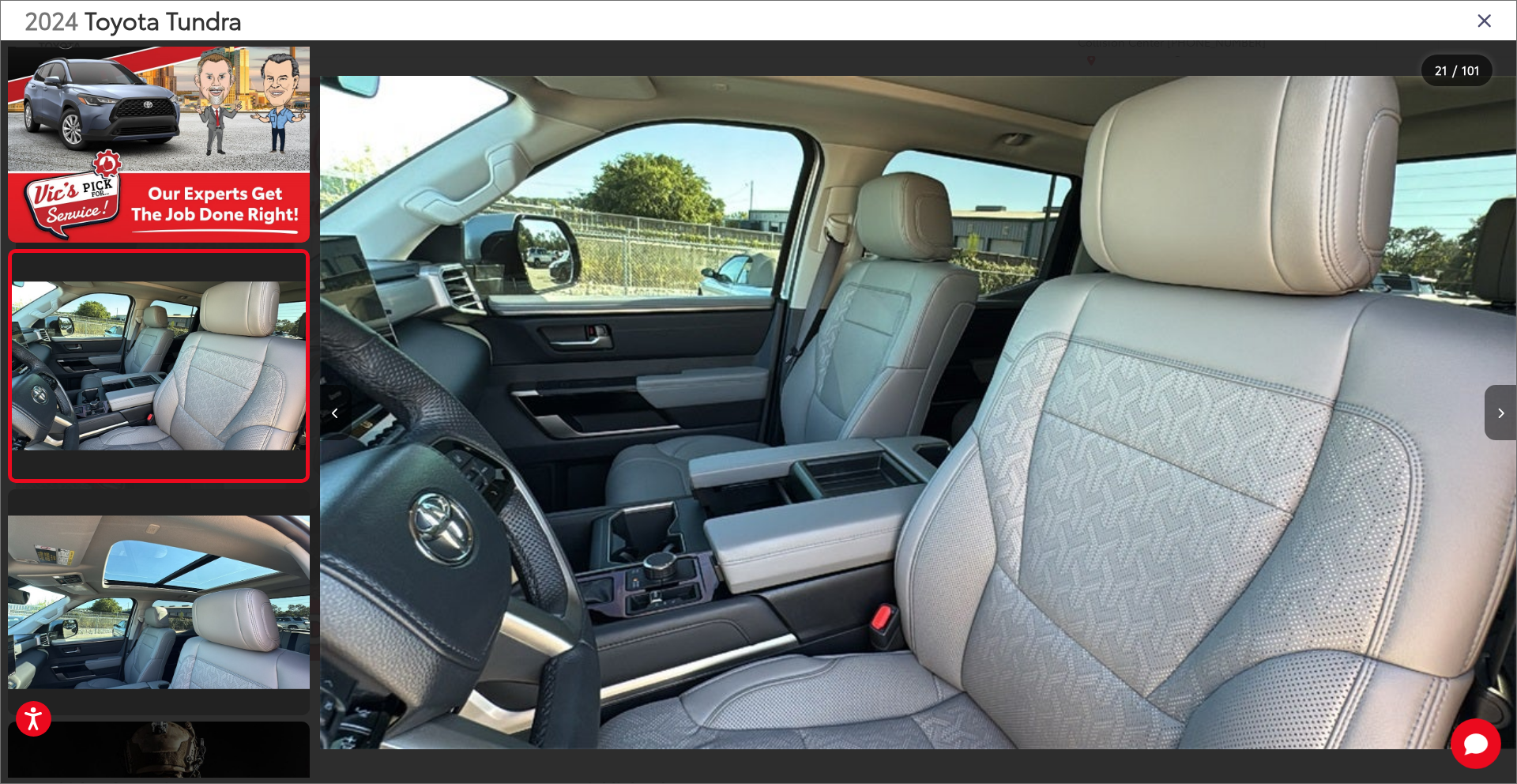
click at [1501, 401] on button "Next image" at bounding box center [1501, 413] width 32 height 55
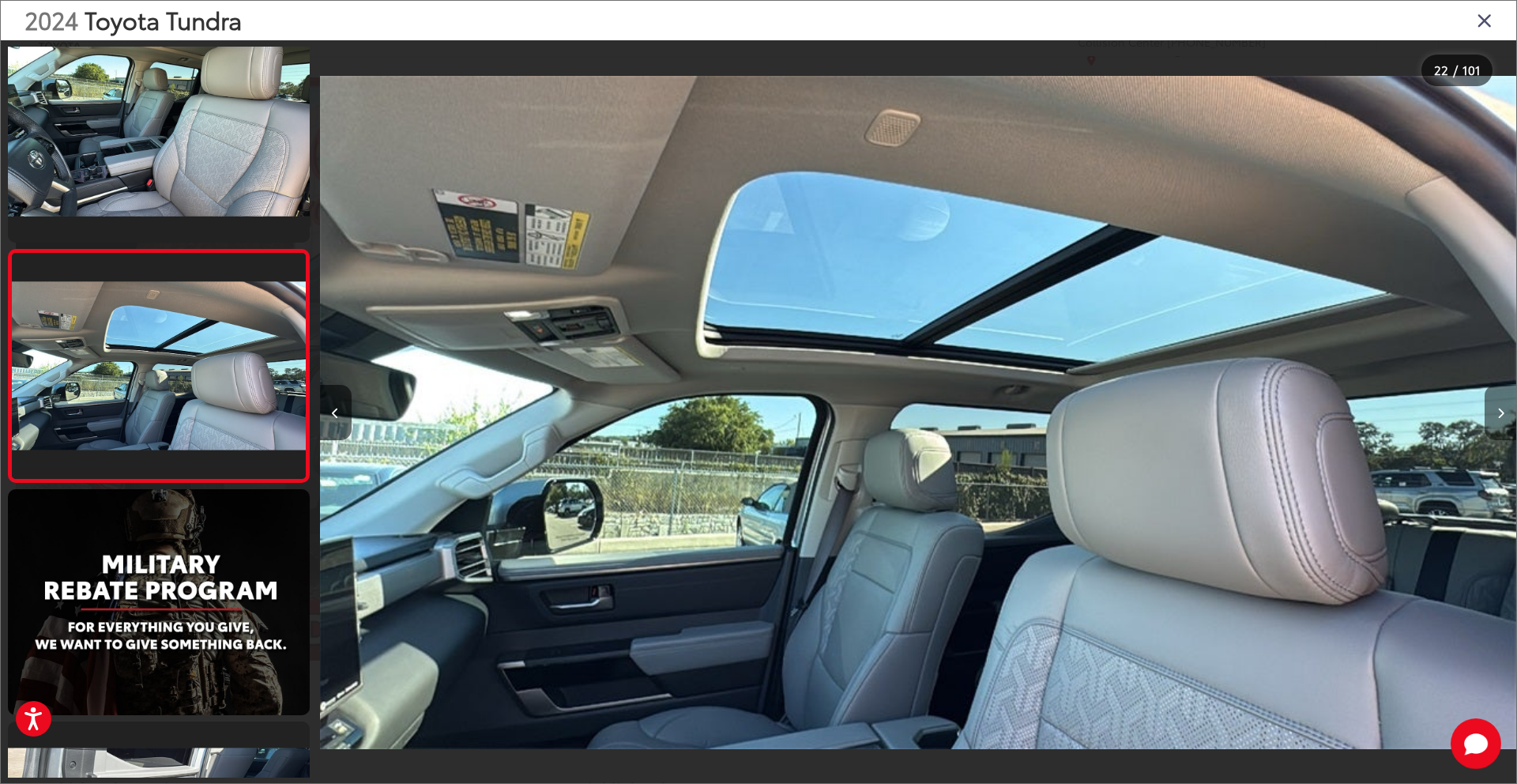
click at [1501, 401] on button "Next image" at bounding box center [1501, 413] width 32 height 55
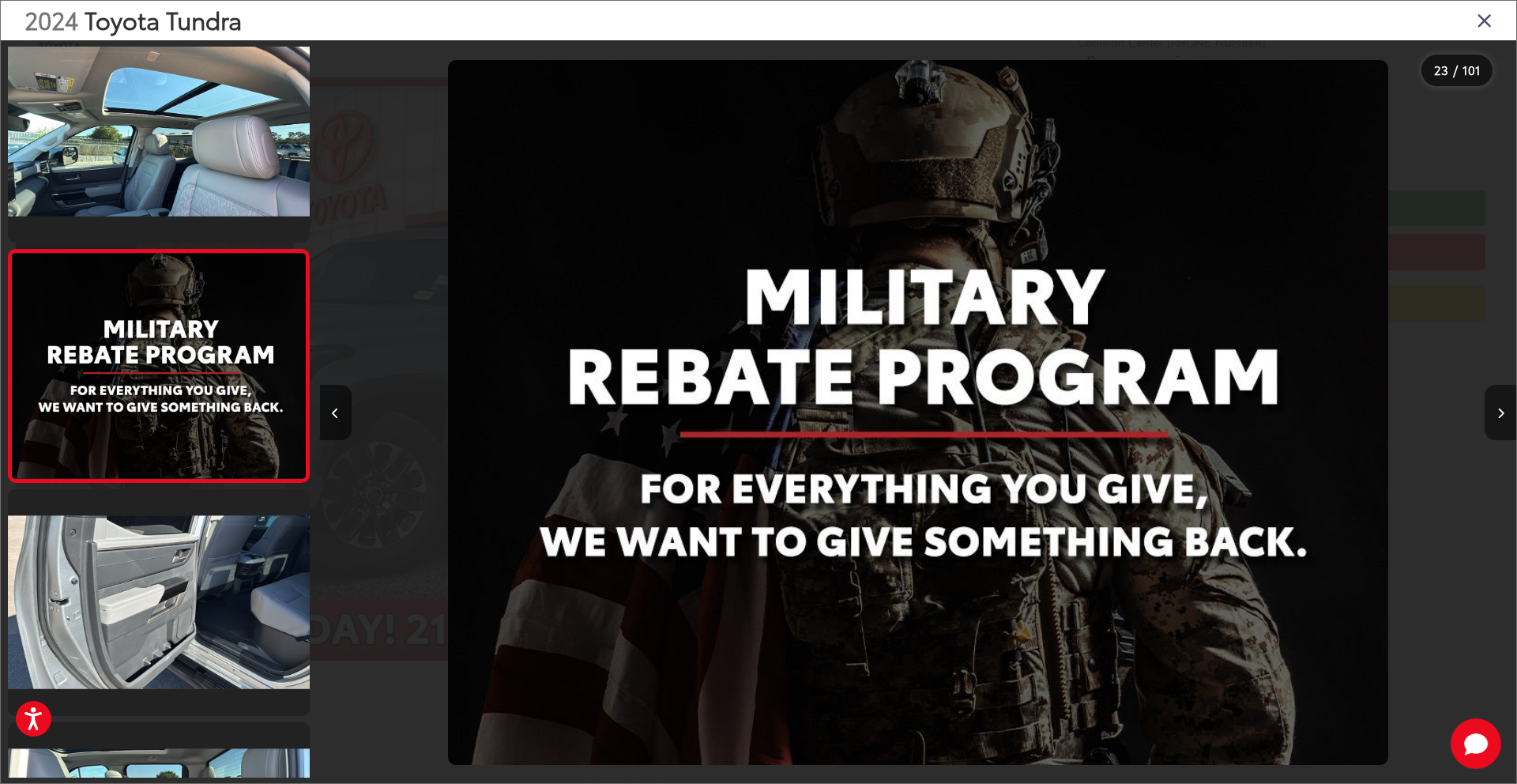
click at [1501, 401] on button "Next image" at bounding box center [1501, 413] width 32 height 55
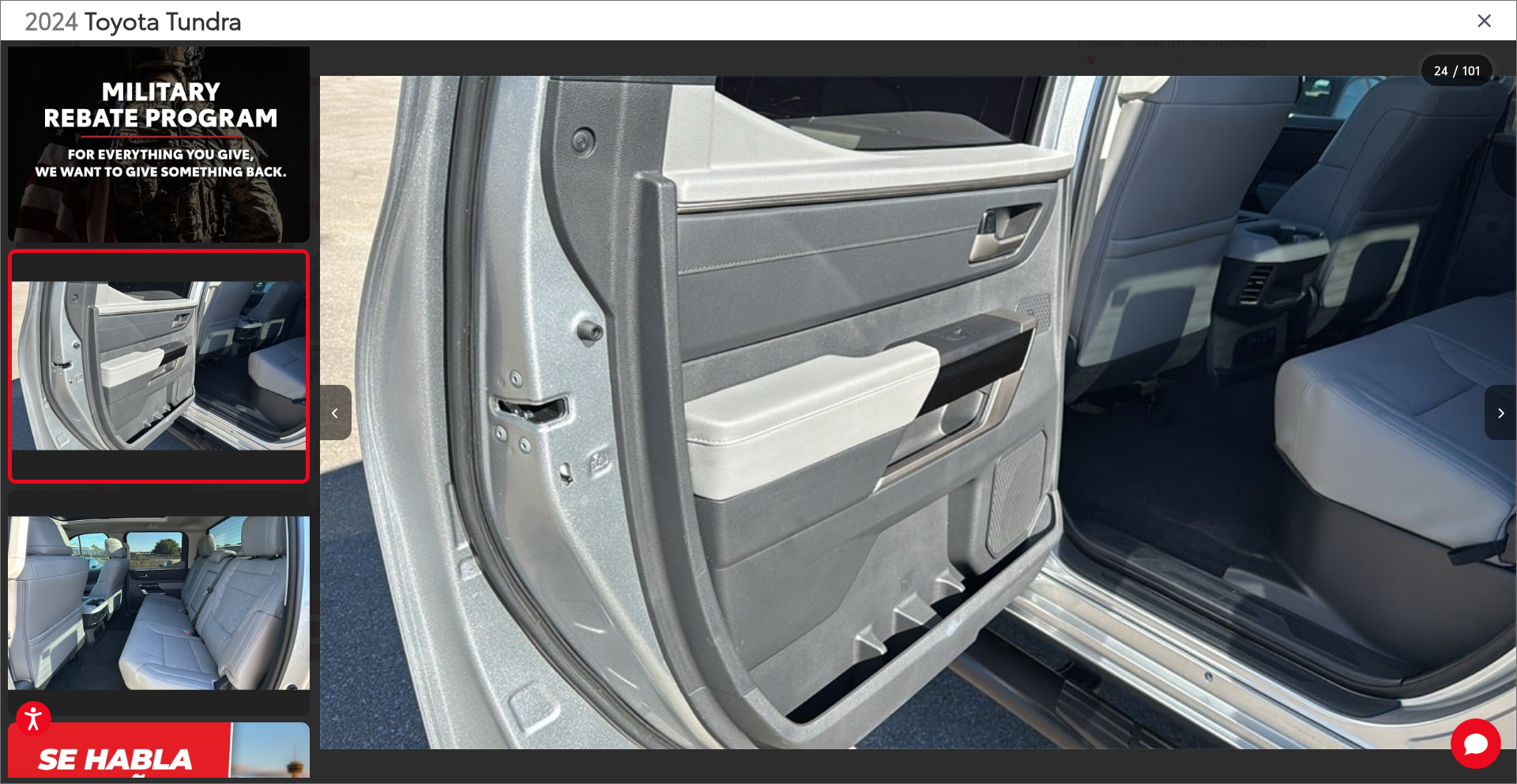
click at [1501, 401] on button "Next image" at bounding box center [1501, 413] width 32 height 55
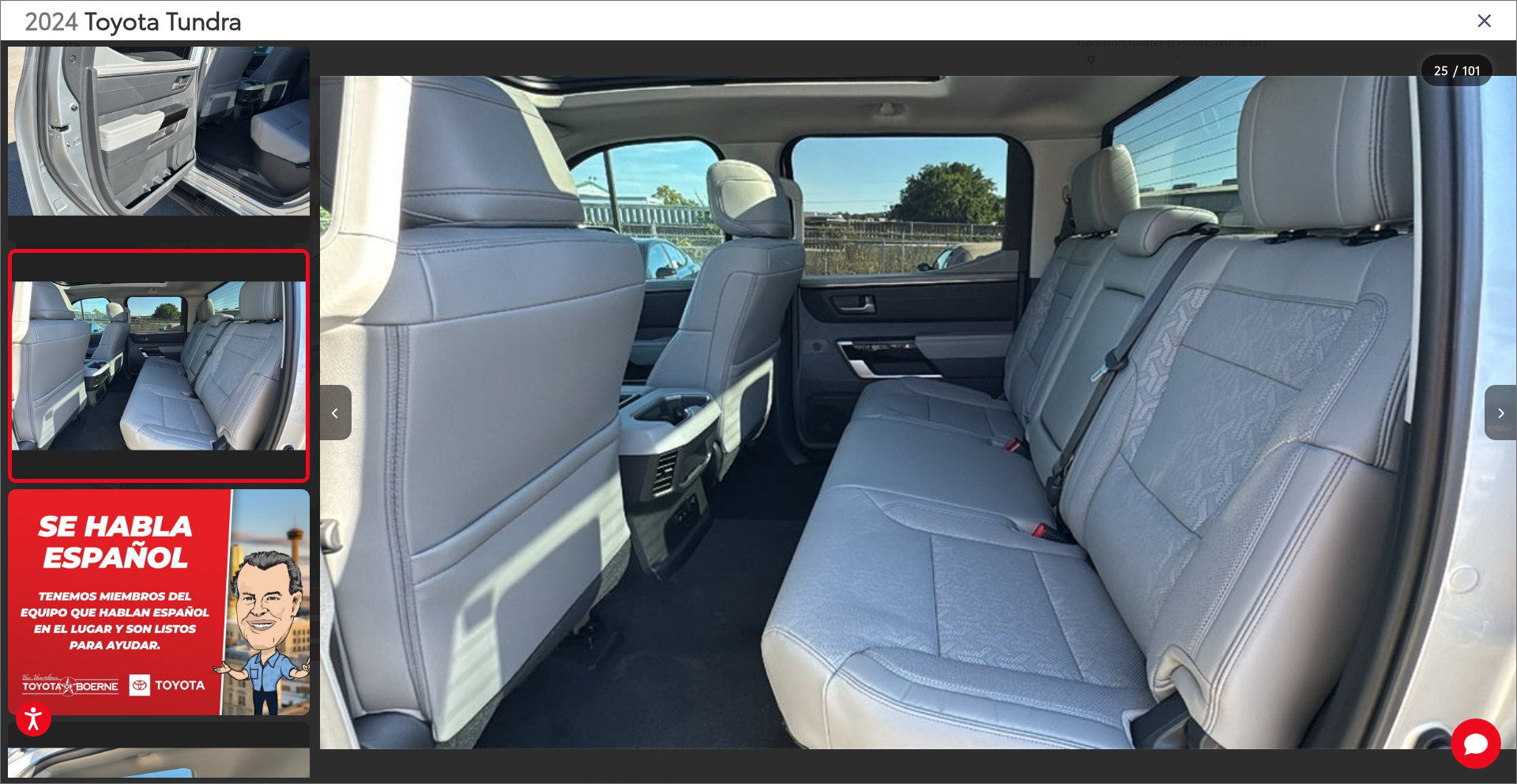
click at [1501, 401] on button "Next image" at bounding box center [1501, 413] width 32 height 55
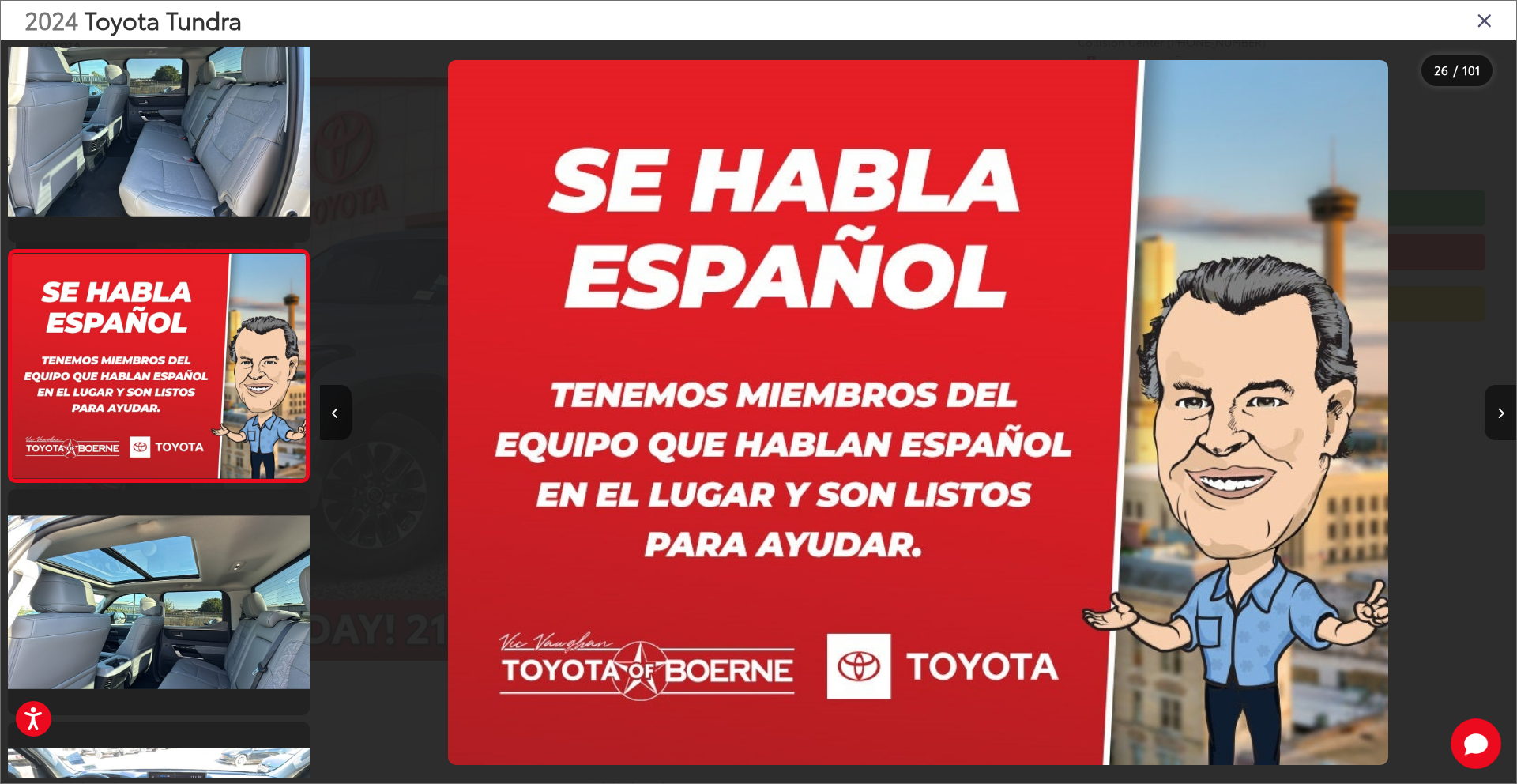
click at [1501, 401] on button "Next image" at bounding box center [1501, 413] width 32 height 55
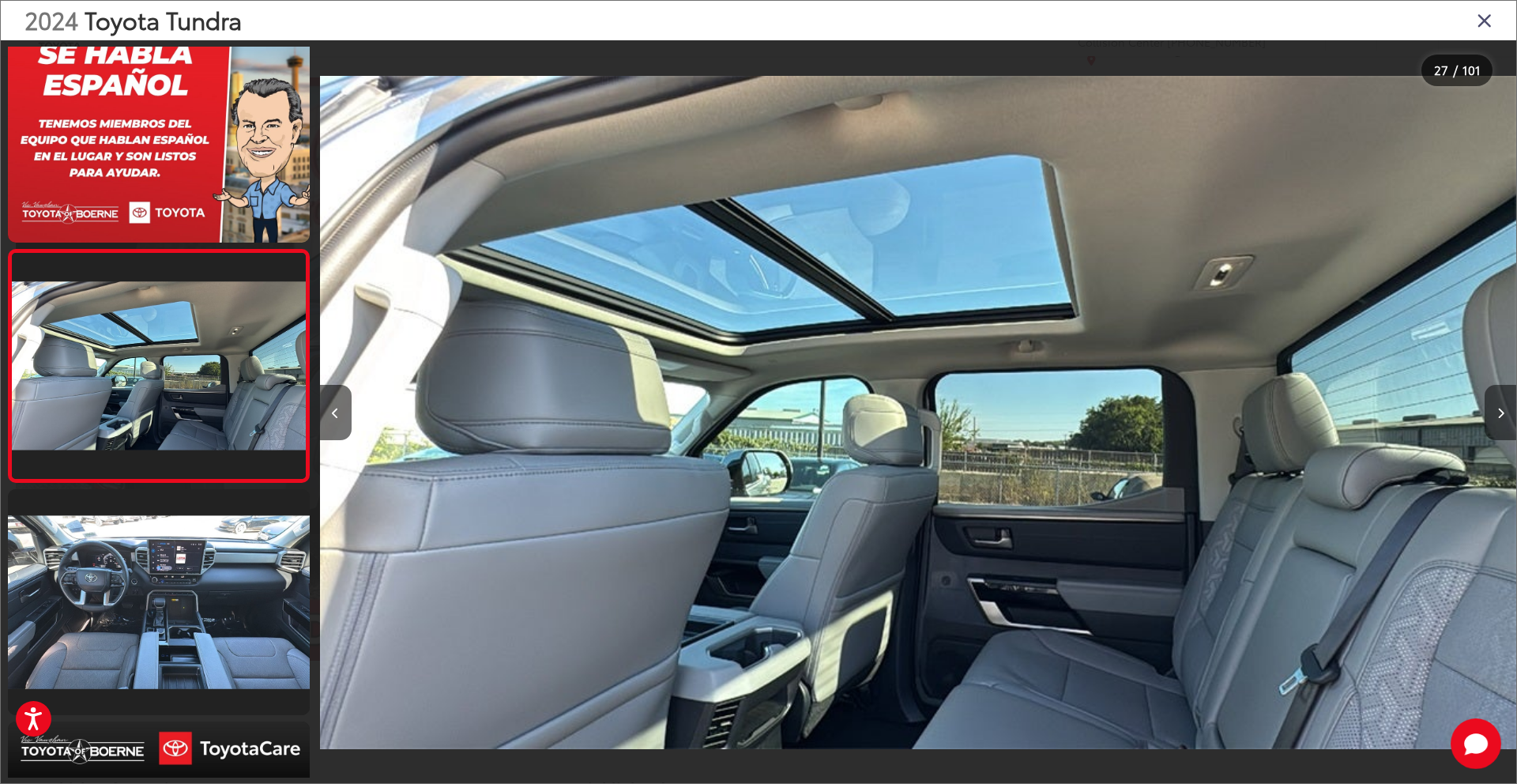
click at [1501, 401] on button "Next image" at bounding box center [1501, 413] width 32 height 55
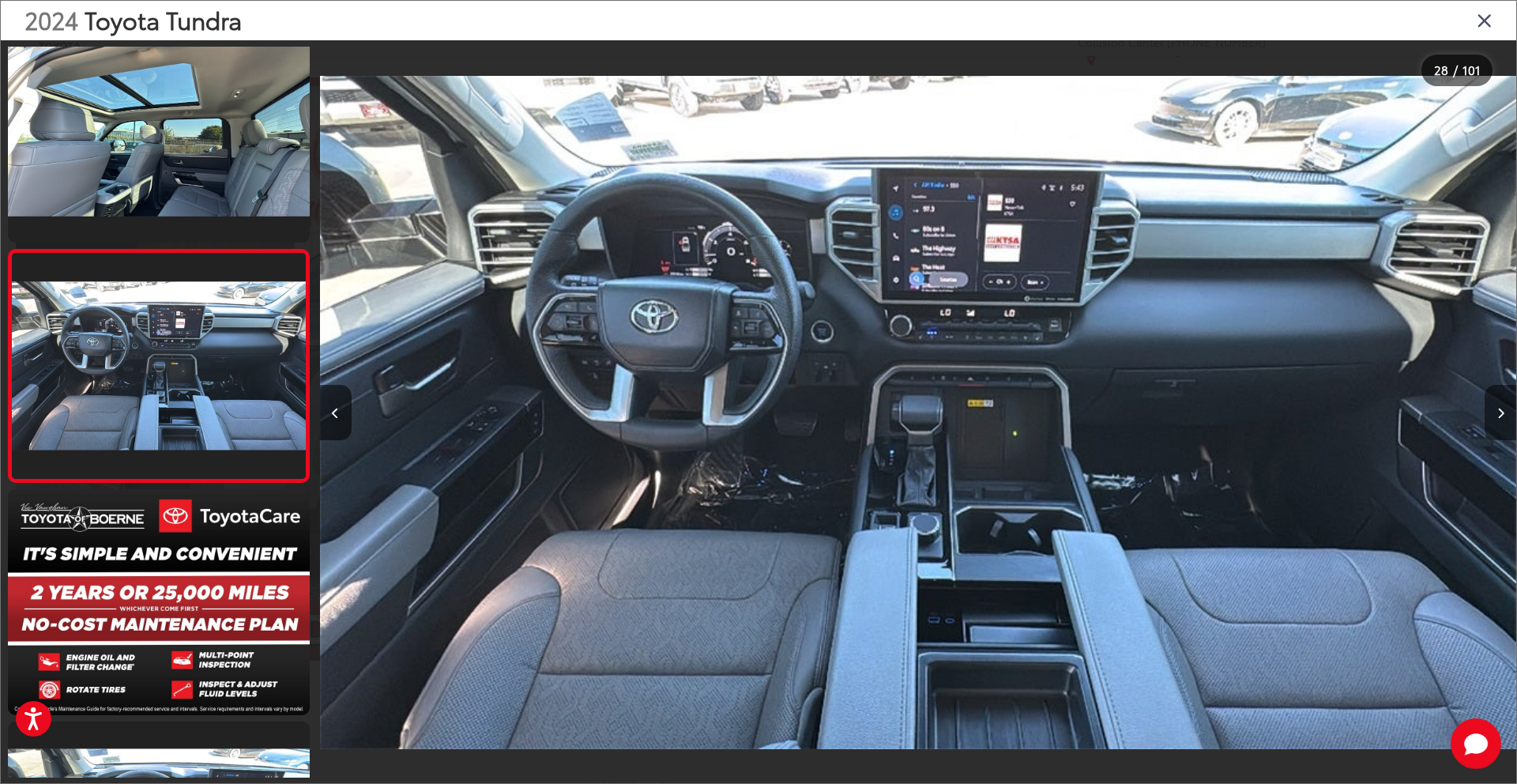
click at [1501, 401] on button "Next image" at bounding box center [1501, 413] width 32 height 55
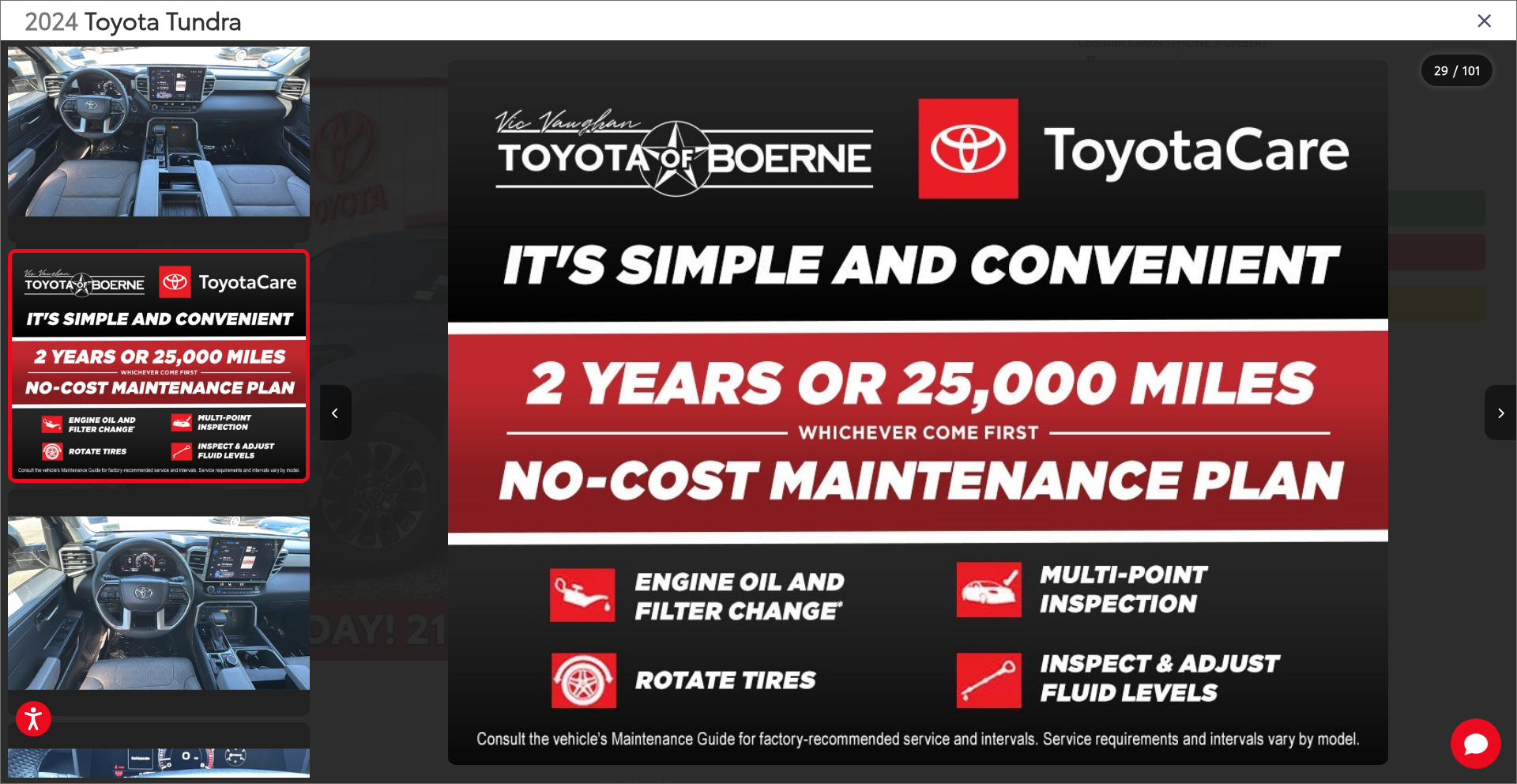
click at [1501, 401] on button "Next image" at bounding box center [1501, 413] width 32 height 55
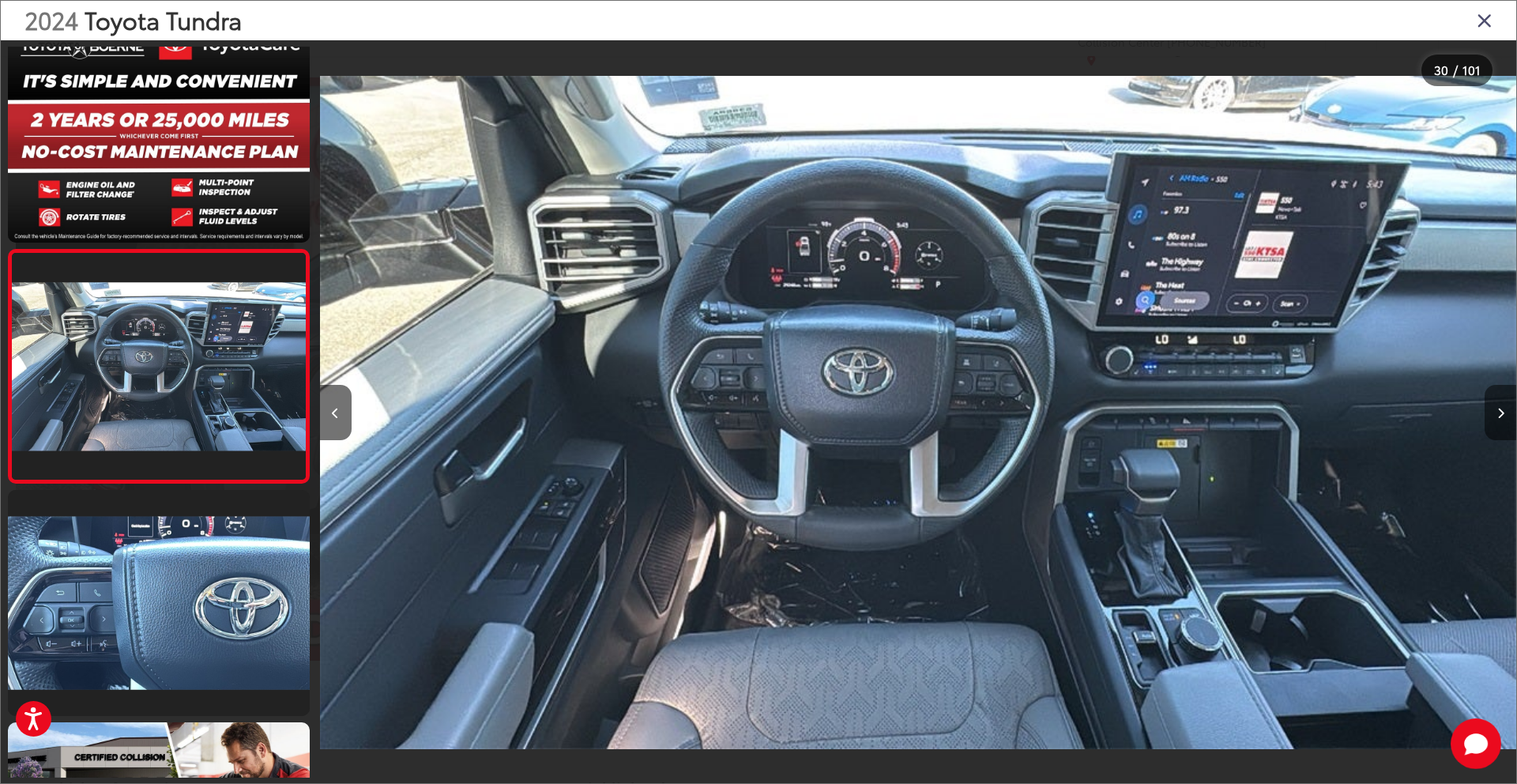
click at [1501, 401] on button "Next image" at bounding box center [1501, 413] width 32 height 55
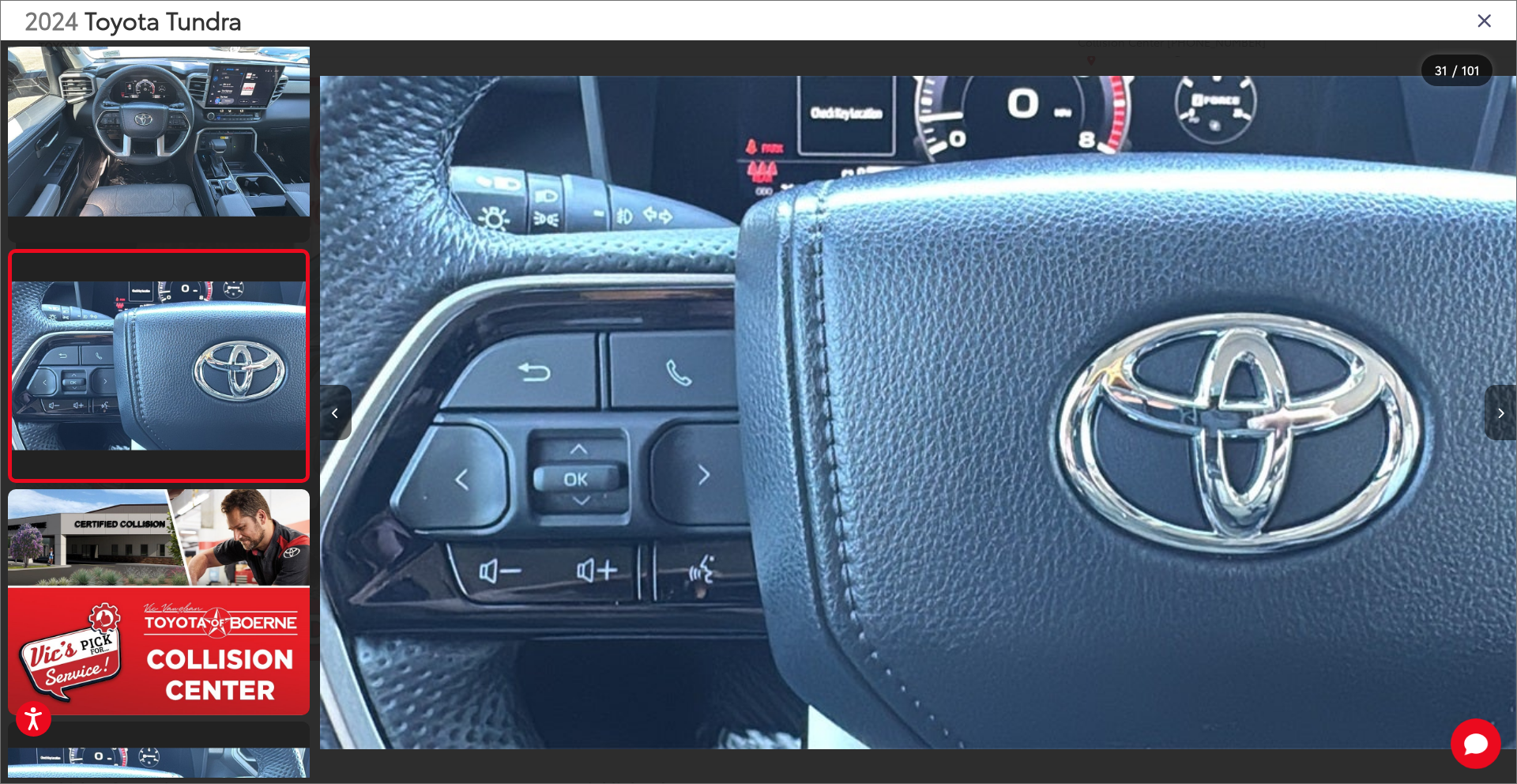
click at [1501, 401] on button "Next image" at bounding box center [1501, 413] width 32 height 55
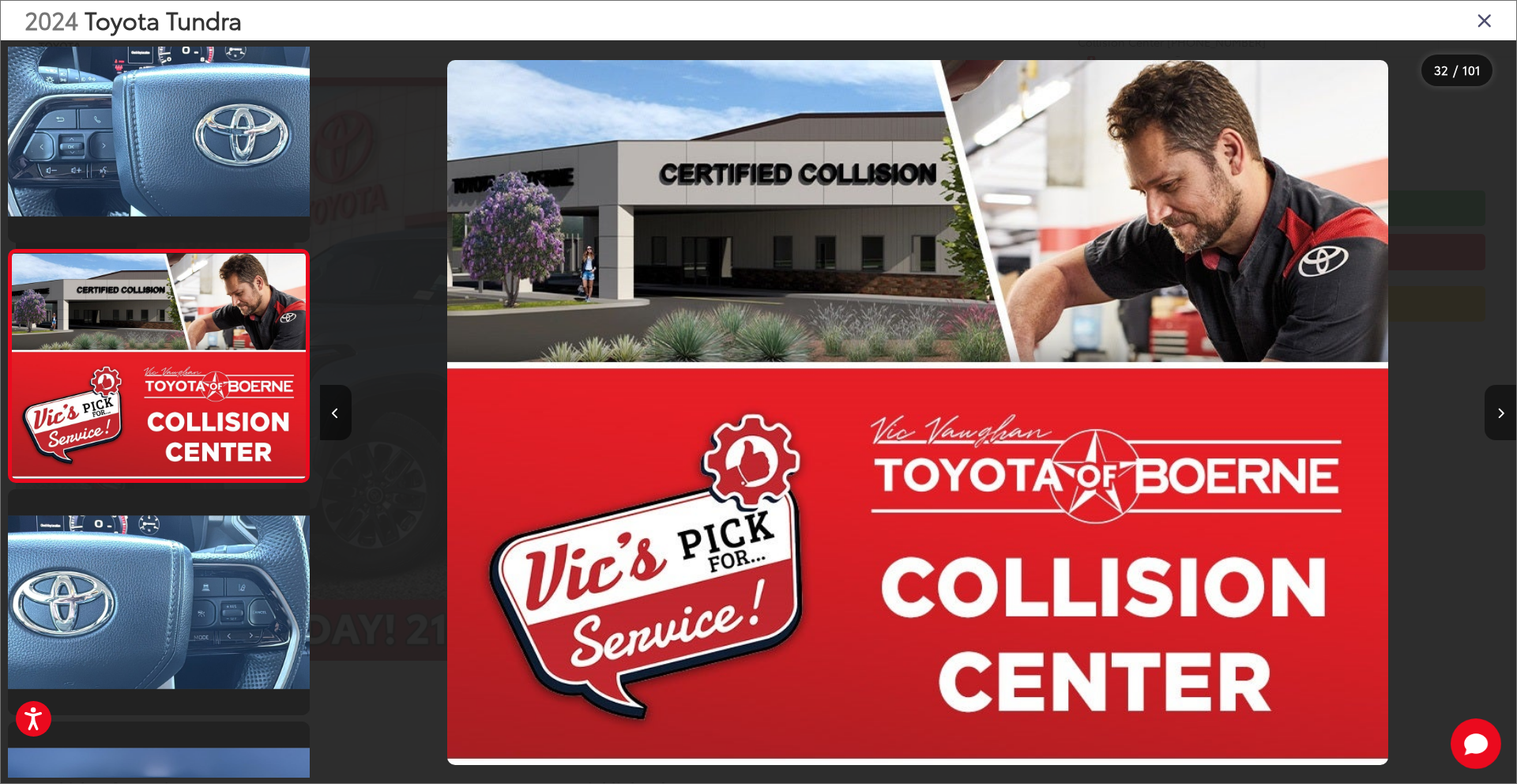
click at [1501, 401] on button "Next image" at bounding box center [1501, 413] width 32 height 55
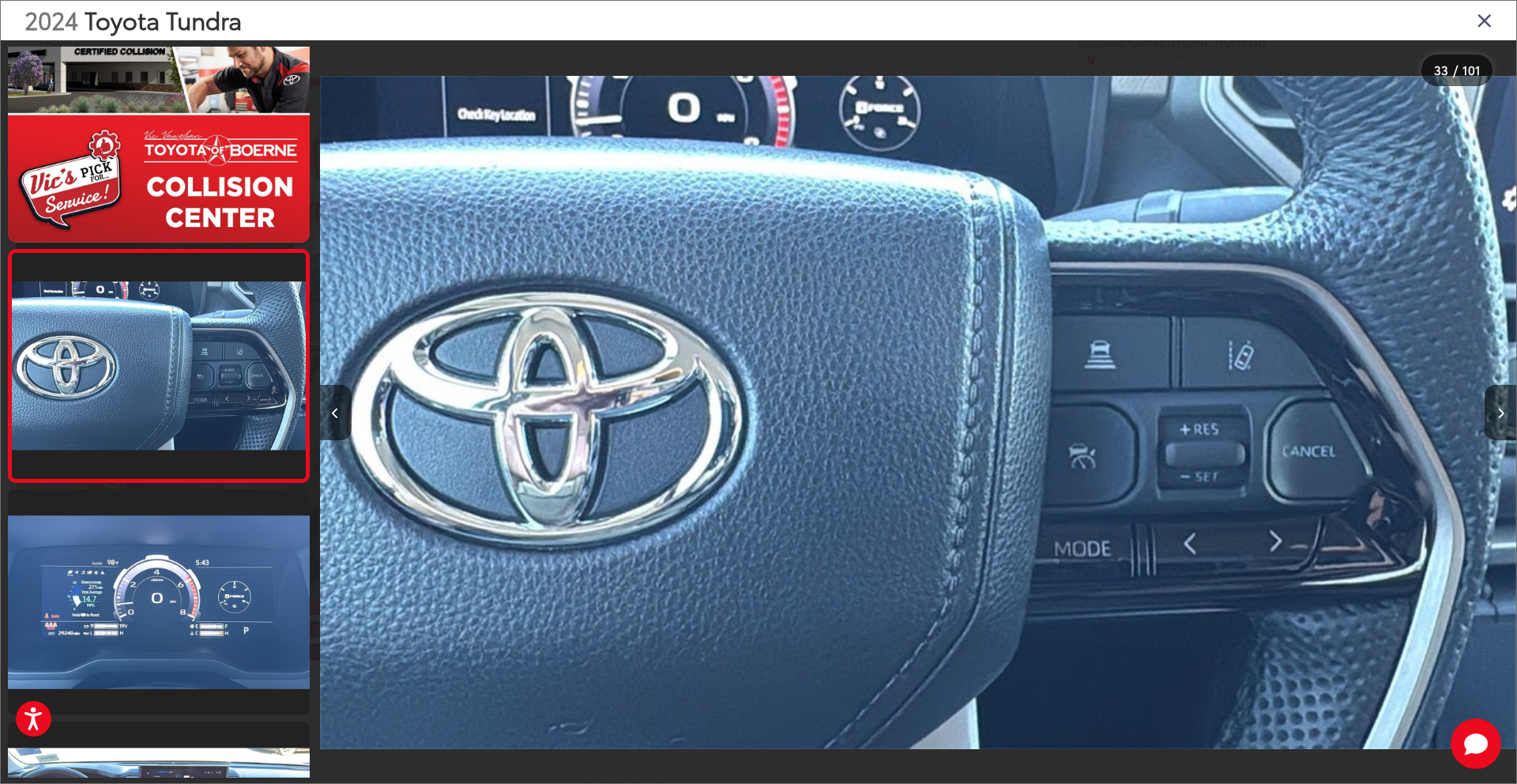
click at [1482, 27] on icon "Close gallery" at bounding box center [1484, 20] width 16 height 20
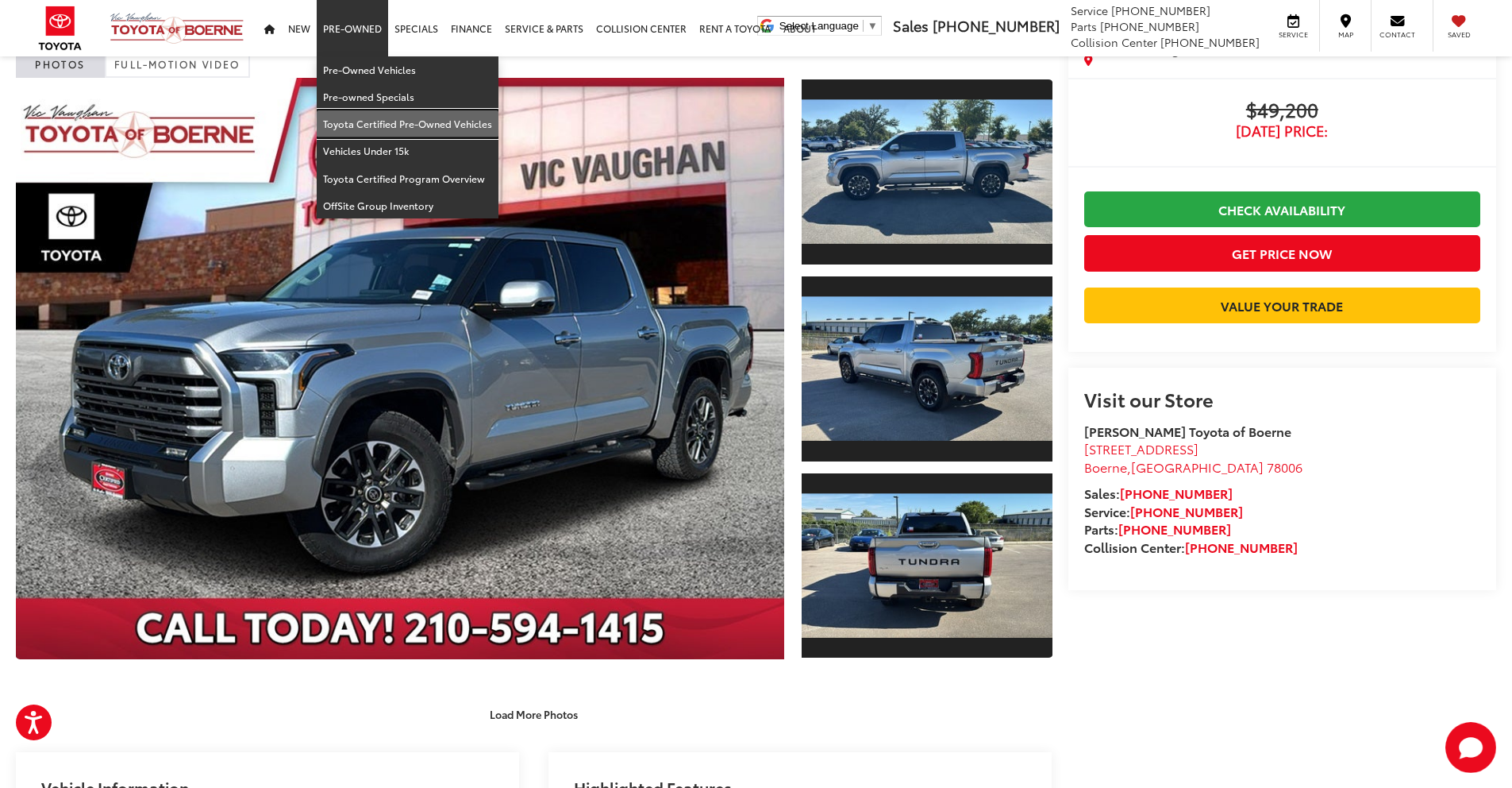
click at [376, 130] on link "Toyota Certified Pre-Owned Vehicles" at bounding box center [407, 124] width 182 height 27
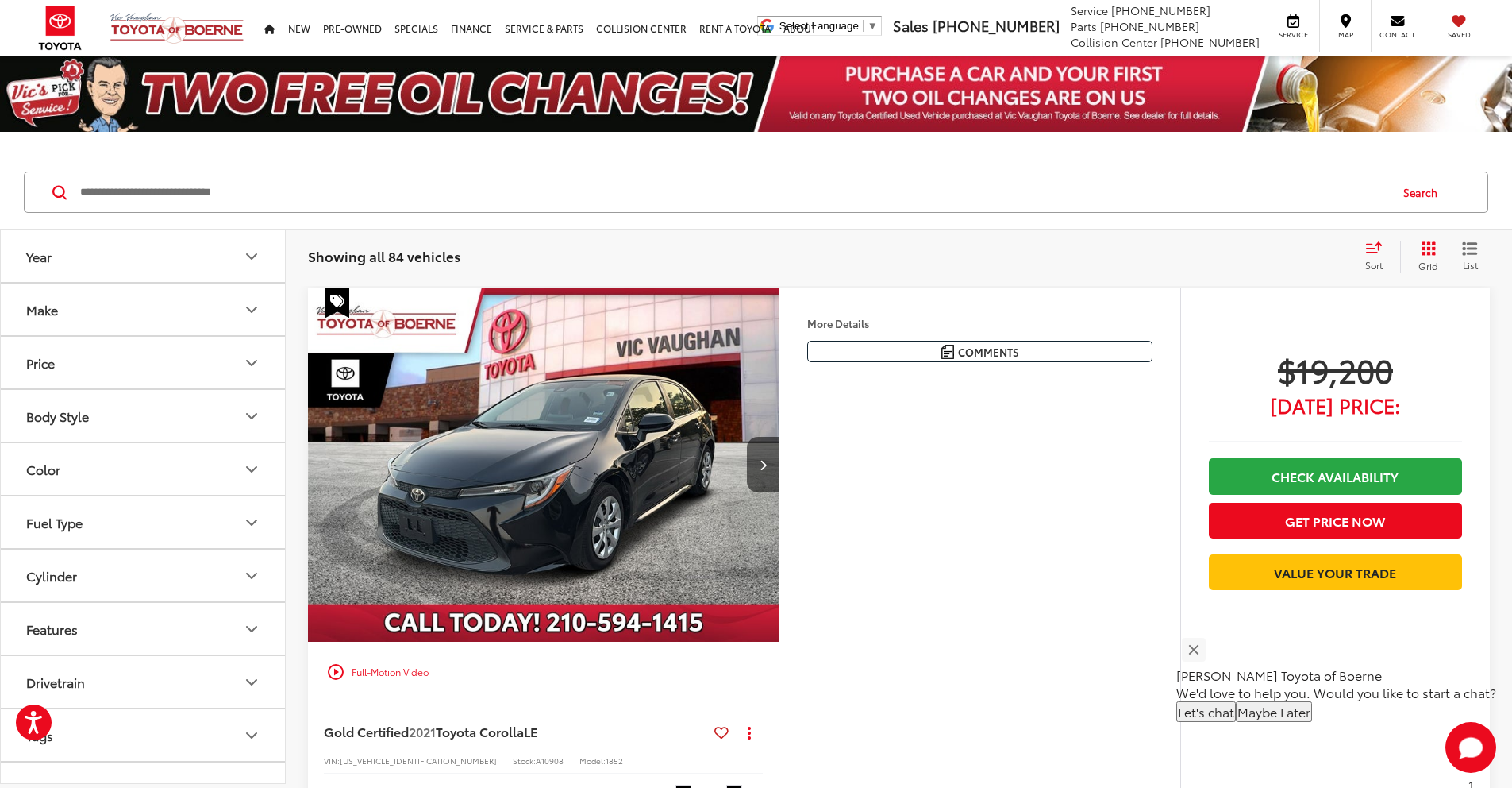
click at [253, 298] on button "Make" at bounding box center [143, 309] width 286 height 52
click at [64, 400] on label "Toyota (84)" at bounding box center [71, 379] width 64 height 64
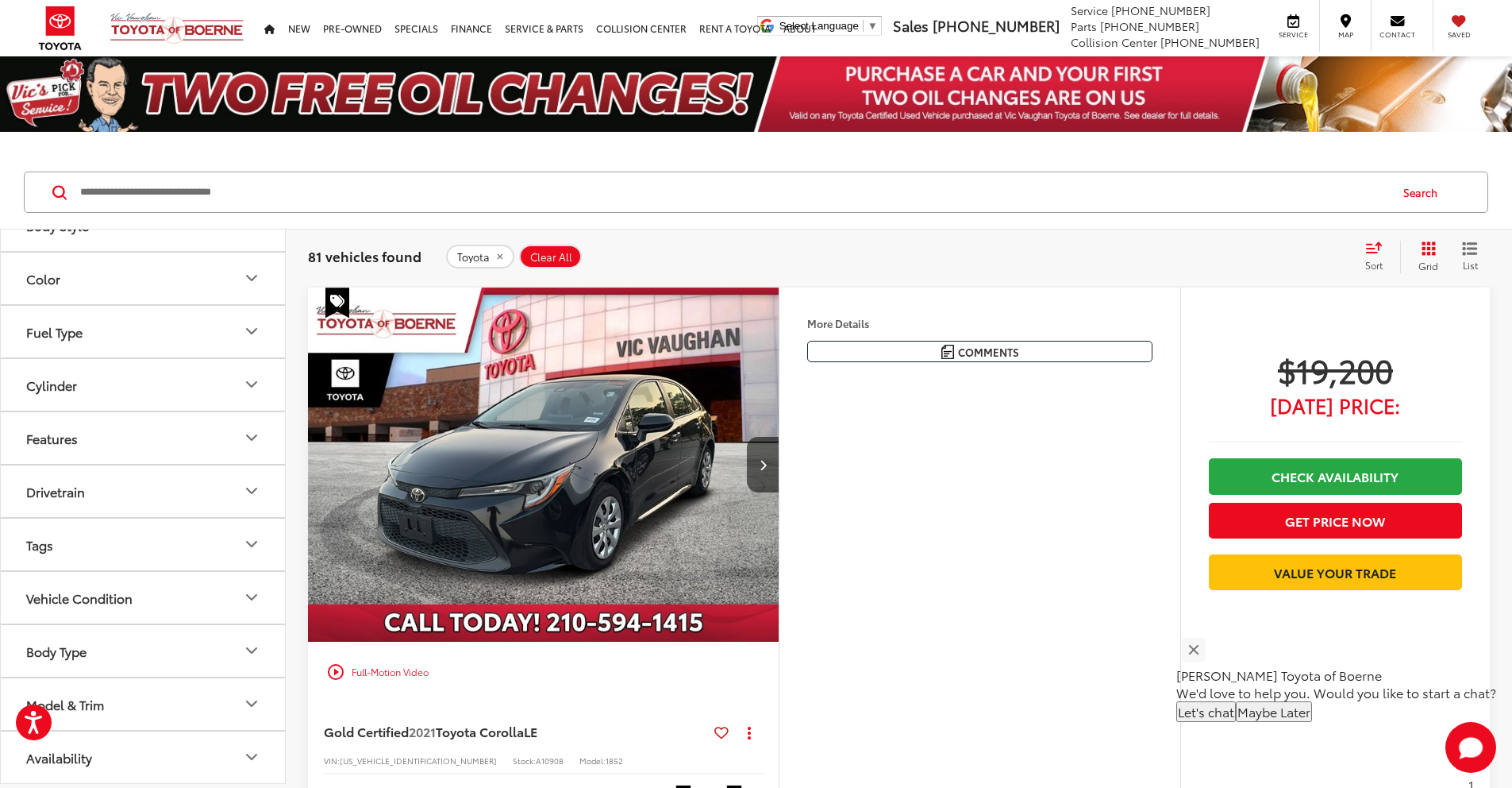
click at [242, 704] on icon "Model & Trim" at bounding box center [251, 703] width 19 height 19
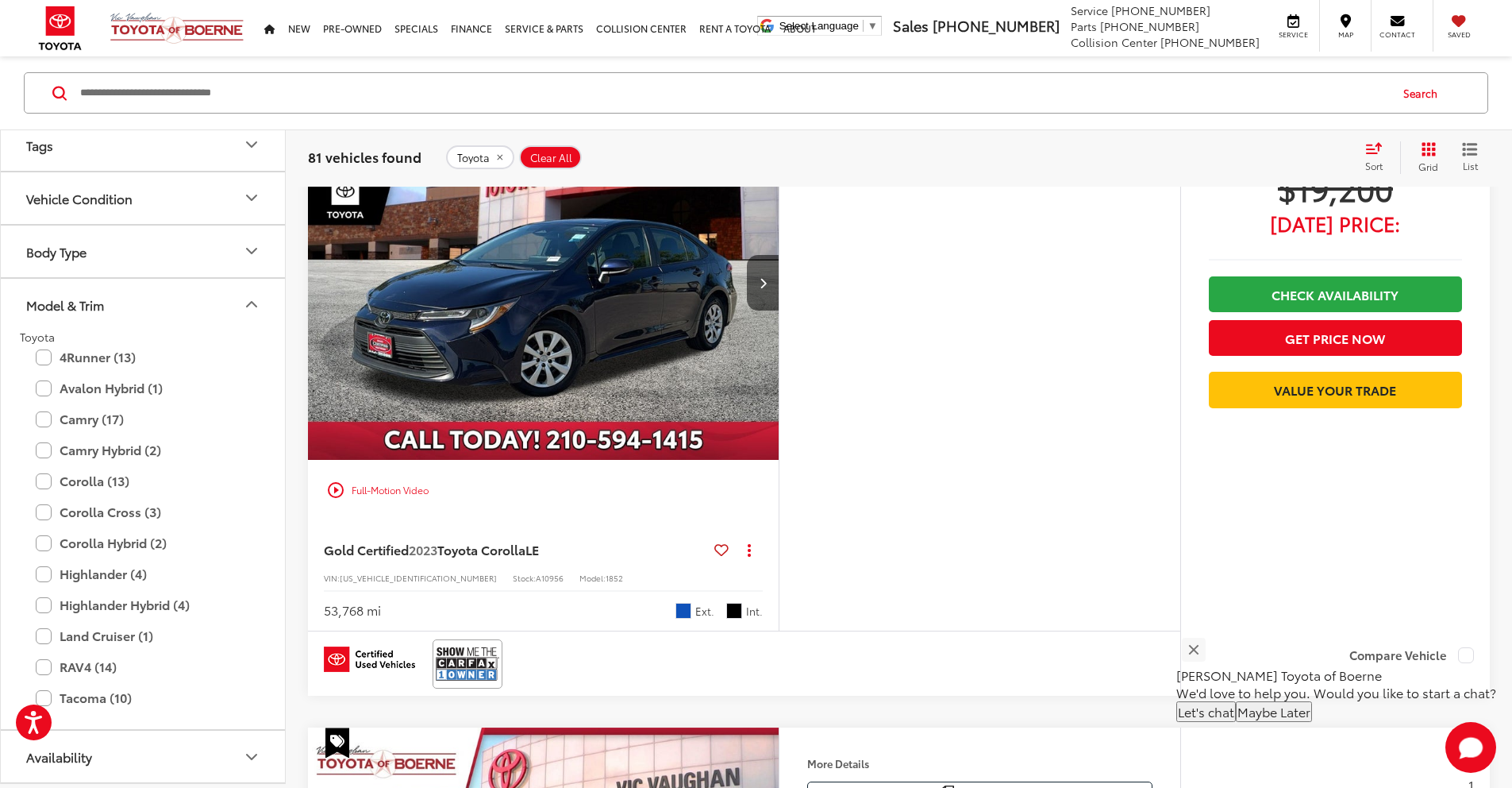
scroll to position [1720, 0]
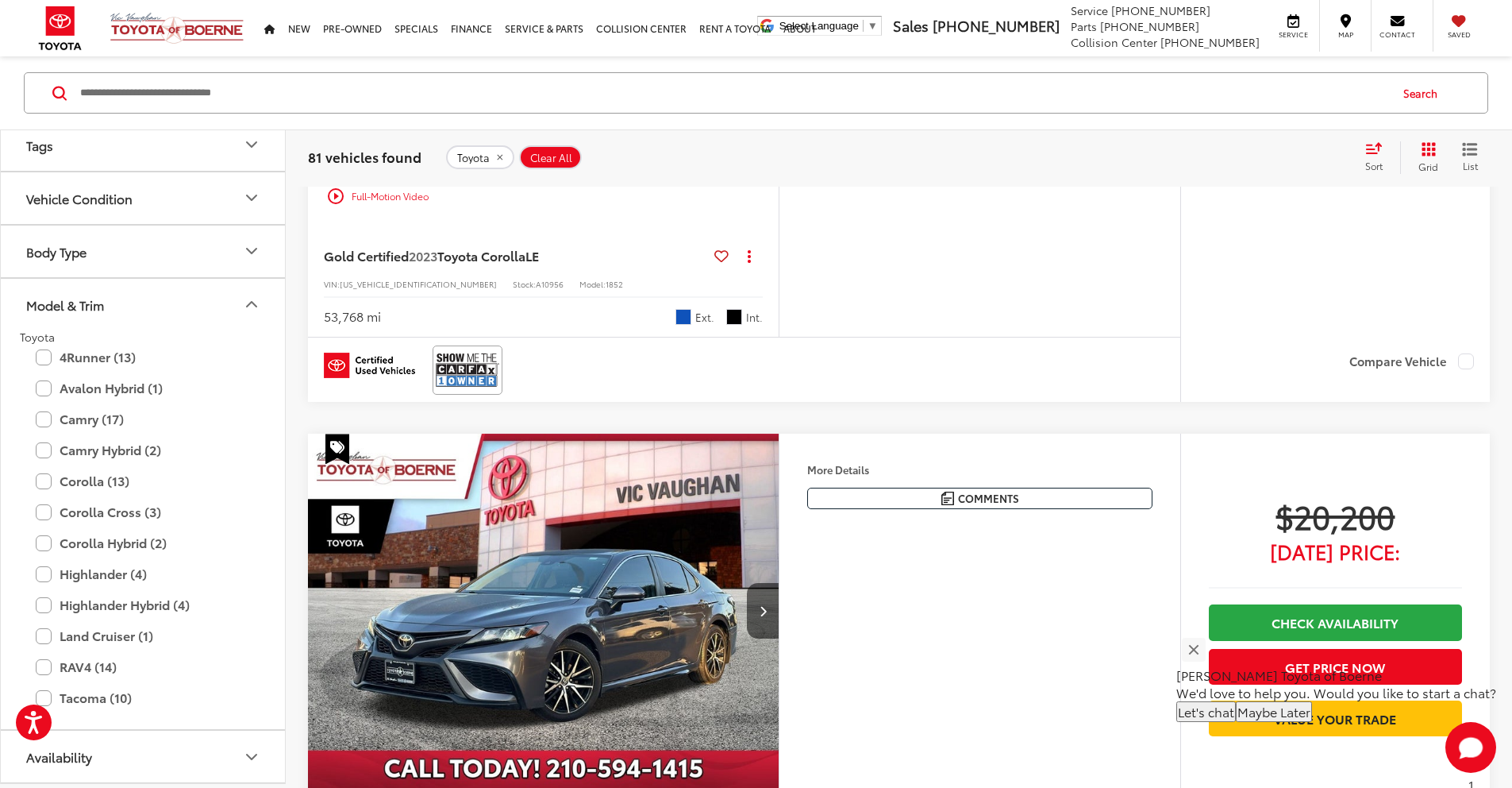
click at [238, 772] on button "Availability" at bounding box center [143, 756] width 286 height 52
click at [262, 736] on button "Availability" at bounding box center [143, 756] width 286 height 52
click at [252, 754] on icon "Availability" at bounding box center [251, 756] width 19 height 19
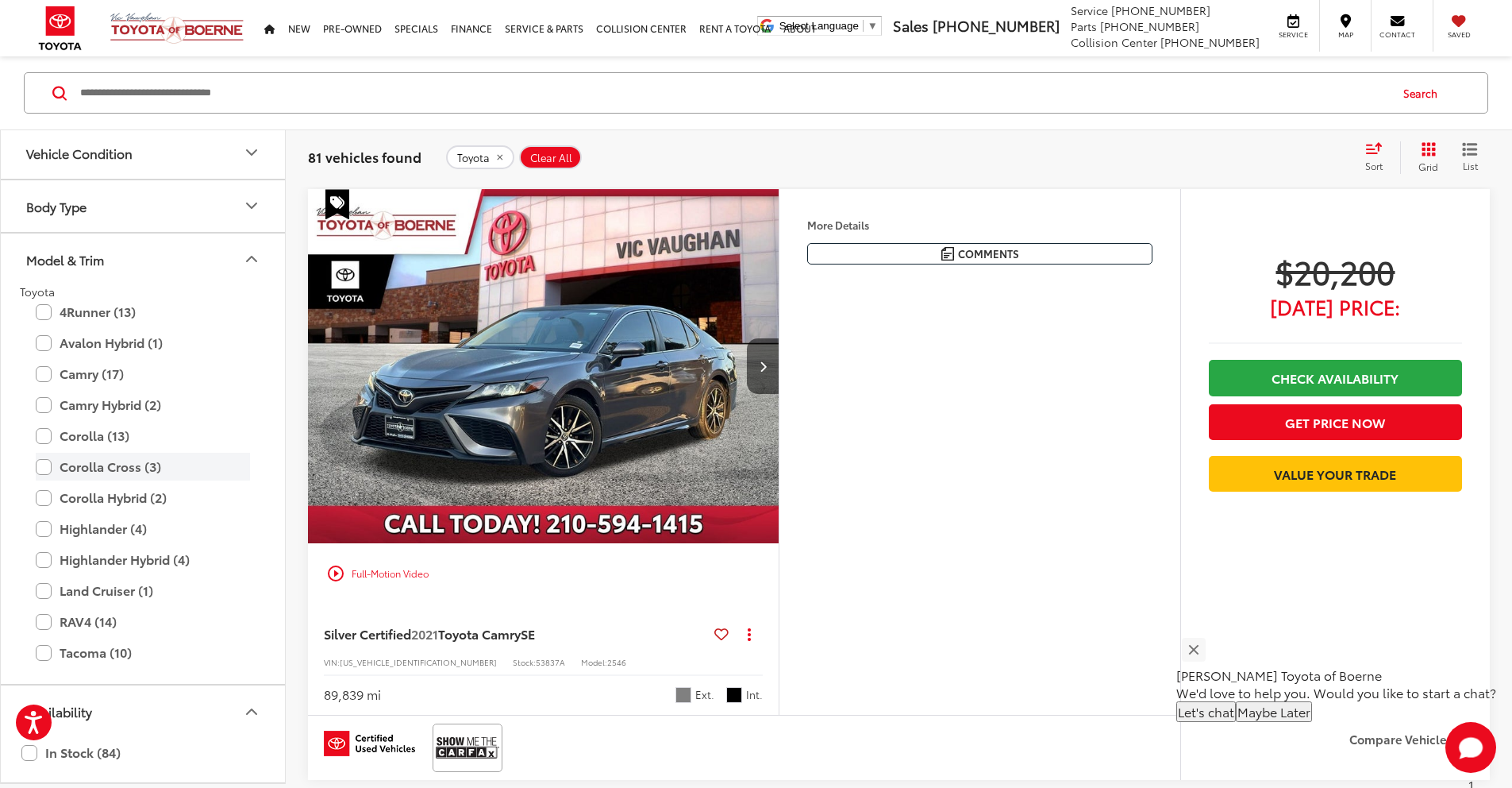
scroll to position [2159, 0]
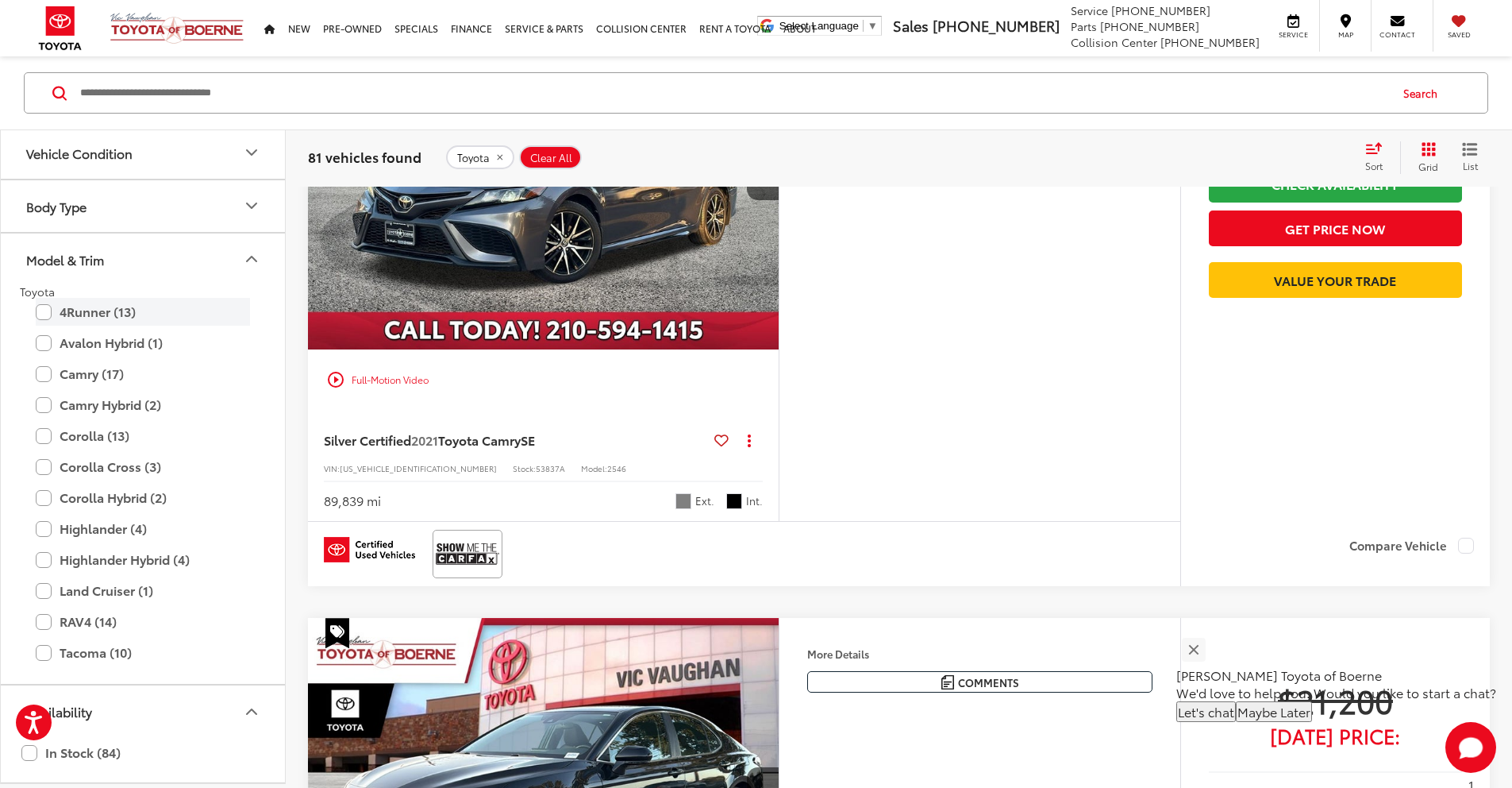
click at [39, 313] on label "4Runner (13)" at bounding box center [143, 312] width 214 height 28
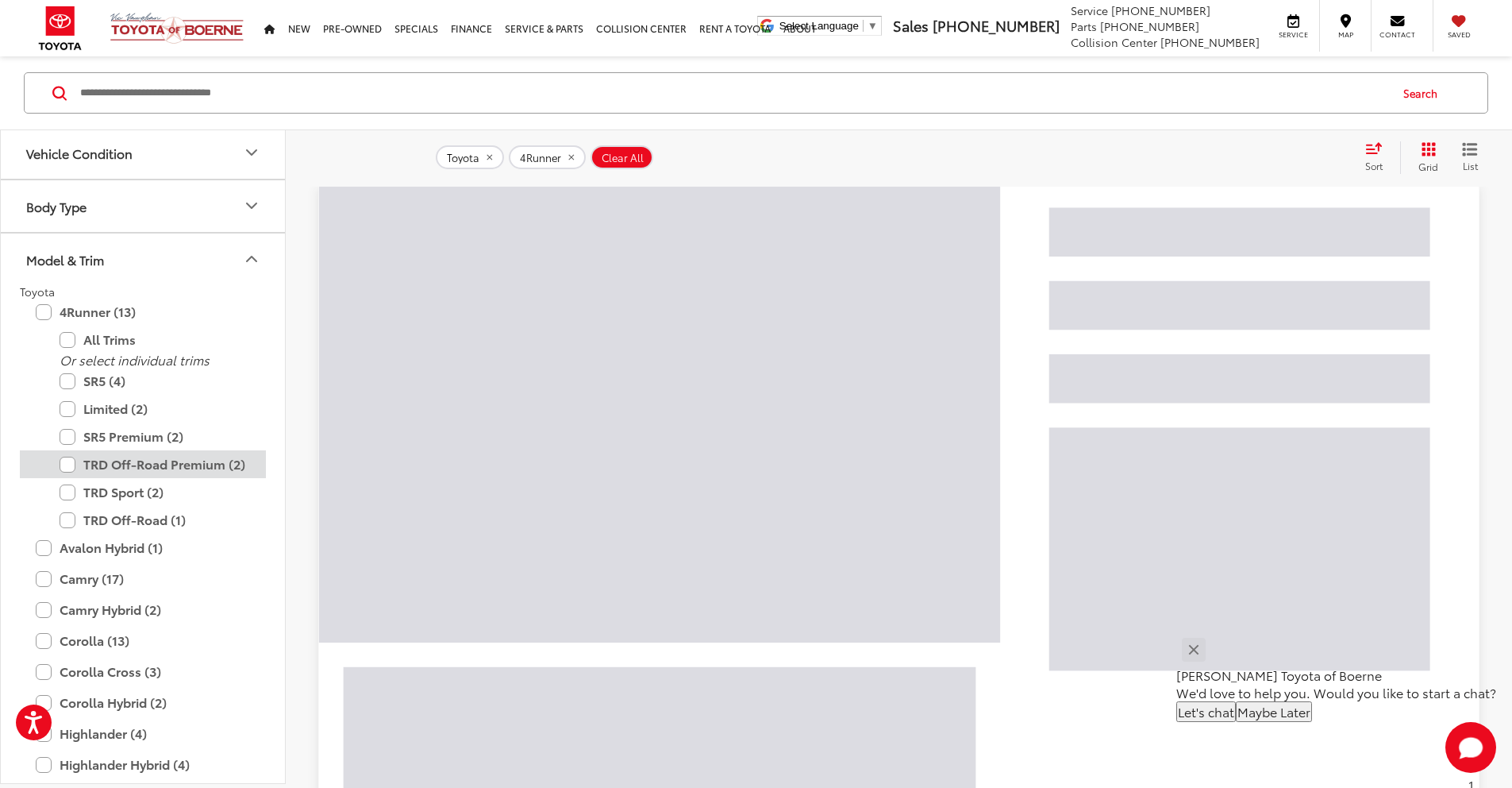
scroll to position [99, 0]
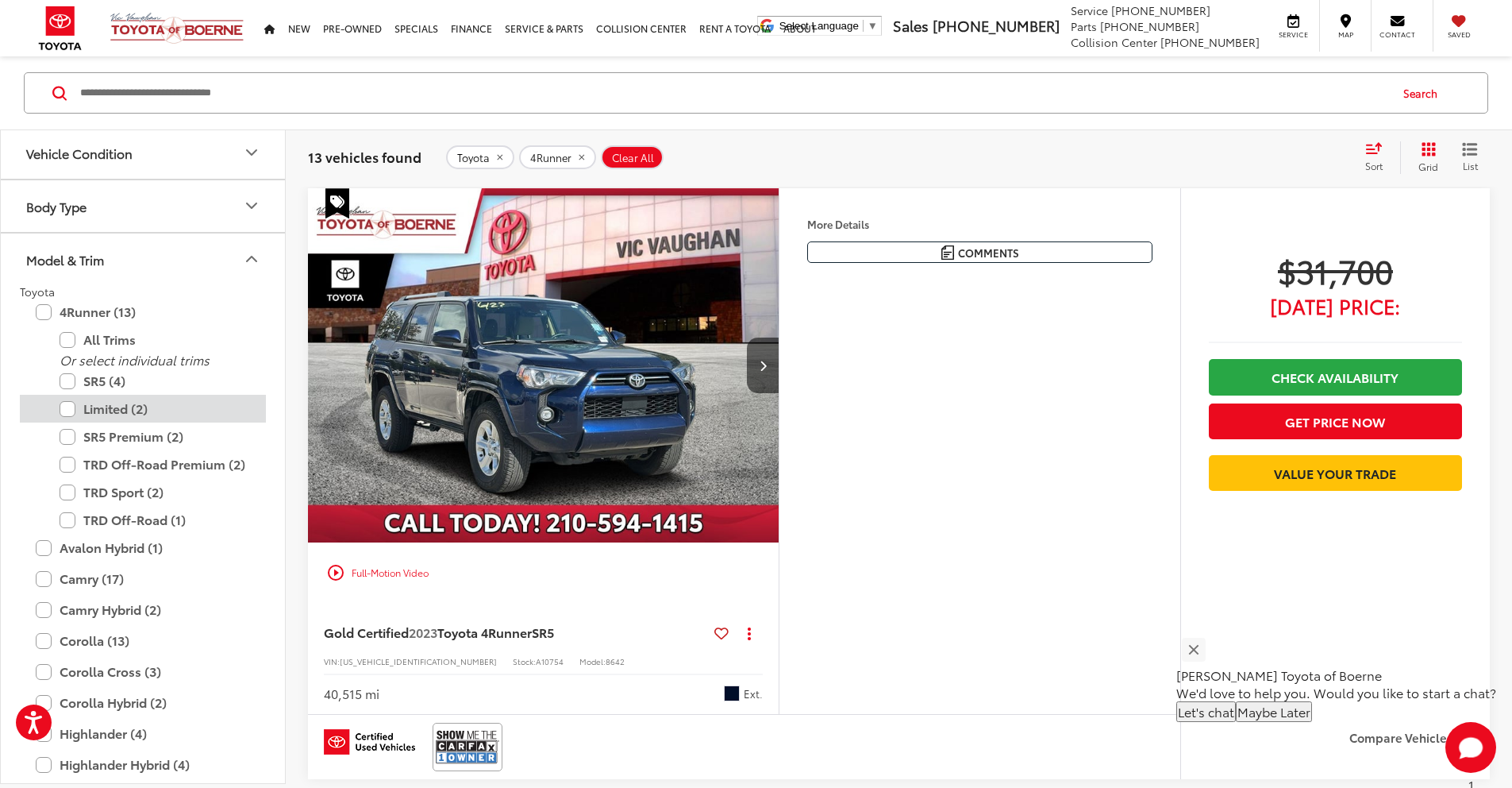
click at [66, 412] on label "Limited (2)" at bounding box center [155, 408] width 190 height 28
drag, startPoint x: 64, startPoint y: 439, endPoint x: 93, endPoint y: 444, distance: 29.4
click at [64, 439] on label "SR5 Premium (2)" at bounding box center [155, 436] width 190 height 28
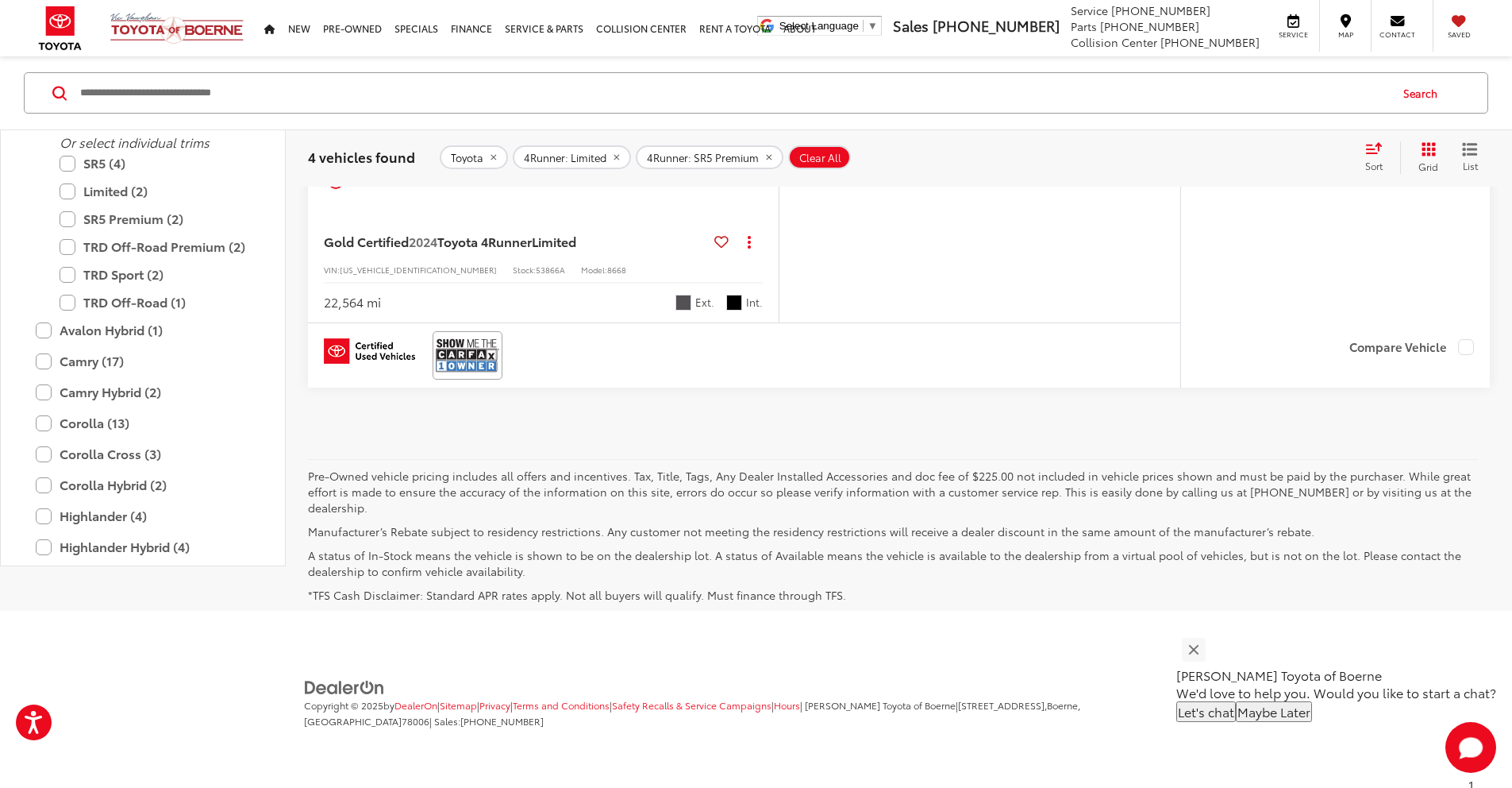
scroll to position [2184, 0]
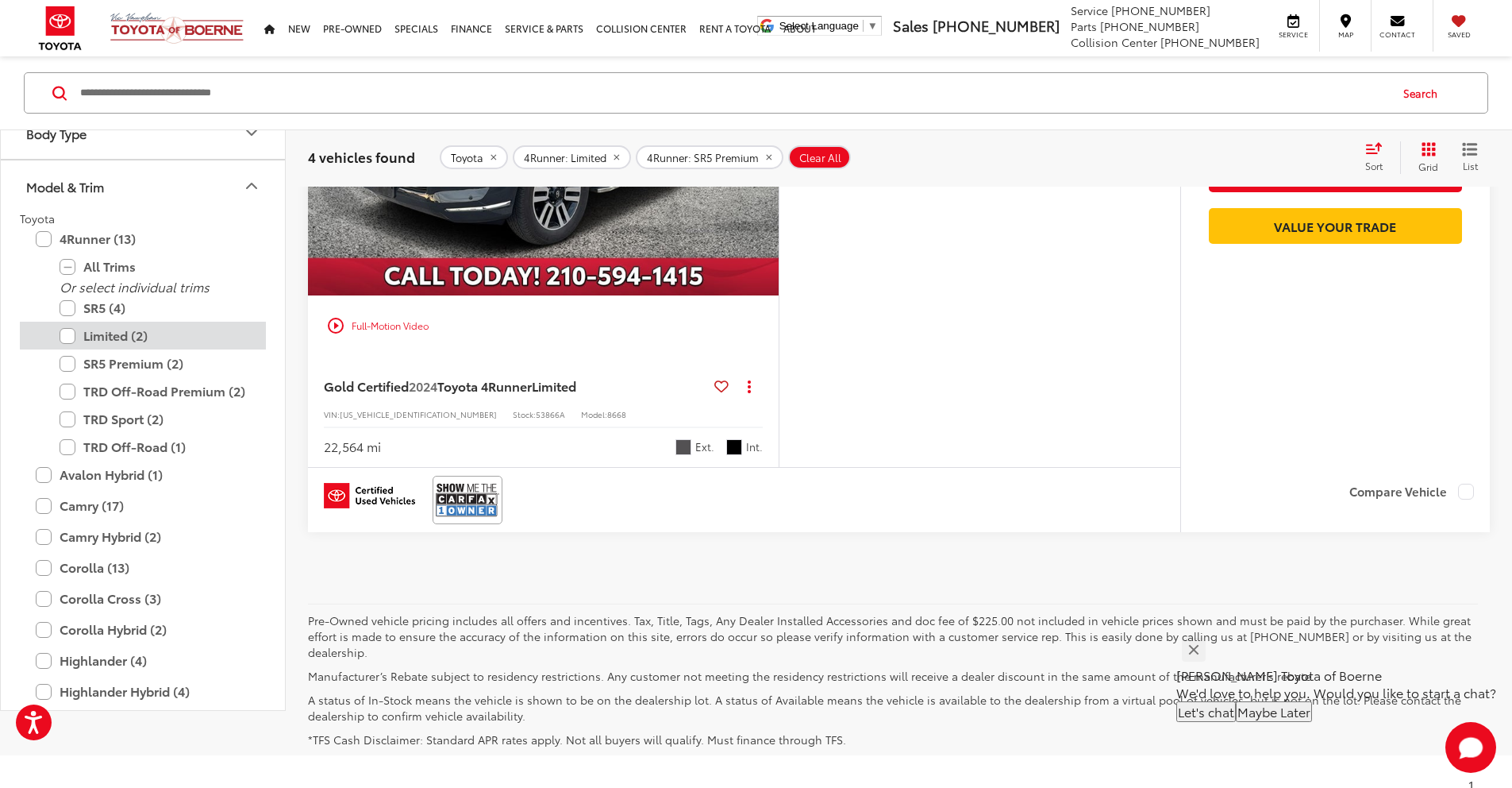
click at [72, 349] on label "Limited (2)" at bounding box center [155, 335] width 190 height 28
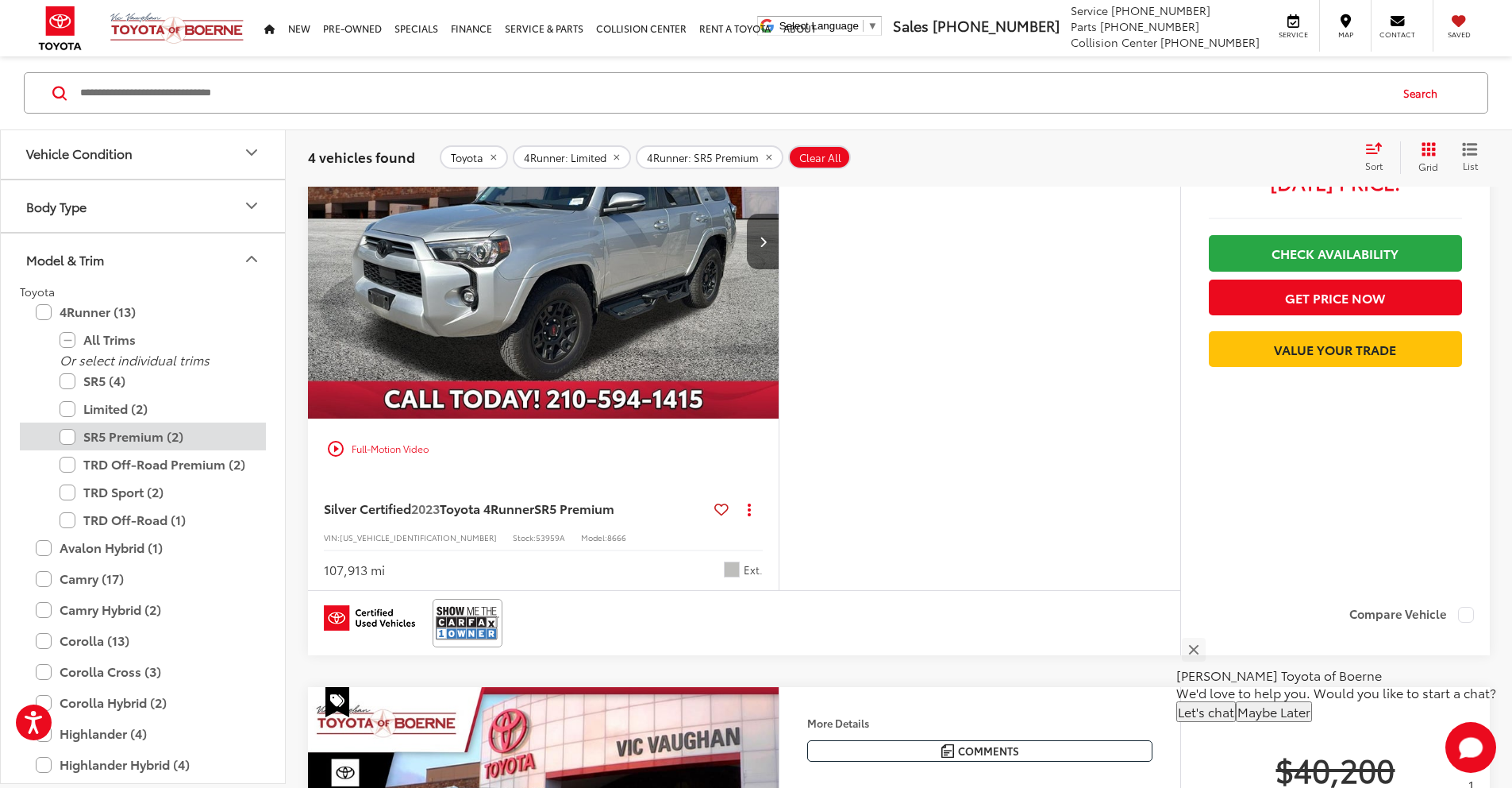
click at [68, 439] on label "SR5 Premium (2)" at bounding box center [155, 436] width 190 height 28
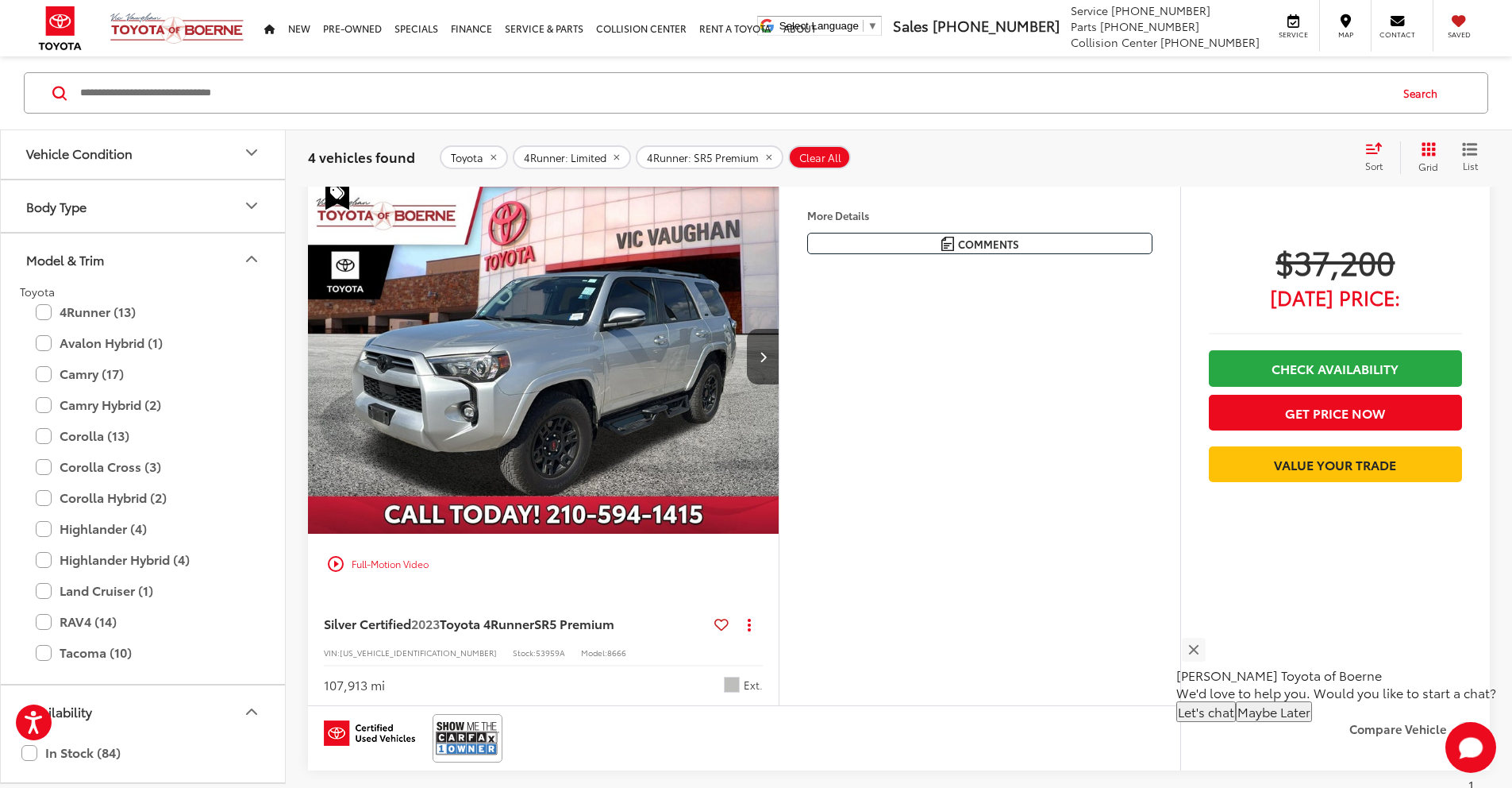
scroll to position [99, 0]
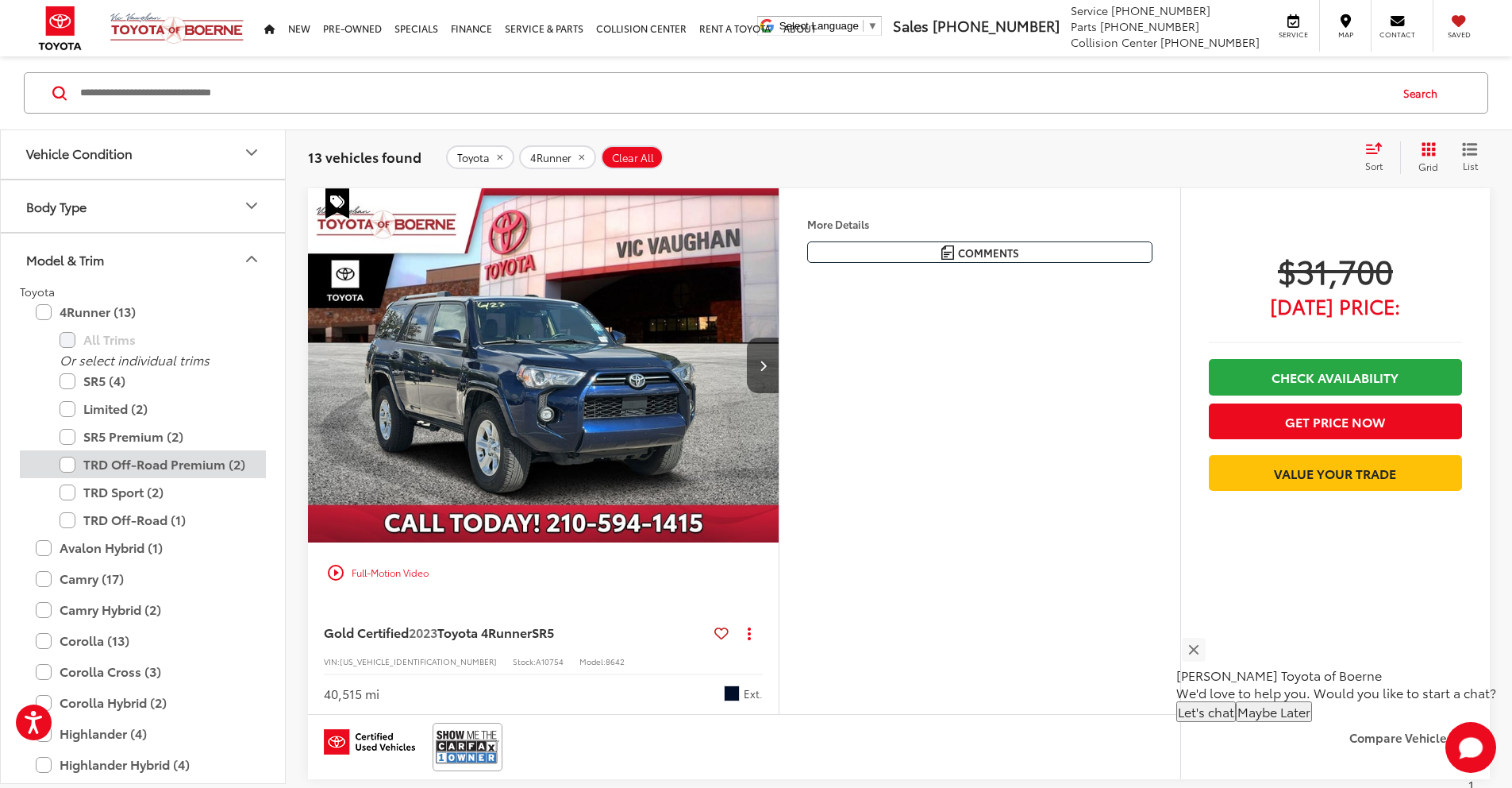
click at [70, 467] on label "TRD Off-Road Premium (2)" at bounding box center [155, 464] width 190 height 28
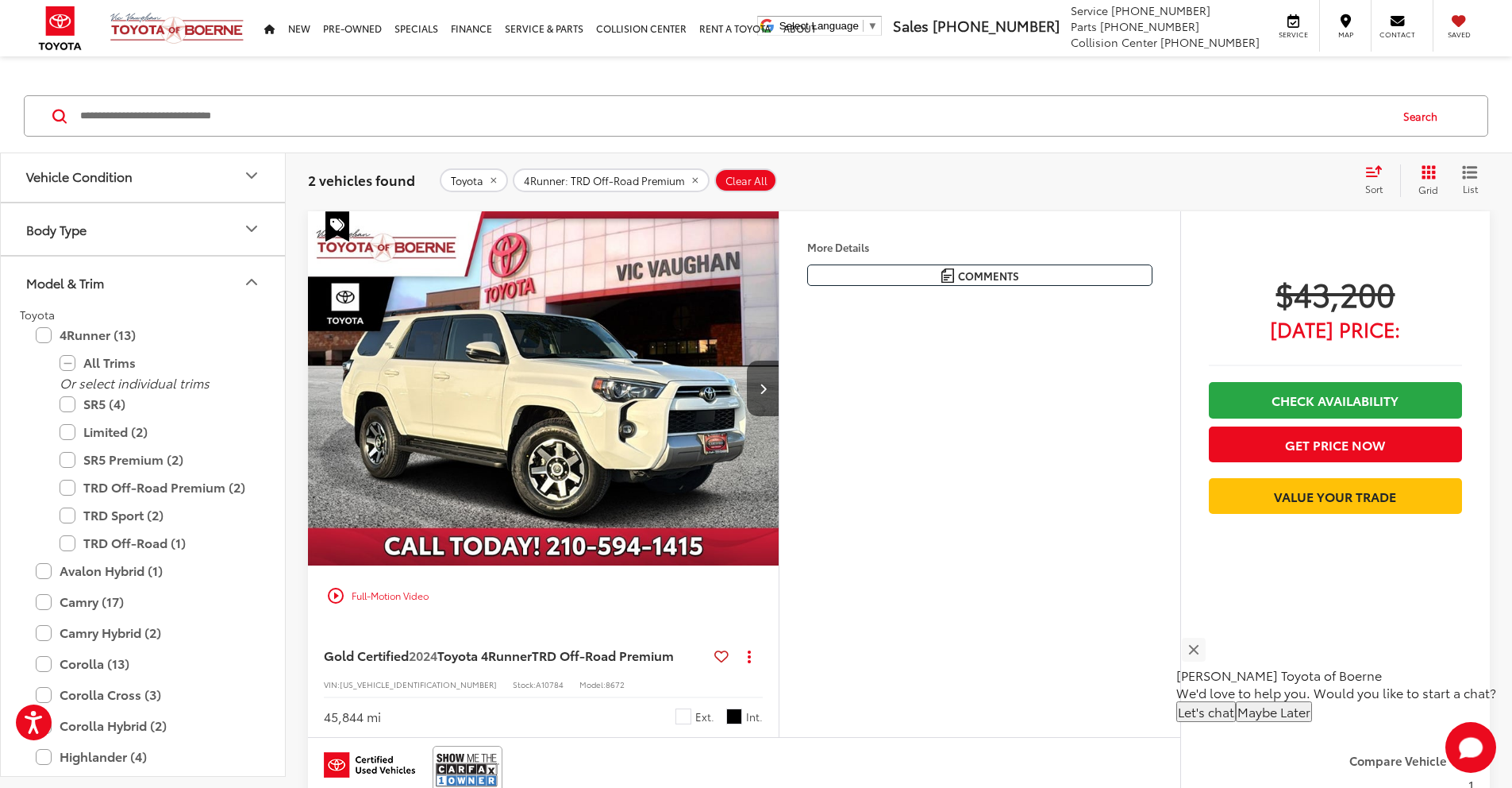
scroll to position [69, 0]
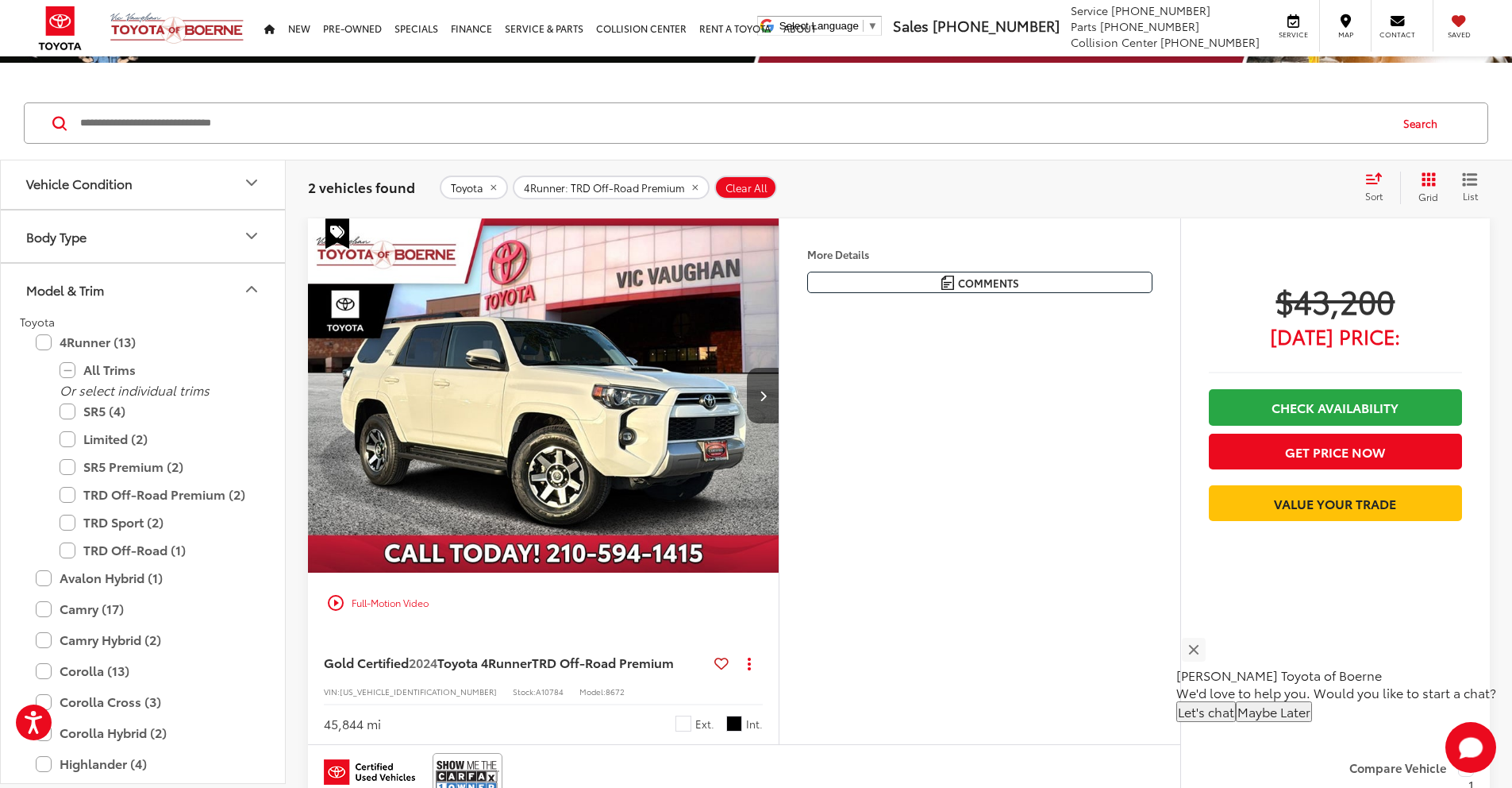
click at [729, 403] on img "2024 Toyota 4Runner TRD Off-Road Premium 0" at bounding box center [543, 395] width 473 height 355
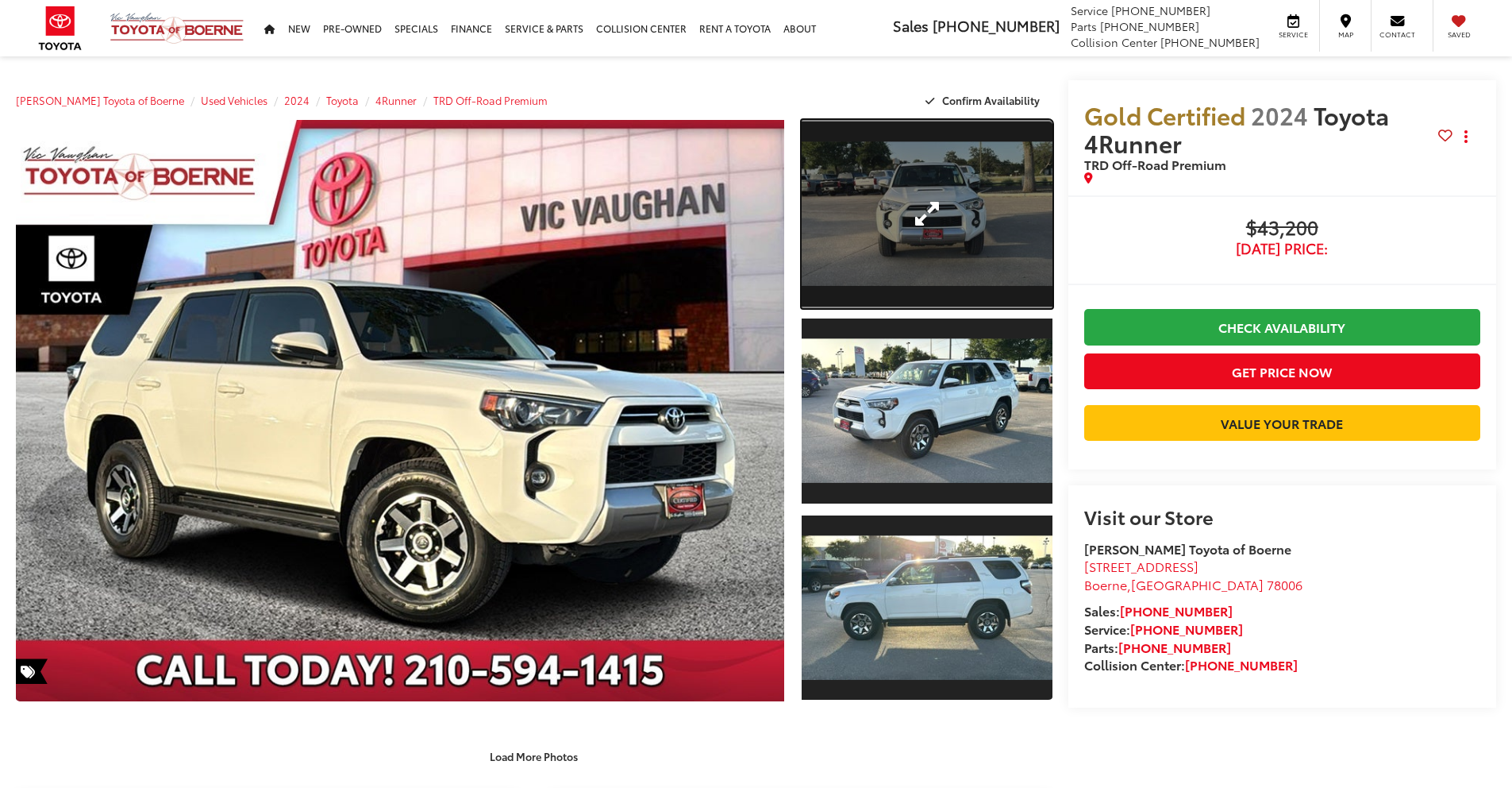
click at [962, 234] on link "Expand Photo 1" at bounding box center [927, 214] width 251 height 189
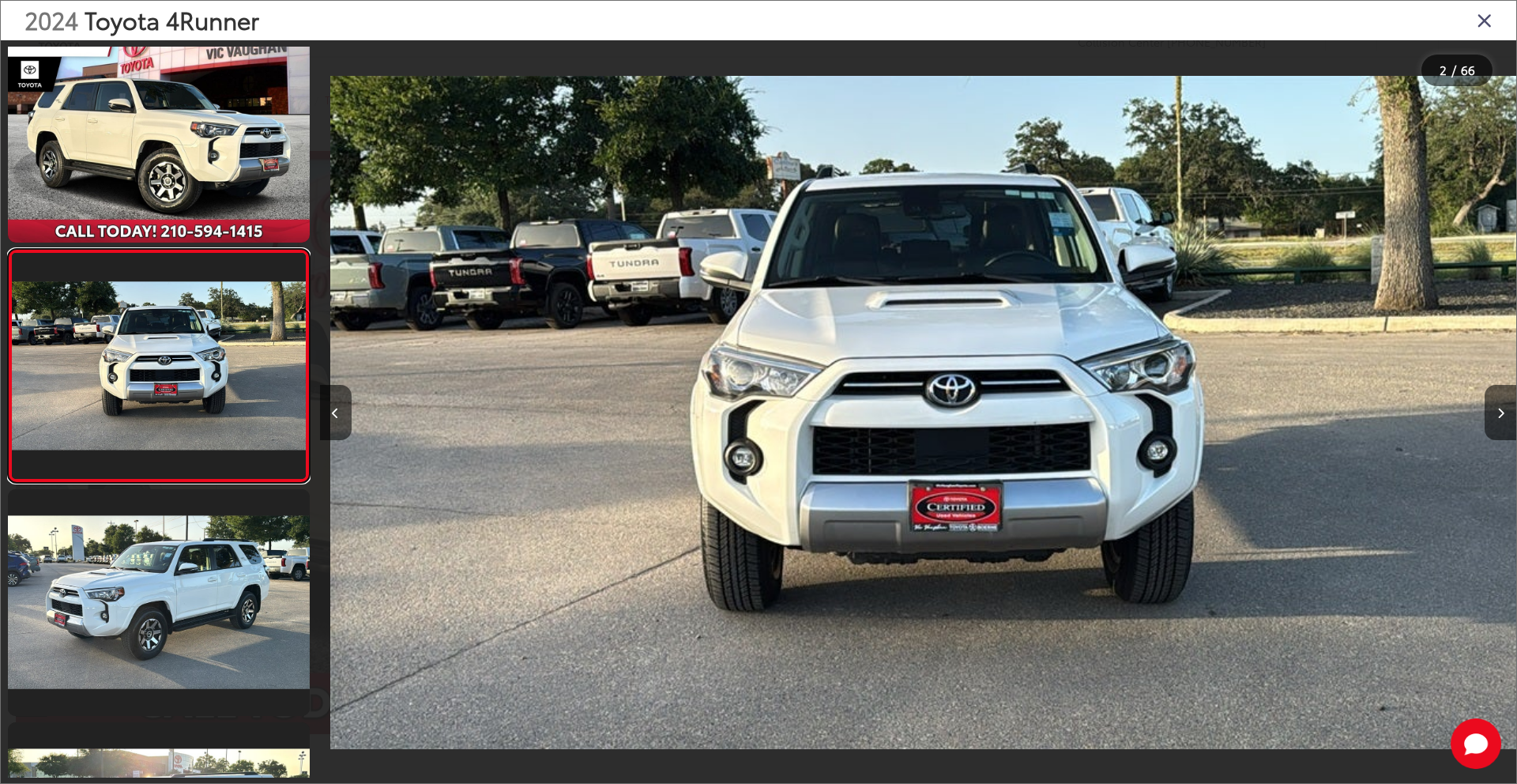
scroll to position [0, 1196]
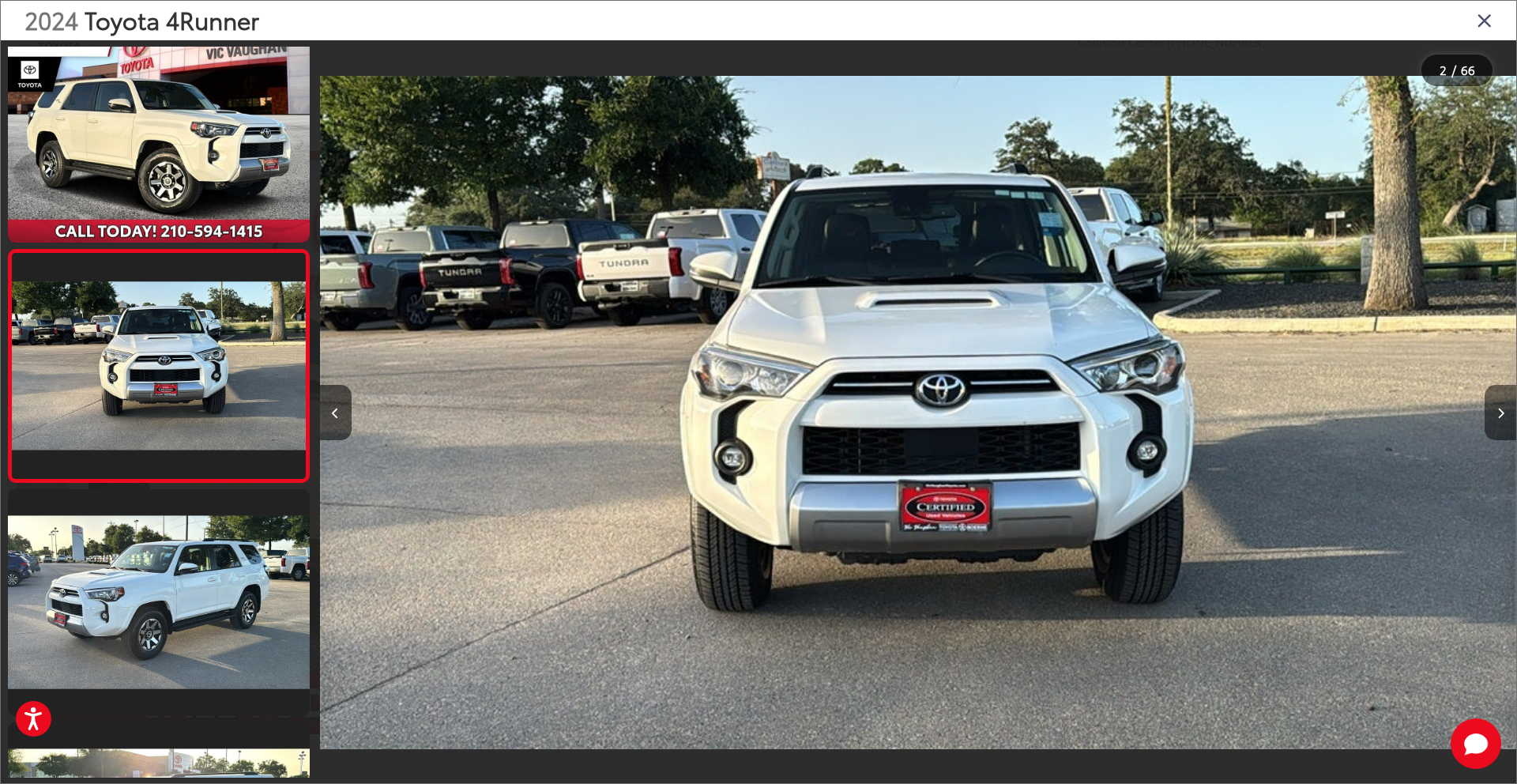
click at [1498, 410] on icon "Next image" at bounding box center [1501, 414] width 7 height 11
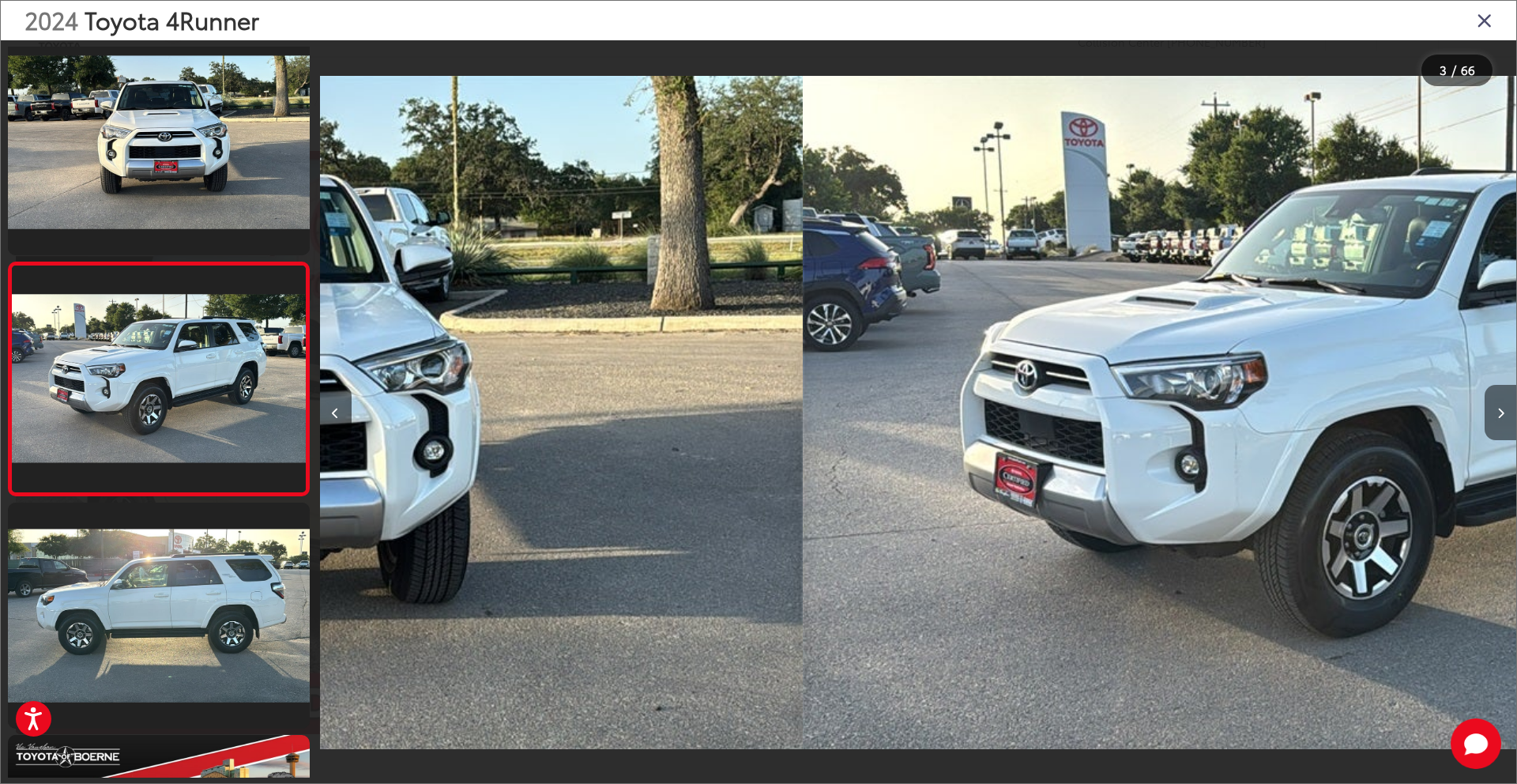
scroll to position [263, 0]
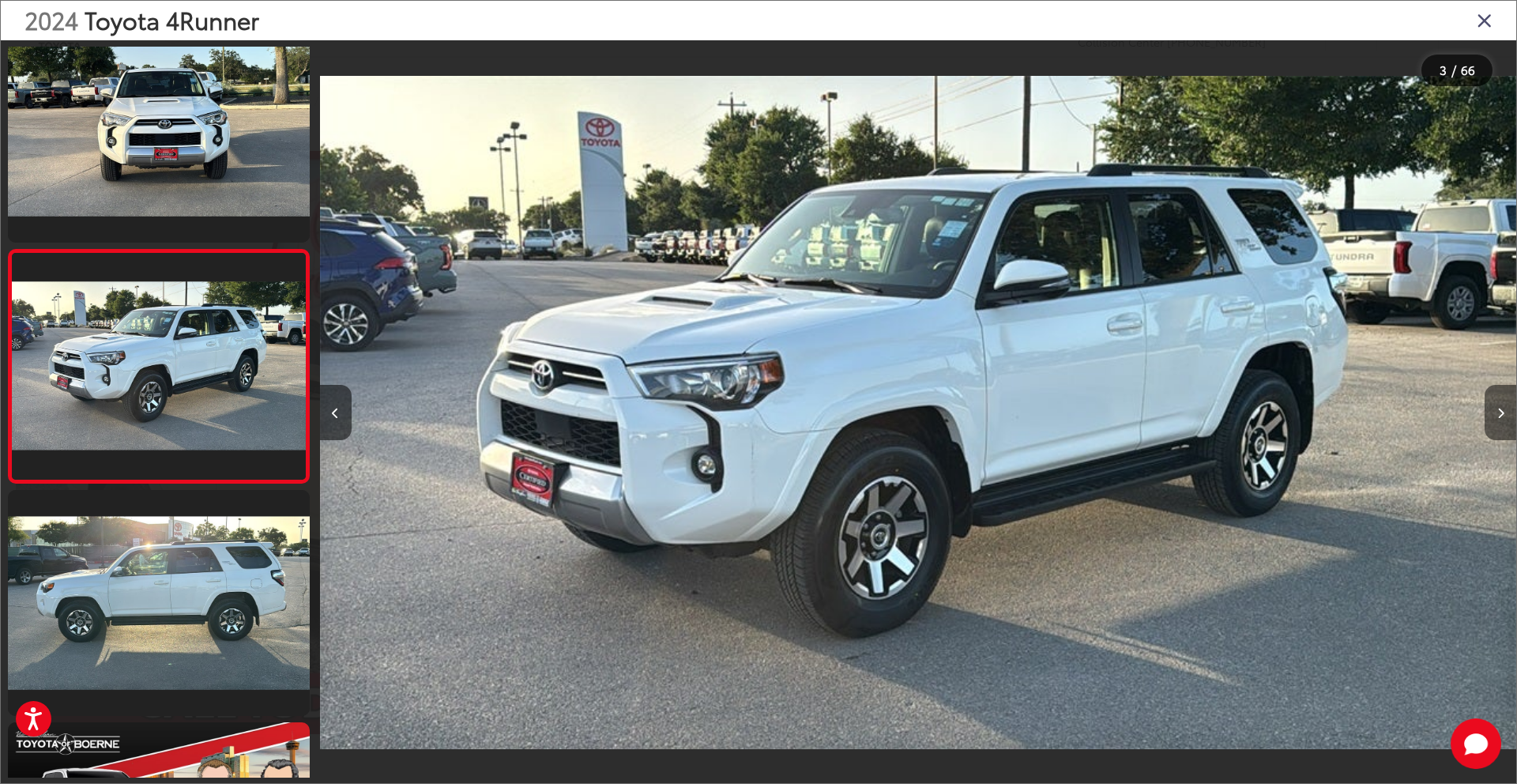
click at [1498, 410] on icon "Next image" at bounding box center [1501, 414] width 7 height 11
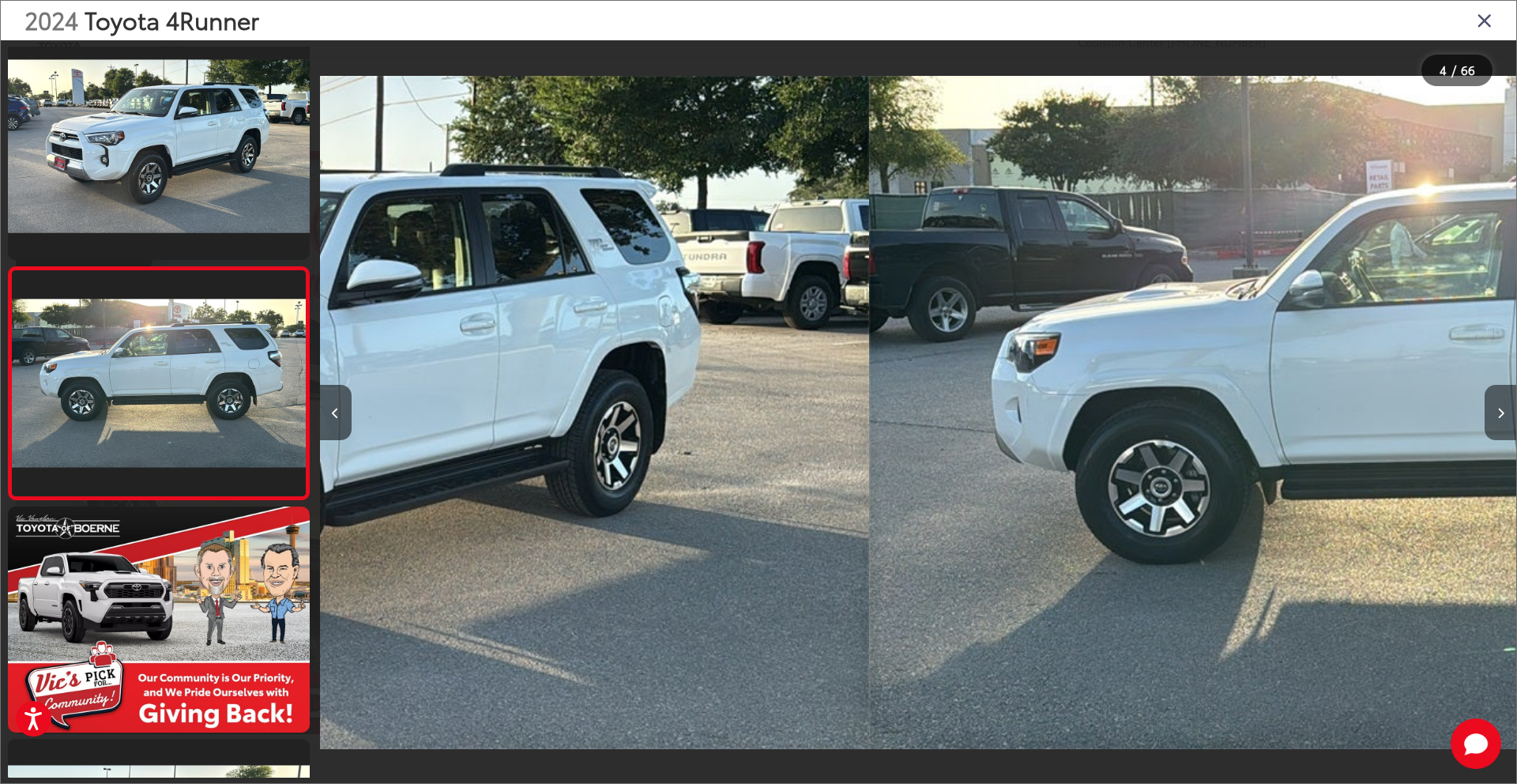
scroll to position [496, 0]
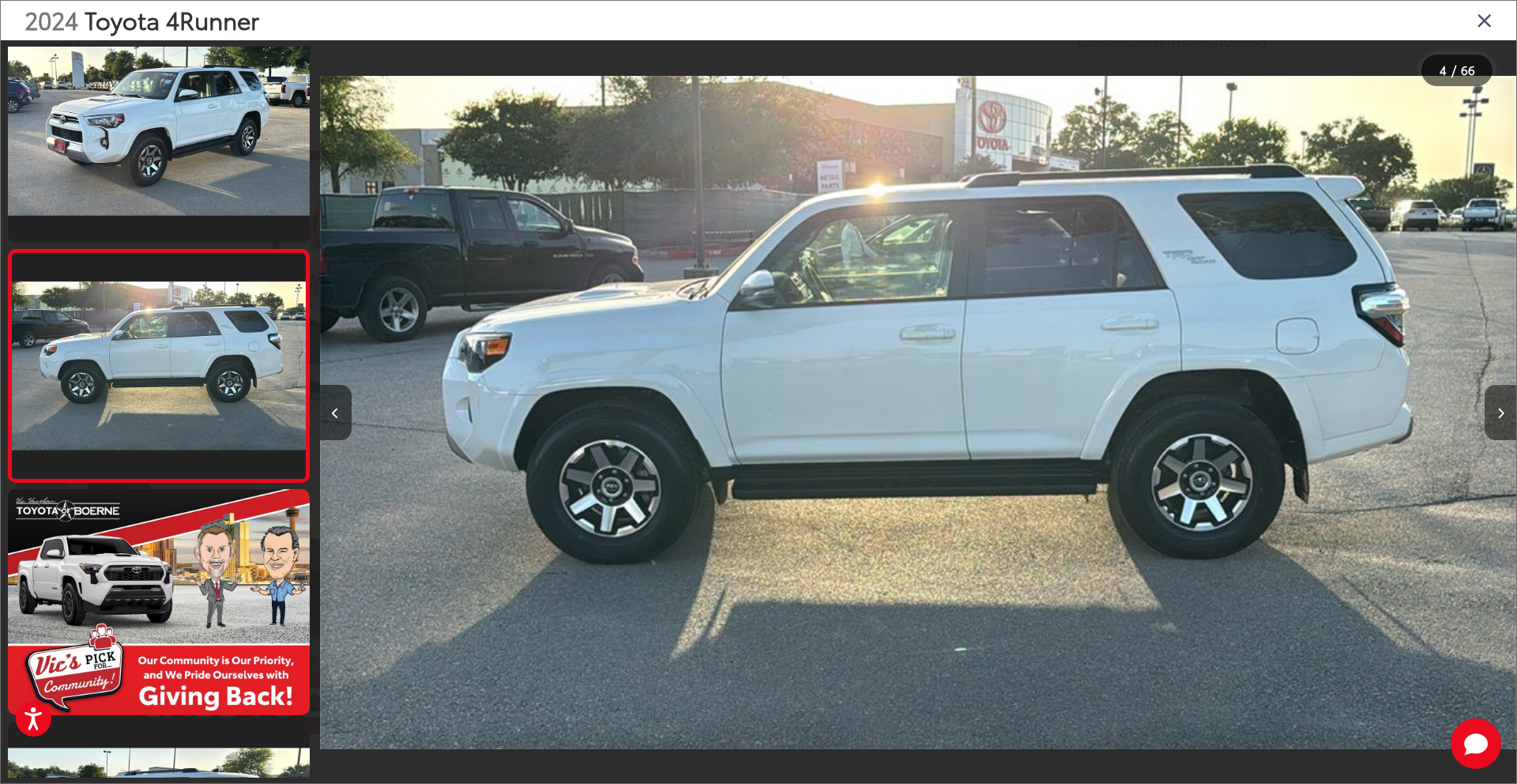
click at [1498, 410] on icon "Next image" at bounding box center [1501, 414] width 7 height 11
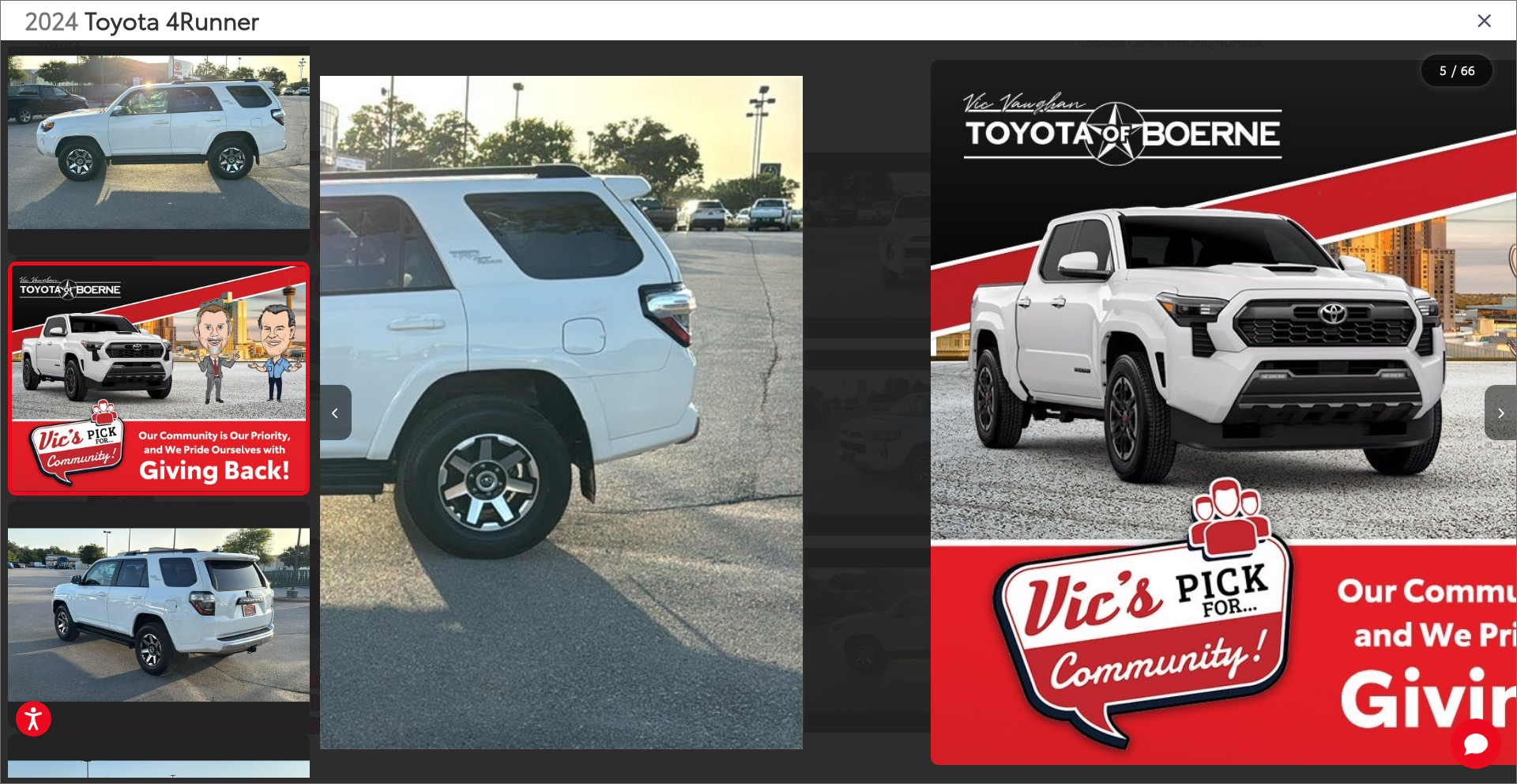
scroll to position [729, 0]
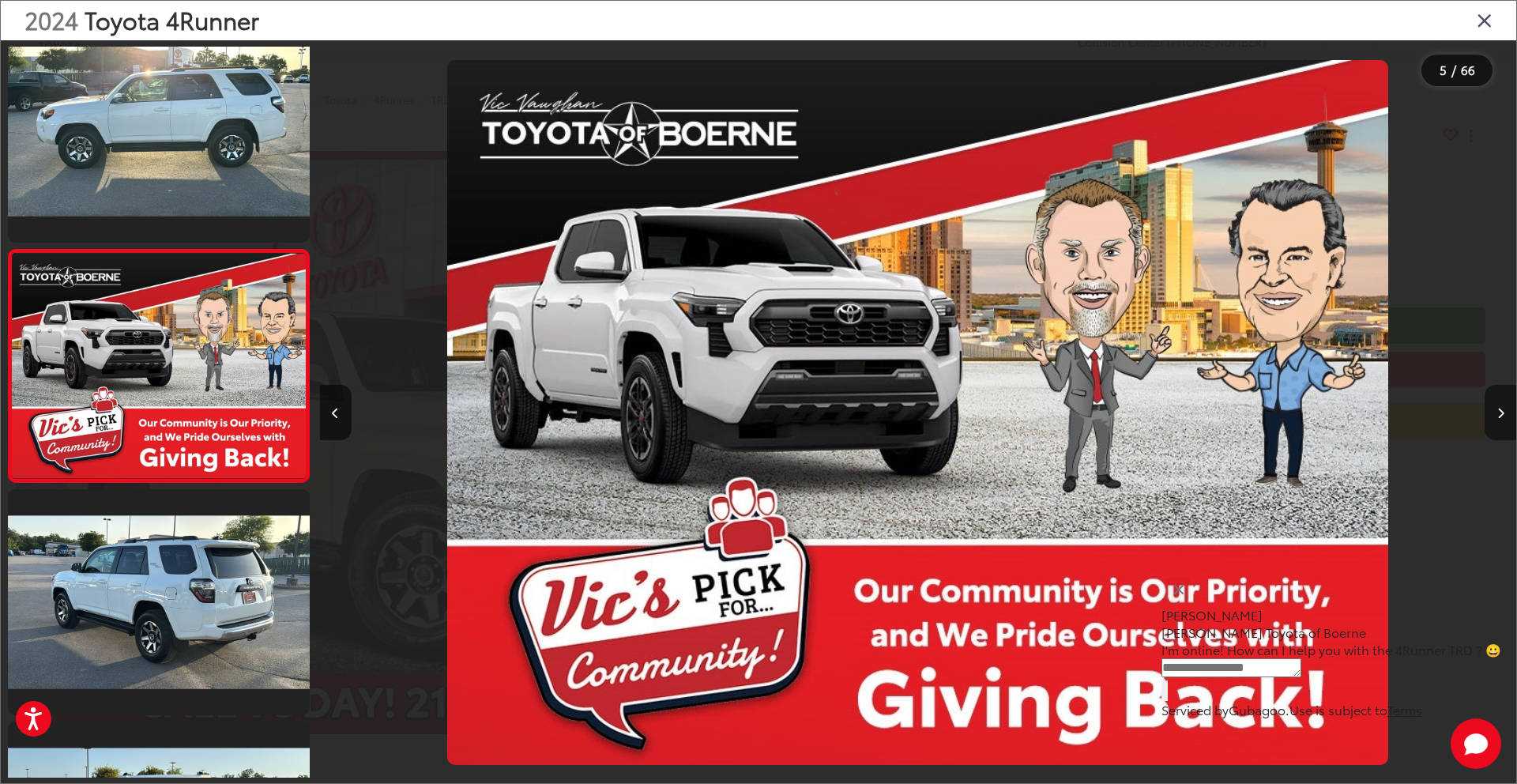
click at [1498, 410] on icon "Next image" at bounding box center [1501, 414] width 7 height 11
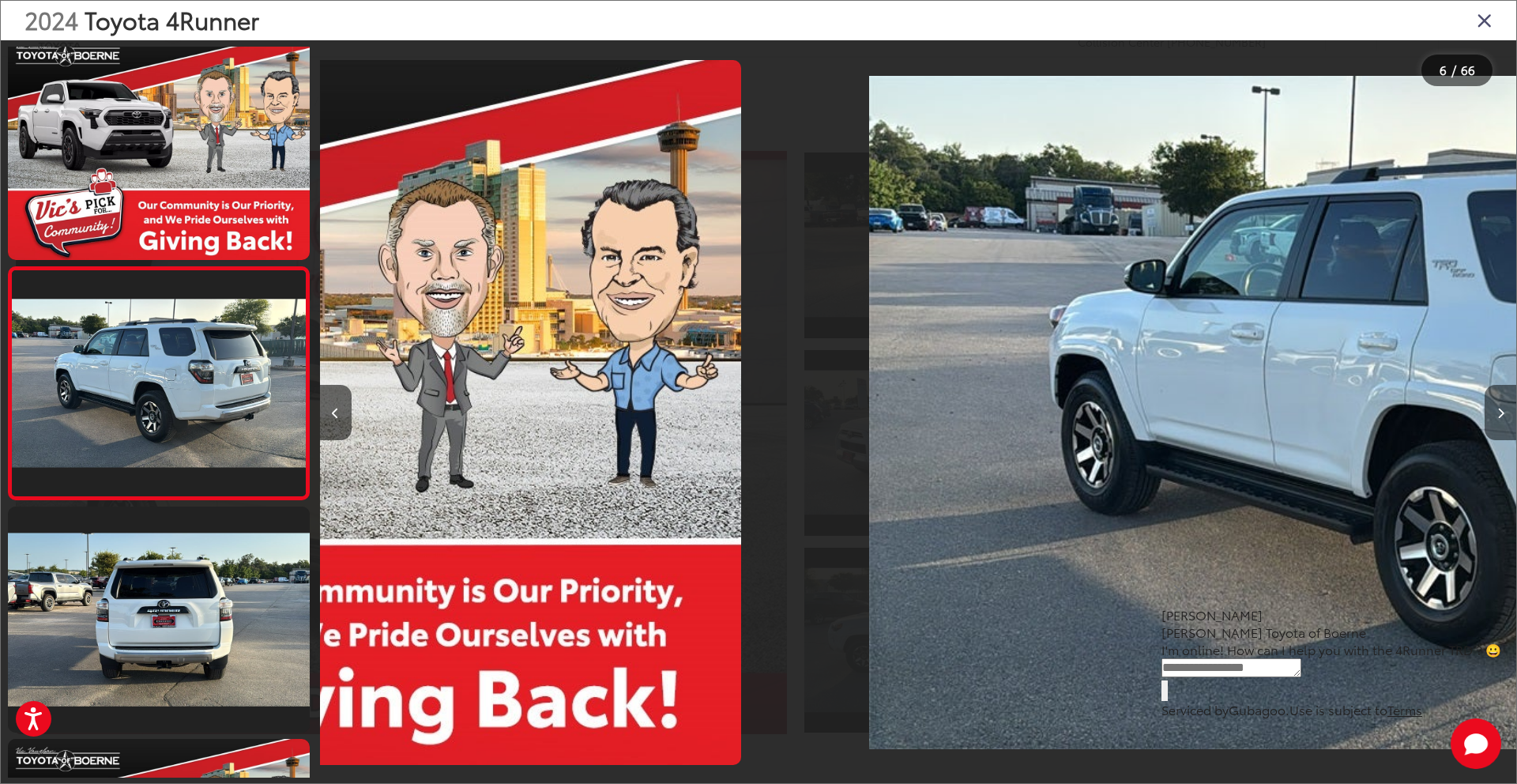
scroll to position [961, 0]
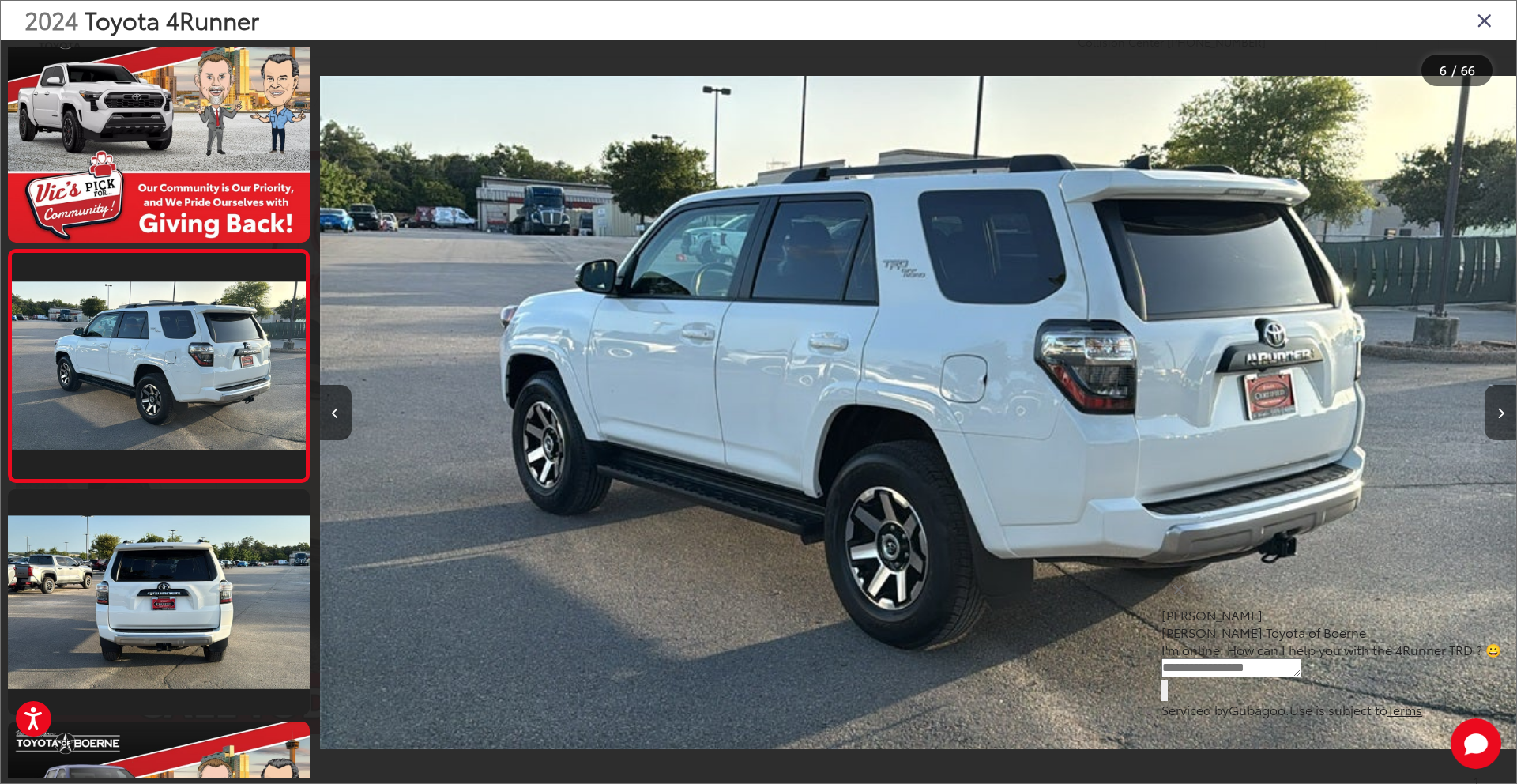
click at [1498, 410] on icon "Next image" at bounding box center [1501, 414] width 7 height 11
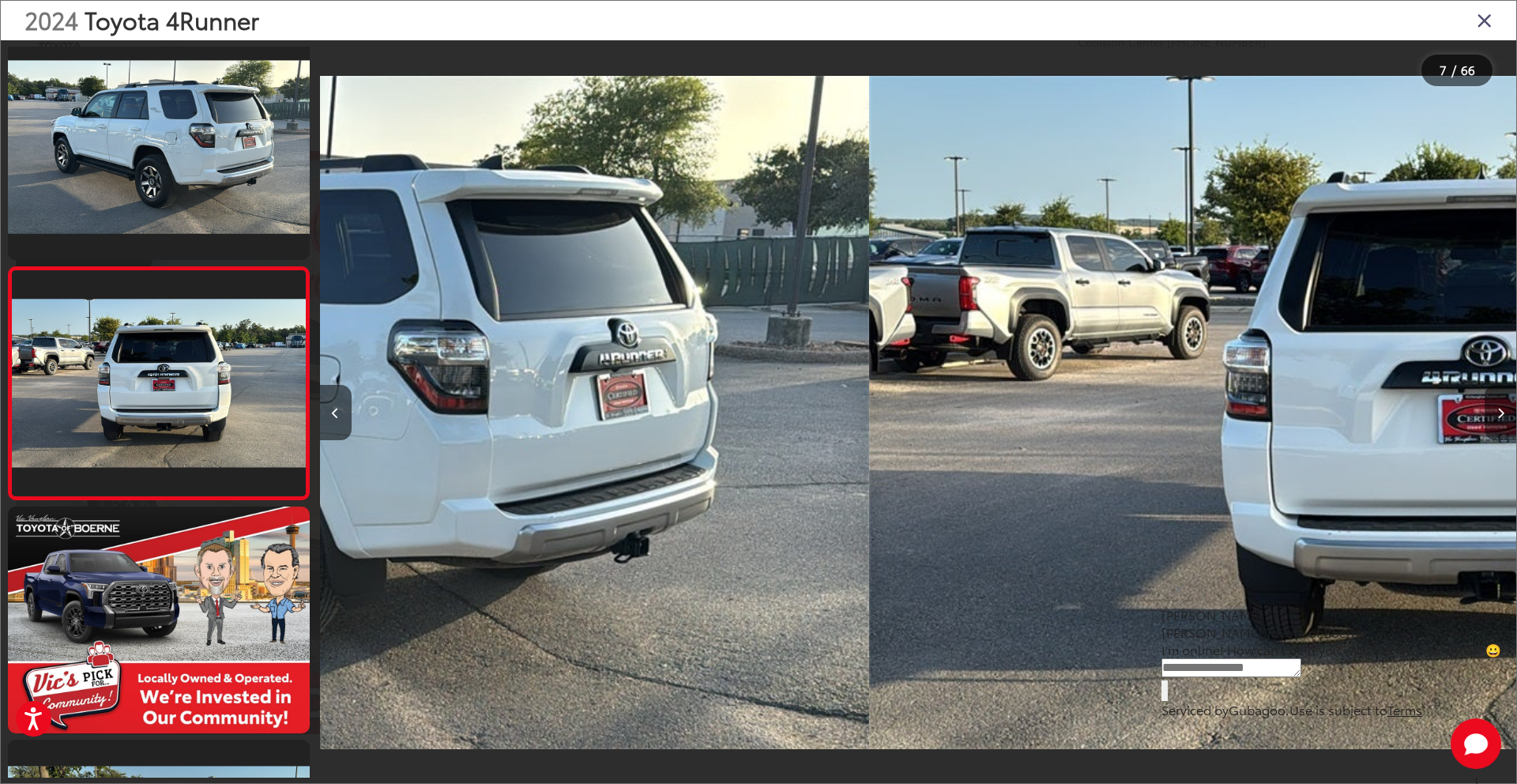
scroll to position [1193, 0]
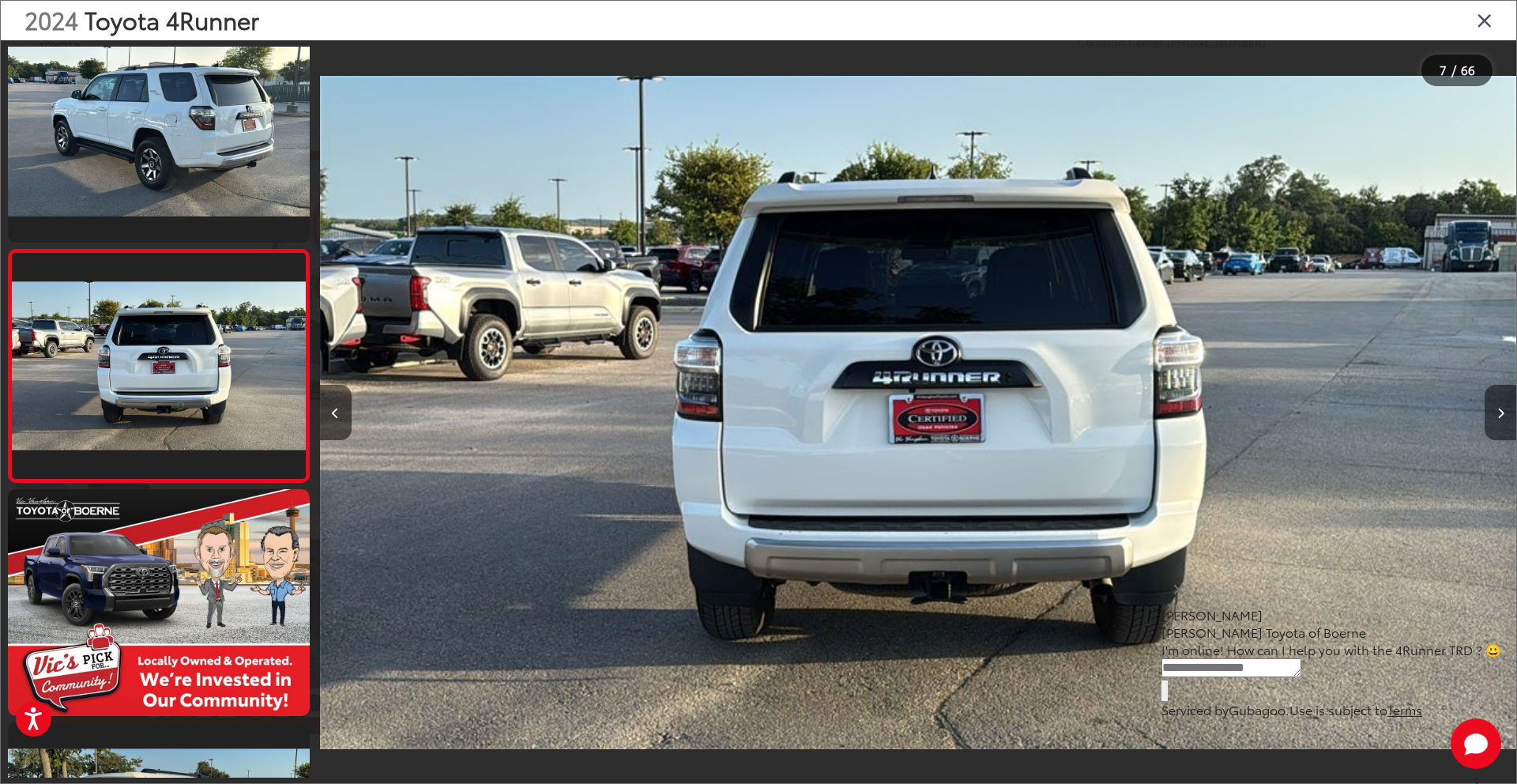
click at [1498, 410] on icon "Next image" at bounding box center [1501, 414] width 7 height 11
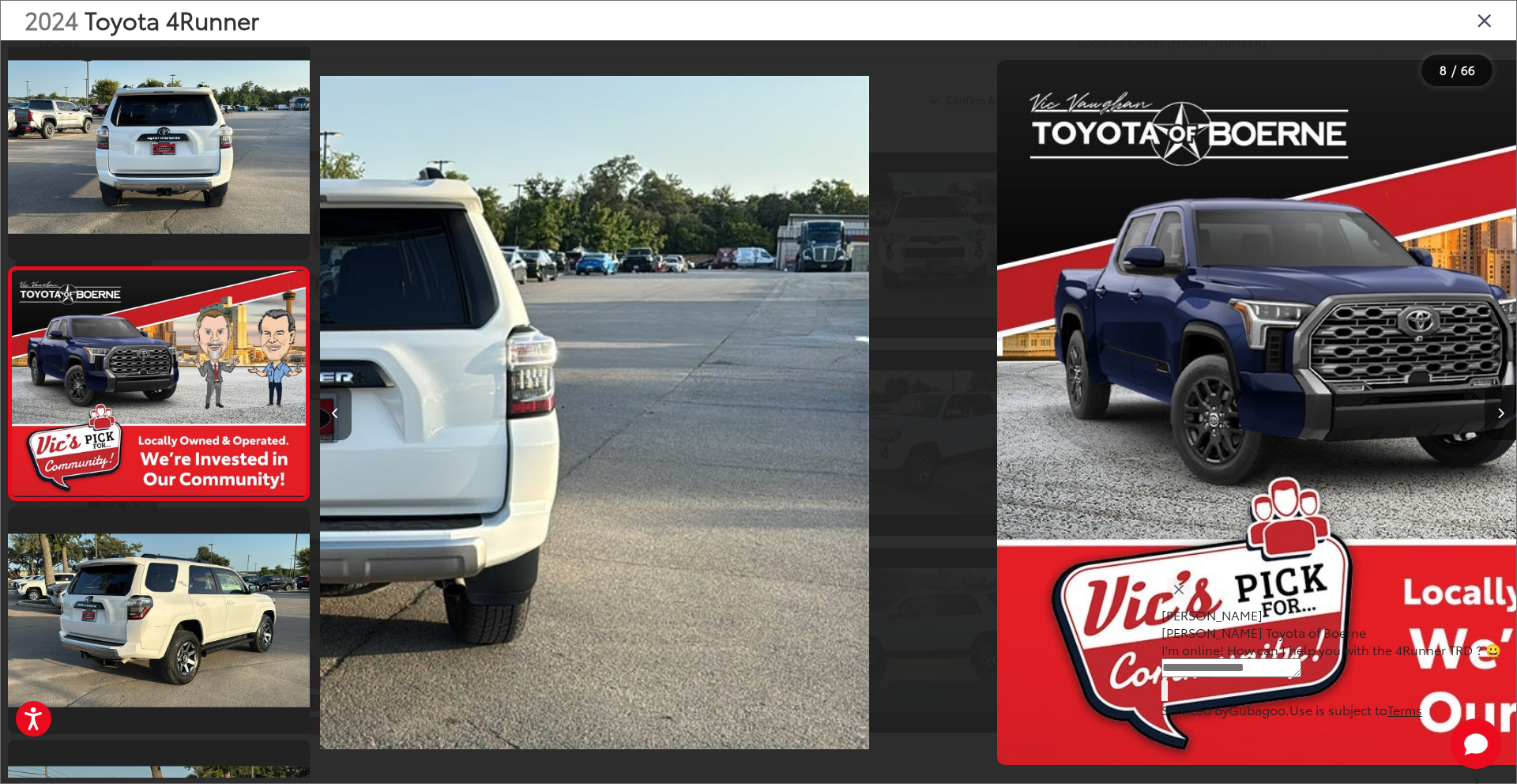
scroll to position [1425, 0]
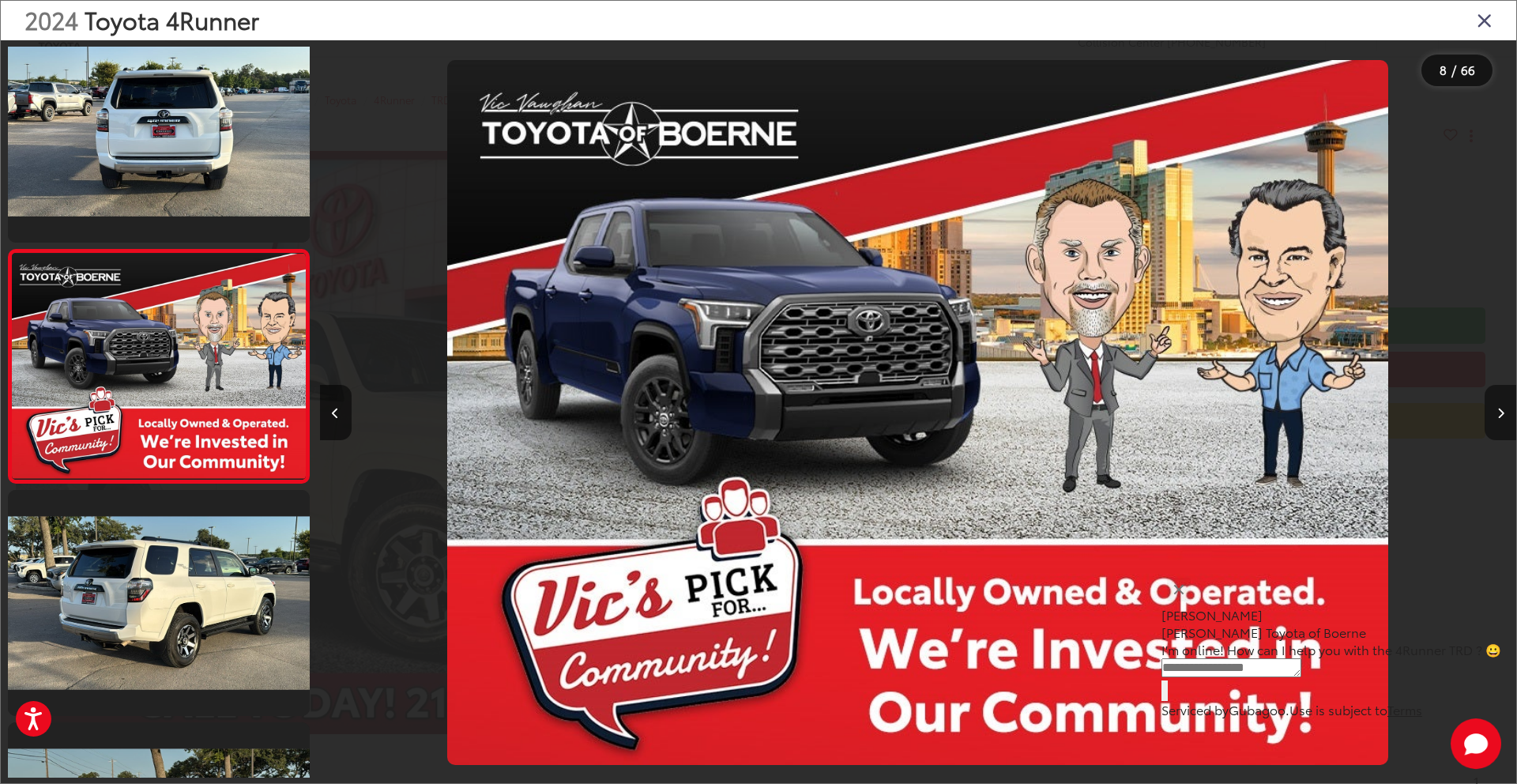
click at [1498, 410] on icon "Next image" at bounding box center [1501, 414] width 7 height 11
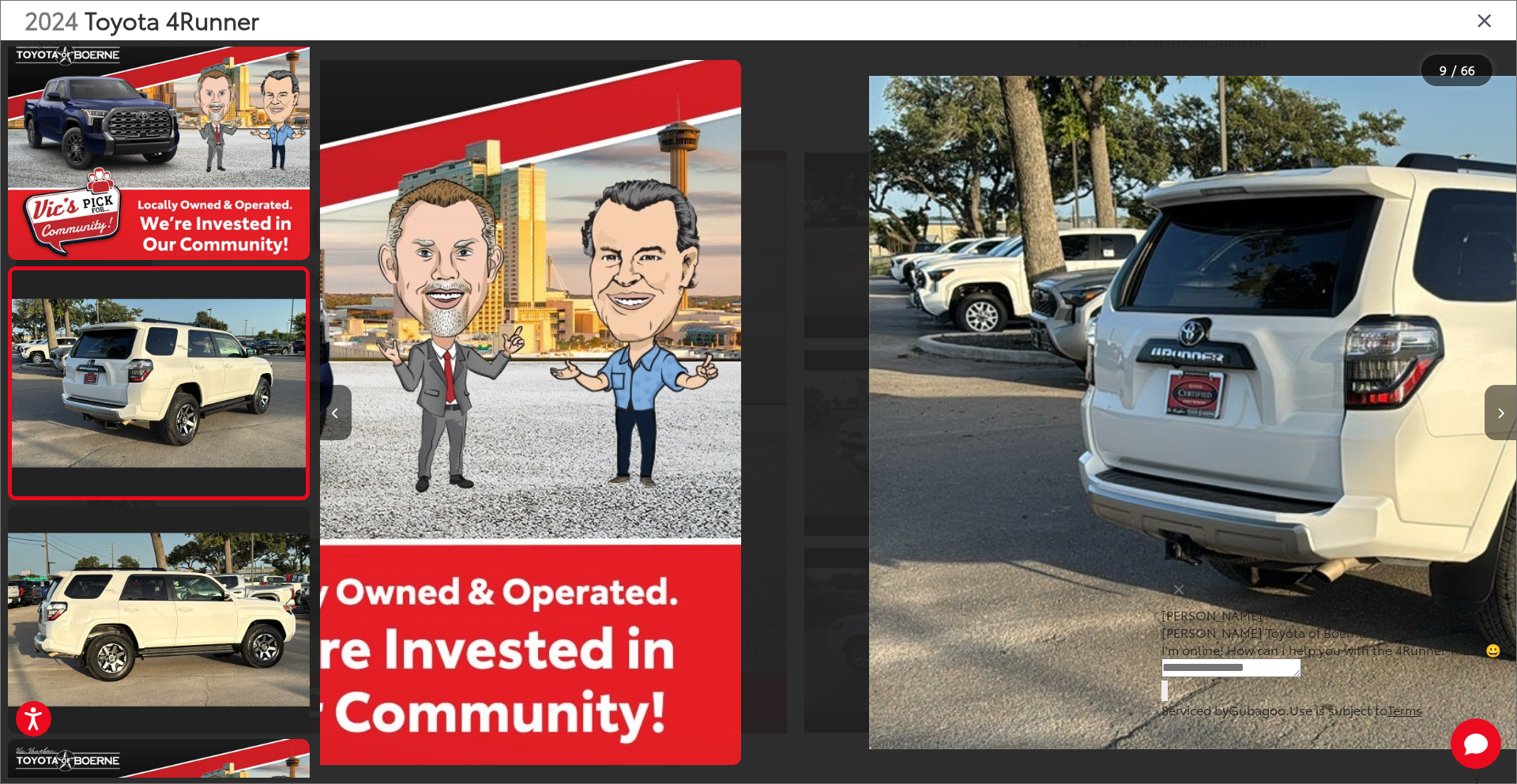
scroll to position [1659, 0]
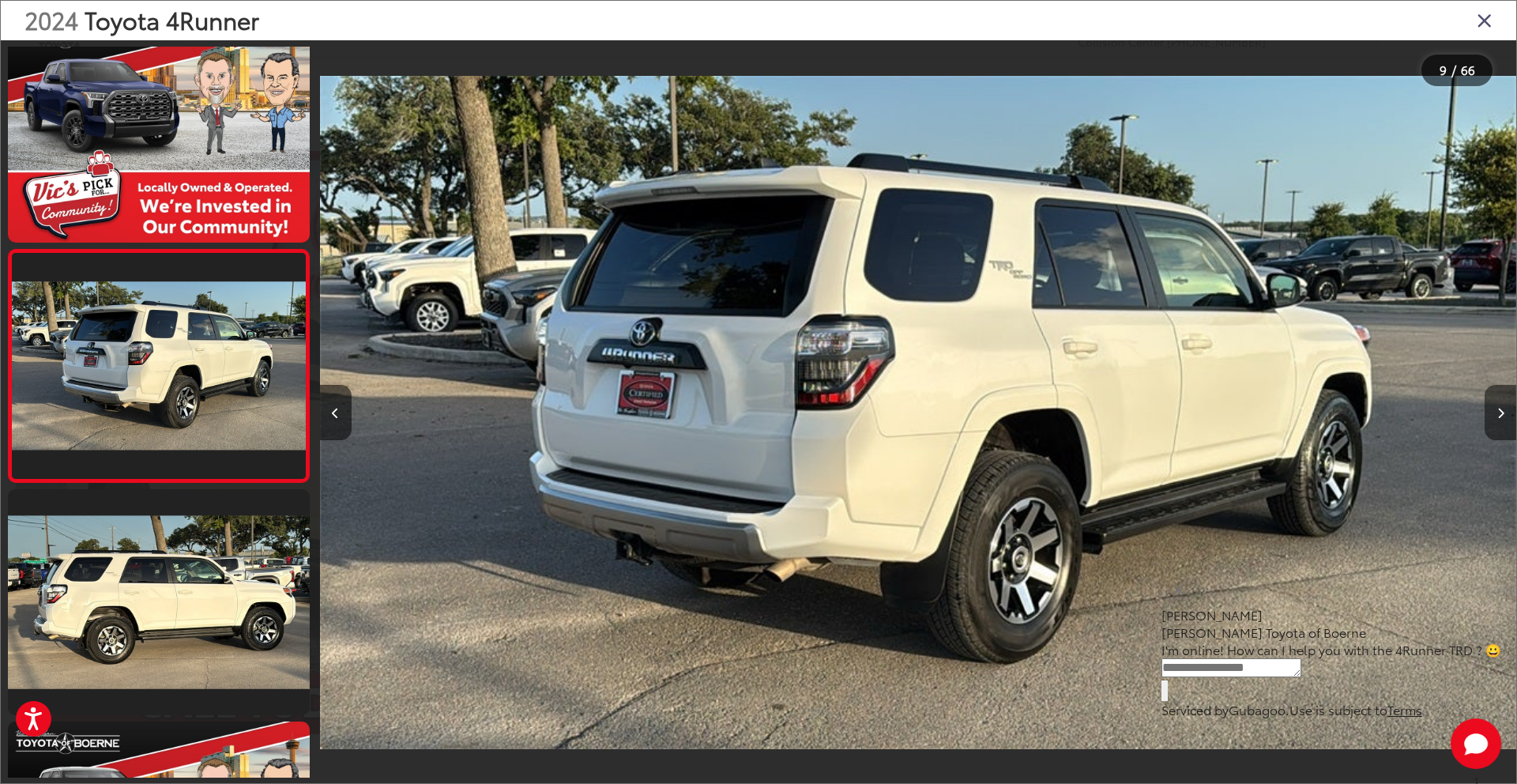
click at [1498, 410] on icon "Next image" at bounding box center [1501, 414] width 7 height 11
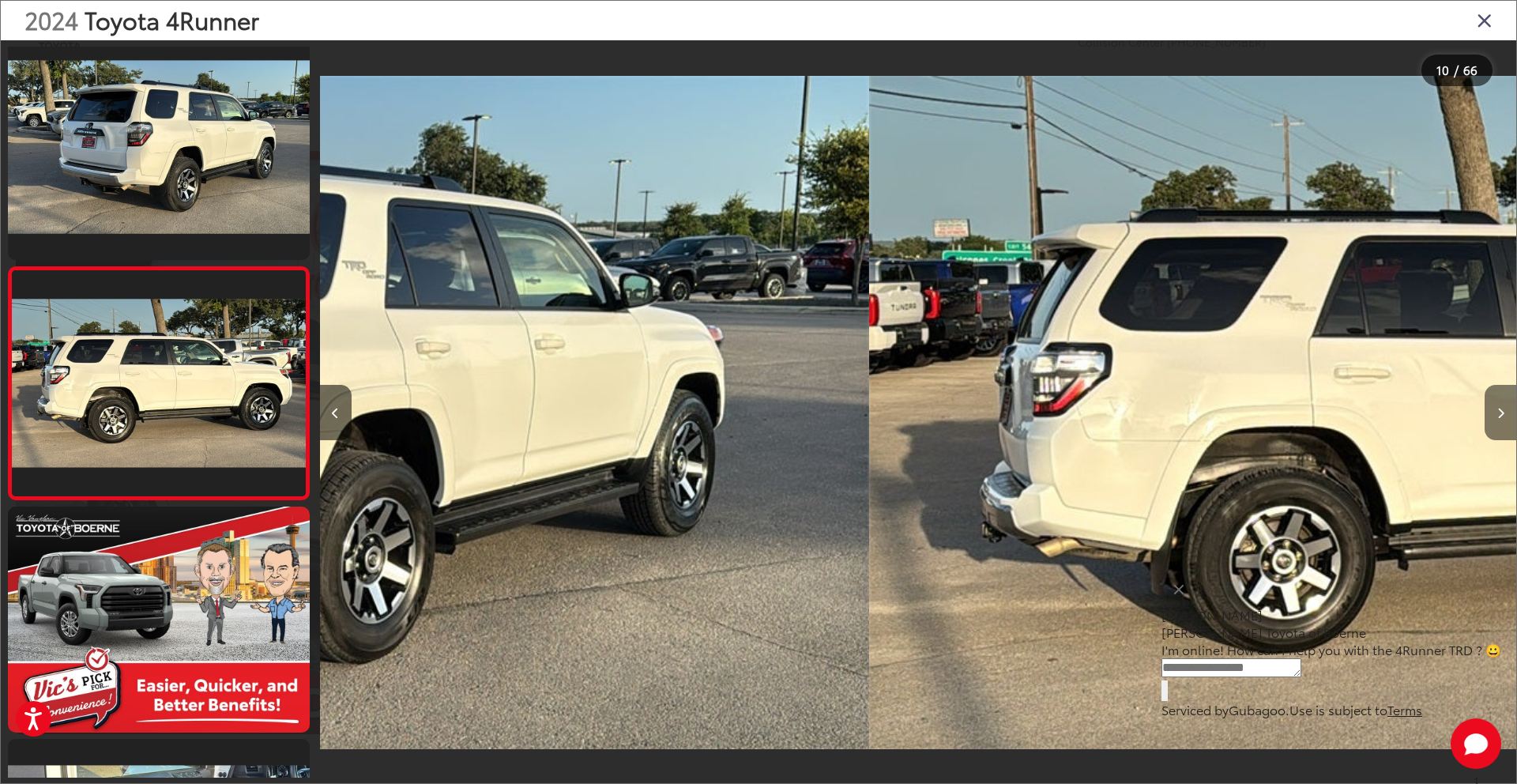
scroll to position [1890, 0]
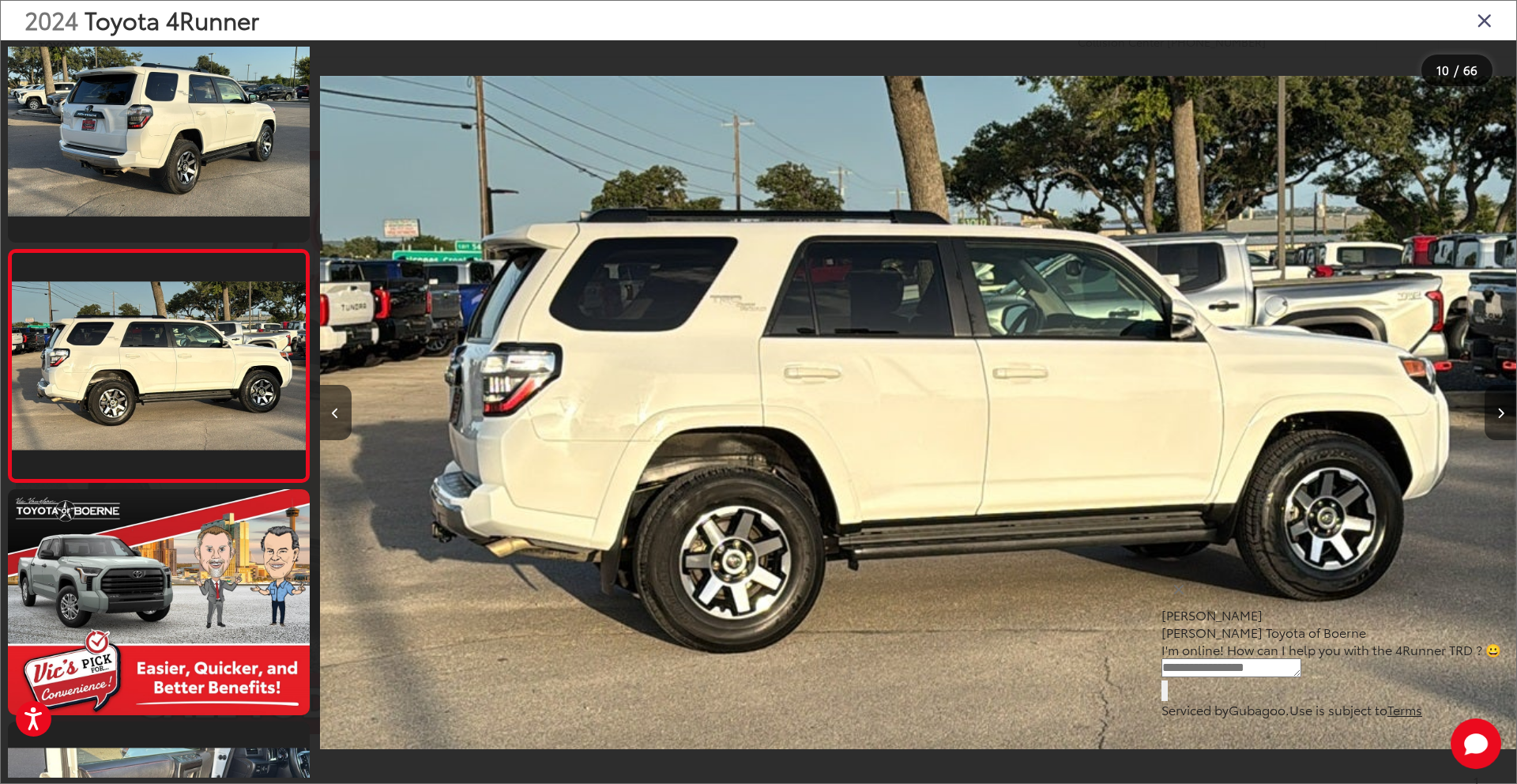
click at [1498, 410] on icon "Next image" at bounding box center [1501, 414] width 7 height 11
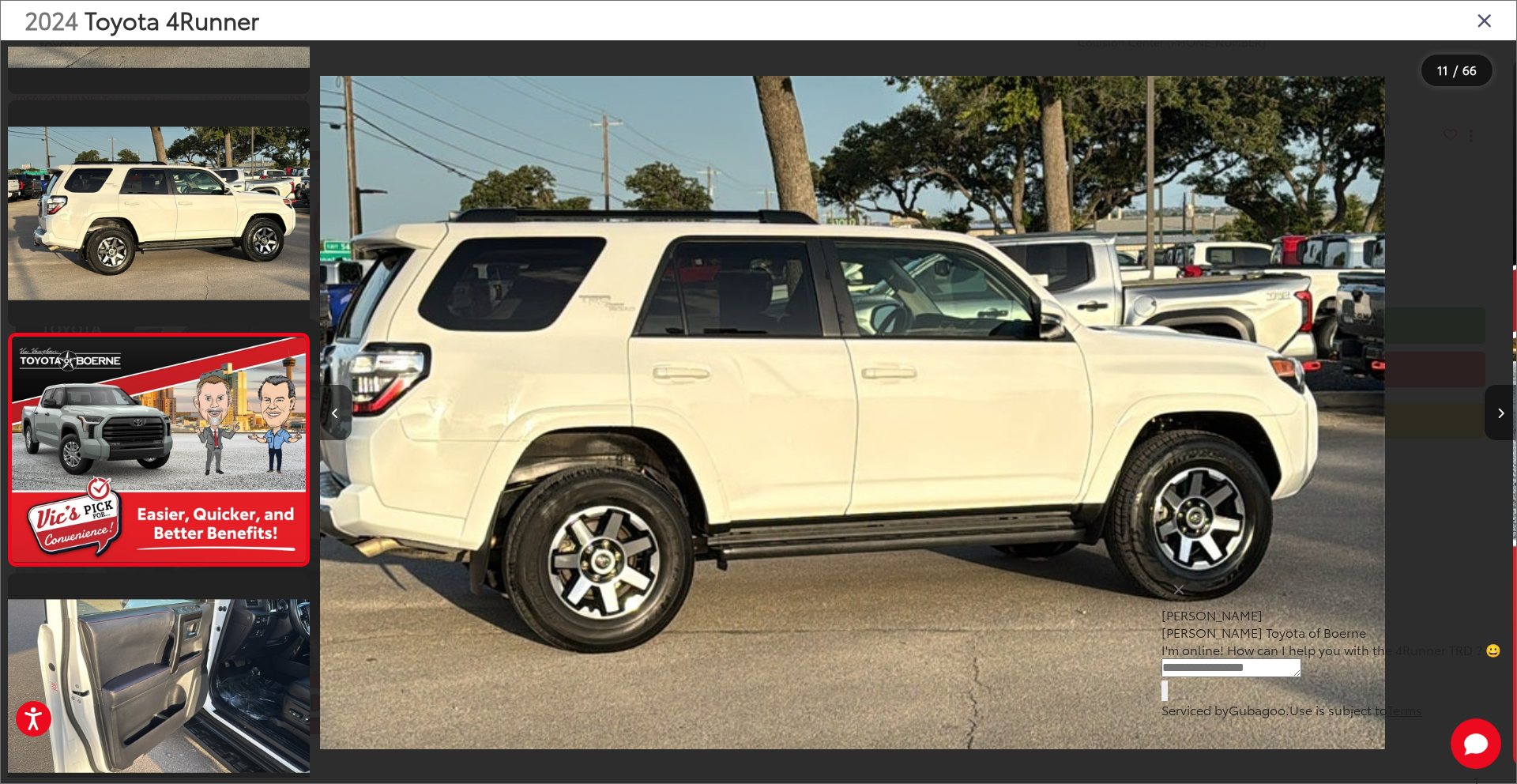
scroll to position [0, 0]
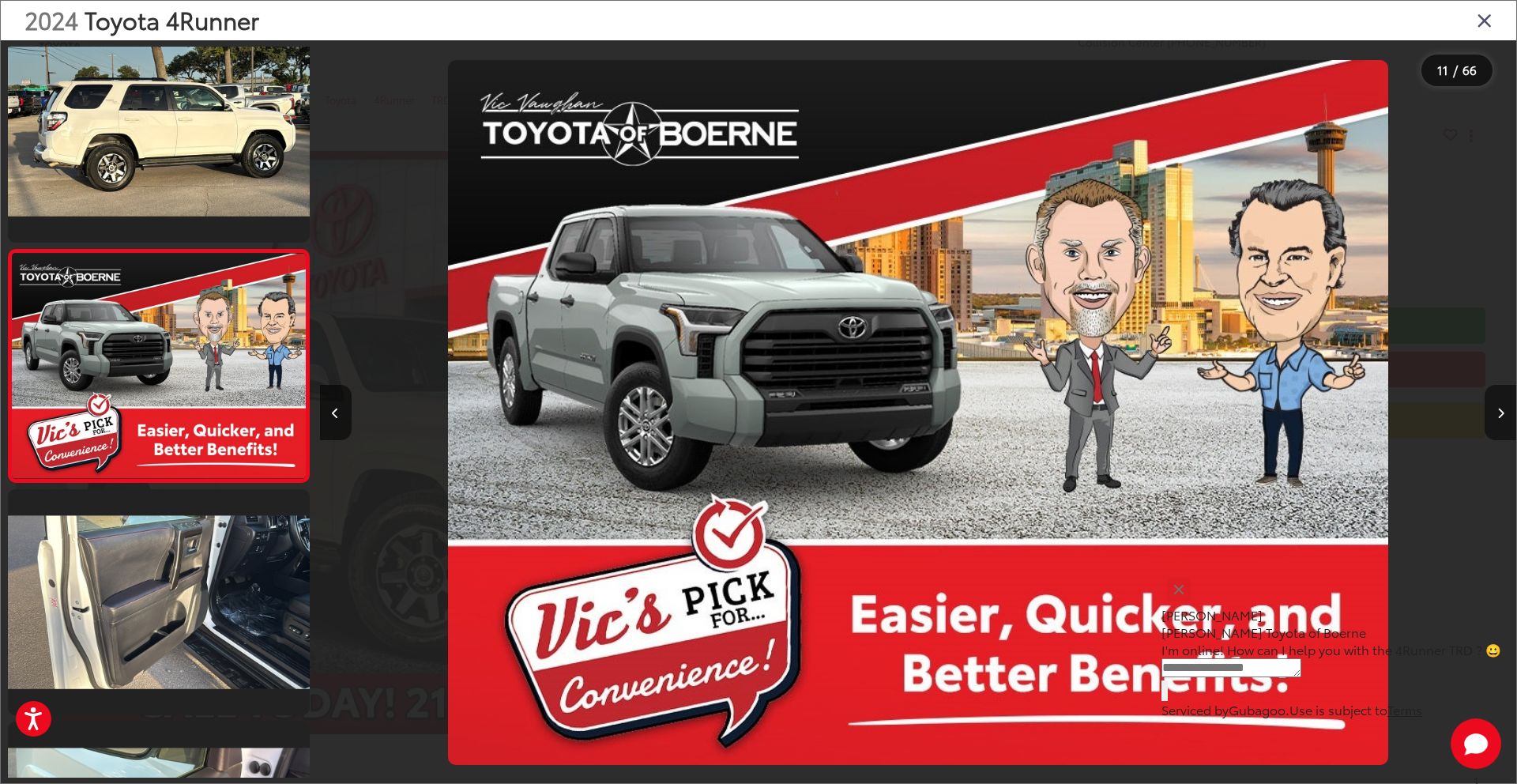
click at [1498, 410] on icon "Next image" at bounding box center [1501, 414] width 7 height 11
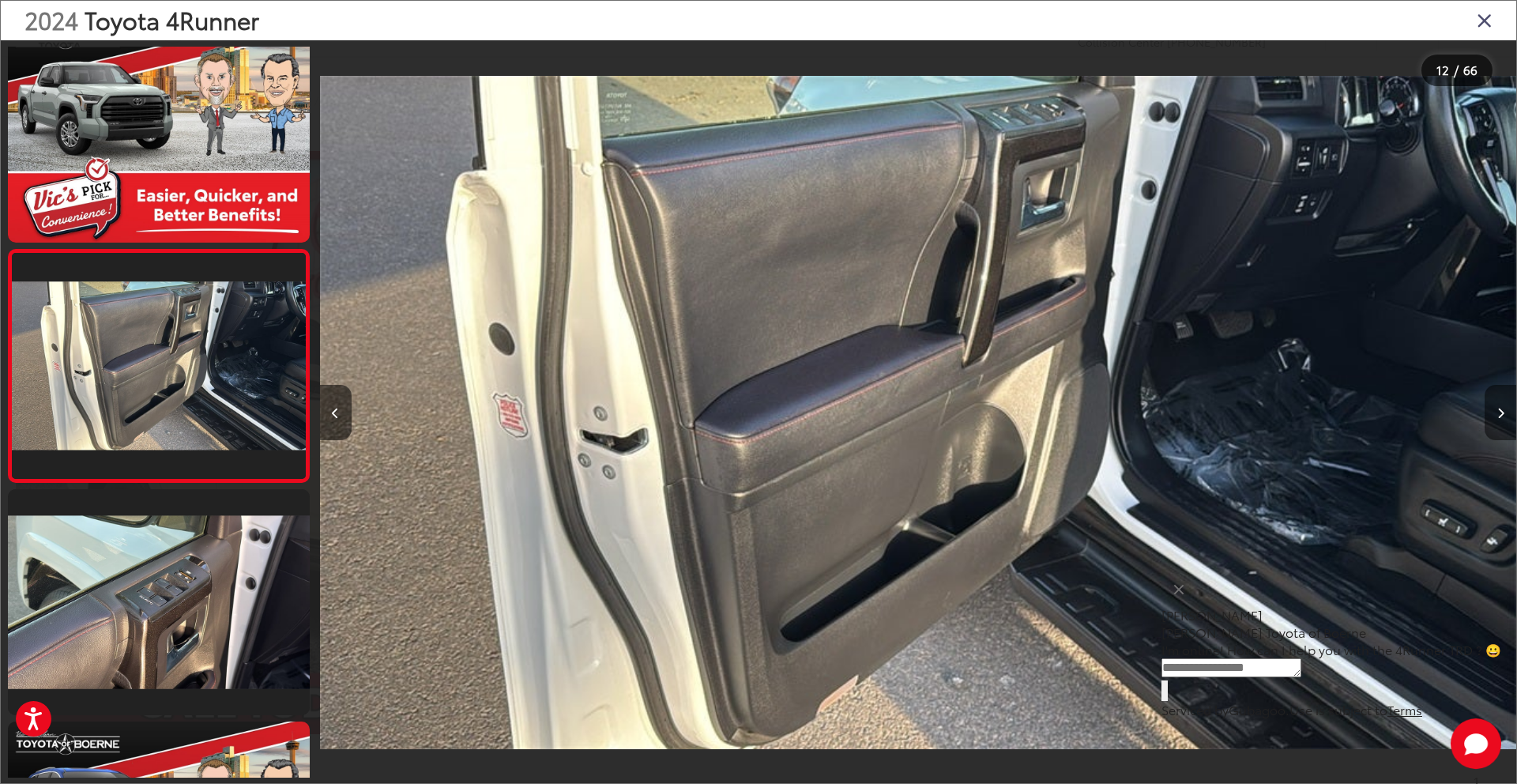
click at [1498, 410] on icon "Next image" at bounding box center [1501, 414] width 7 height 11
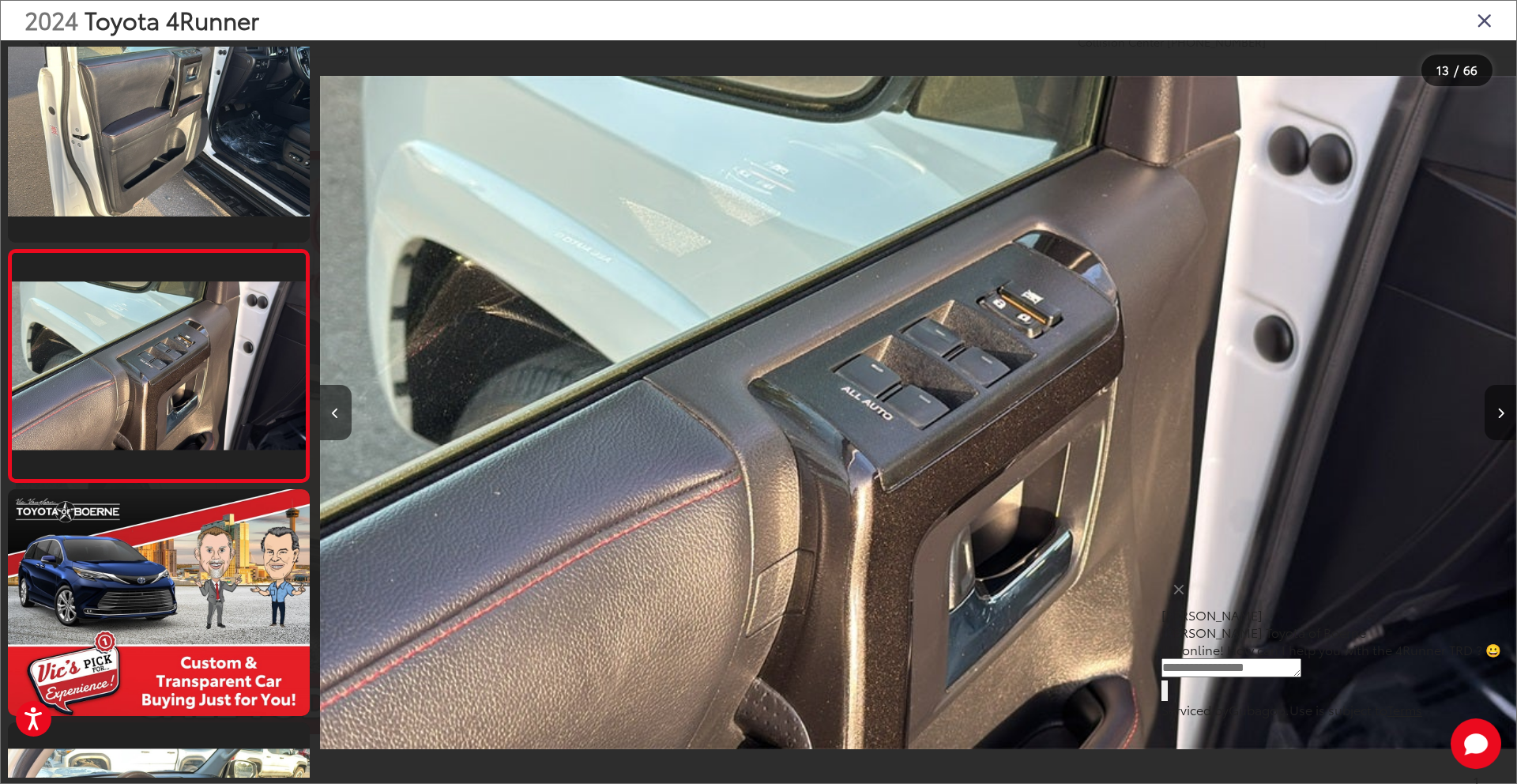
click at [1498, 410] on icon "Next image" at bounding box center [1501, 414] width 7 height 11
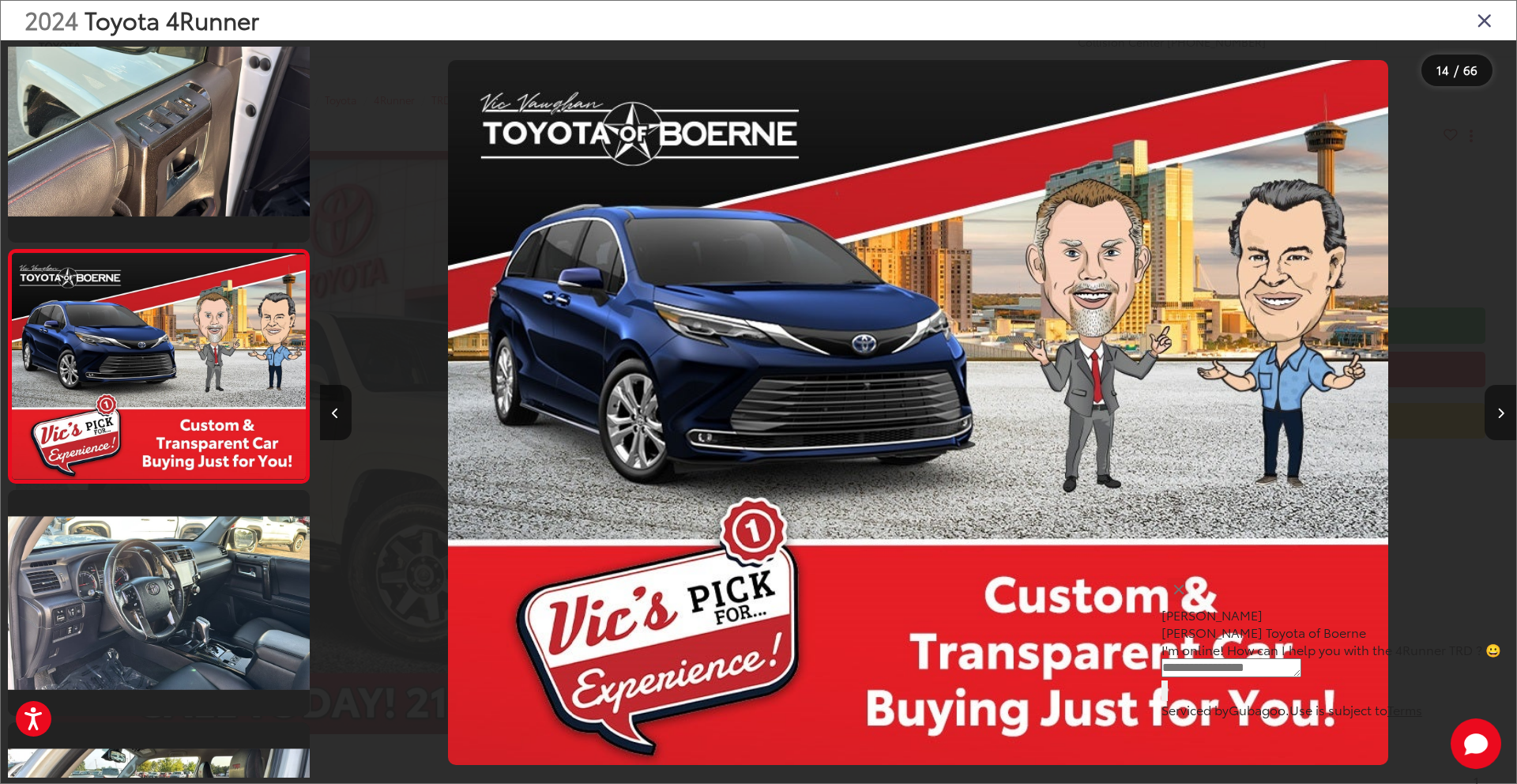
click at [1498, 410] on icon "Next image" at bounding box center [1501, 414] width 7 height 11
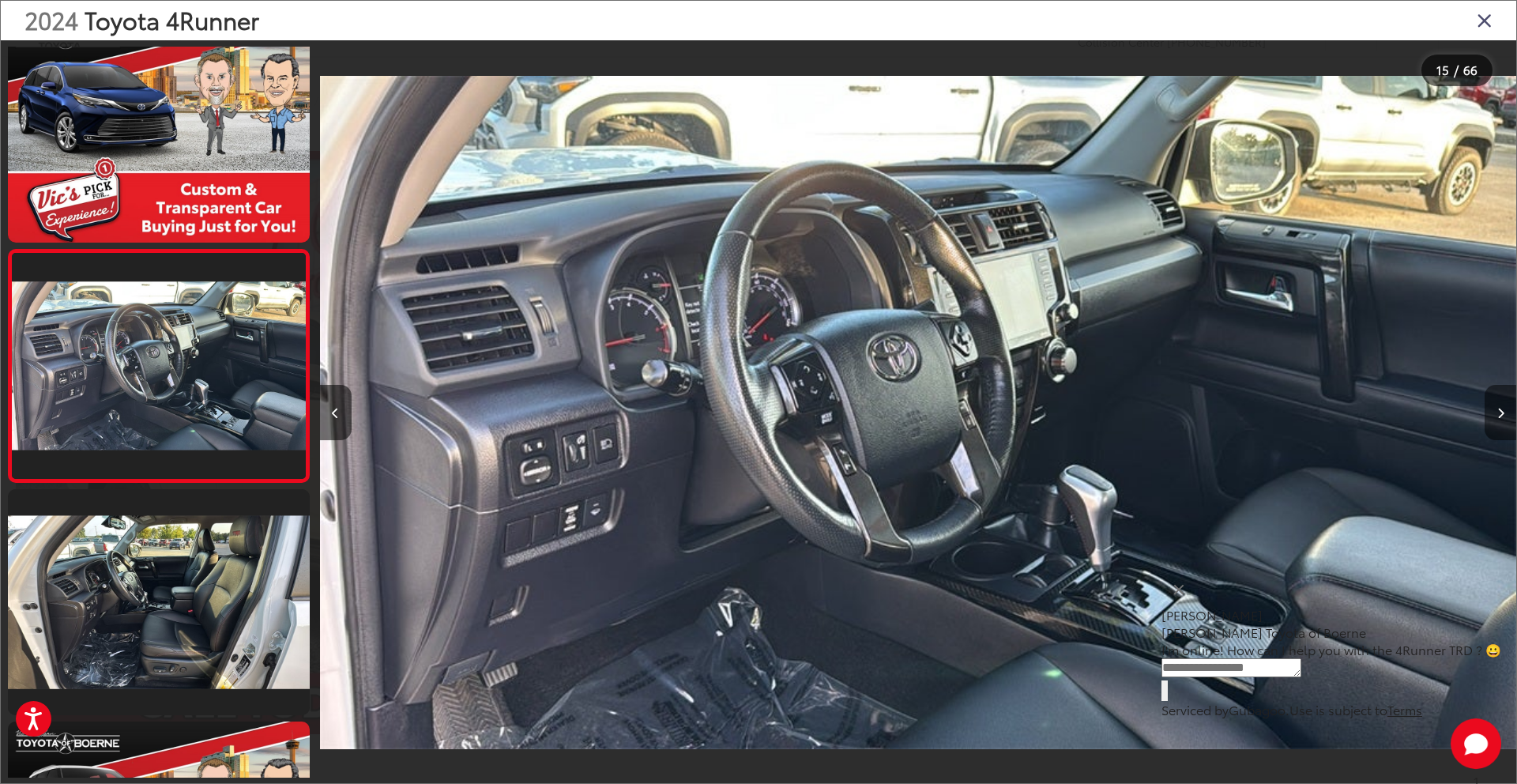
click at [1498, 410] on icon "Next image" at bounding box center [1501, 414] width 7 height 11
